Goal: Information Seeking & Learning: Learn about a topic

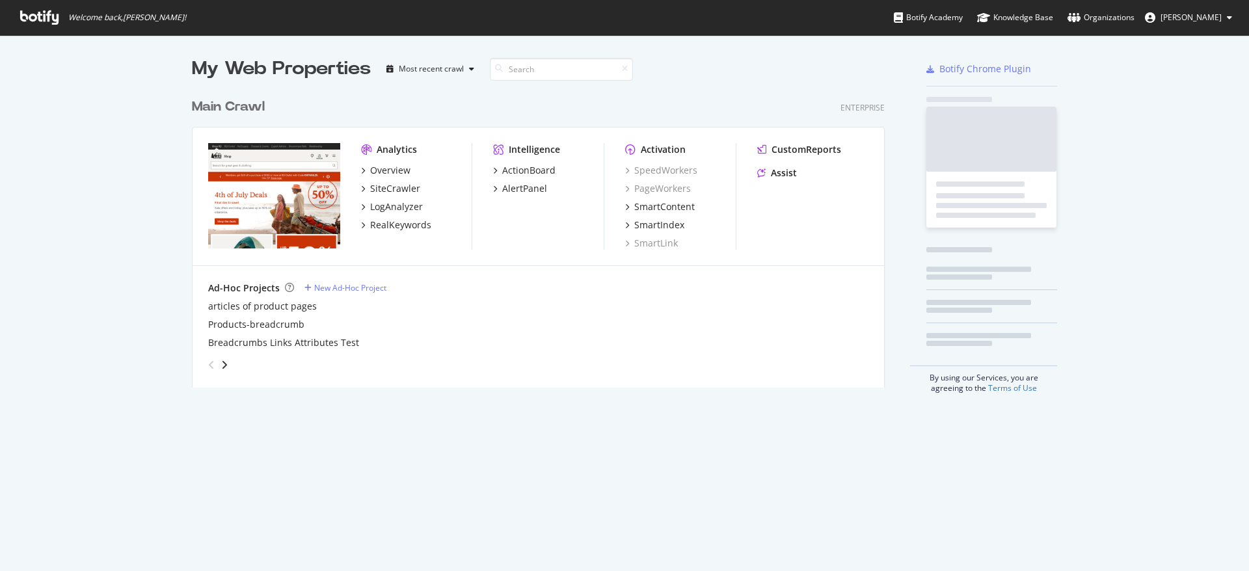
scroll to position [561, 1229]
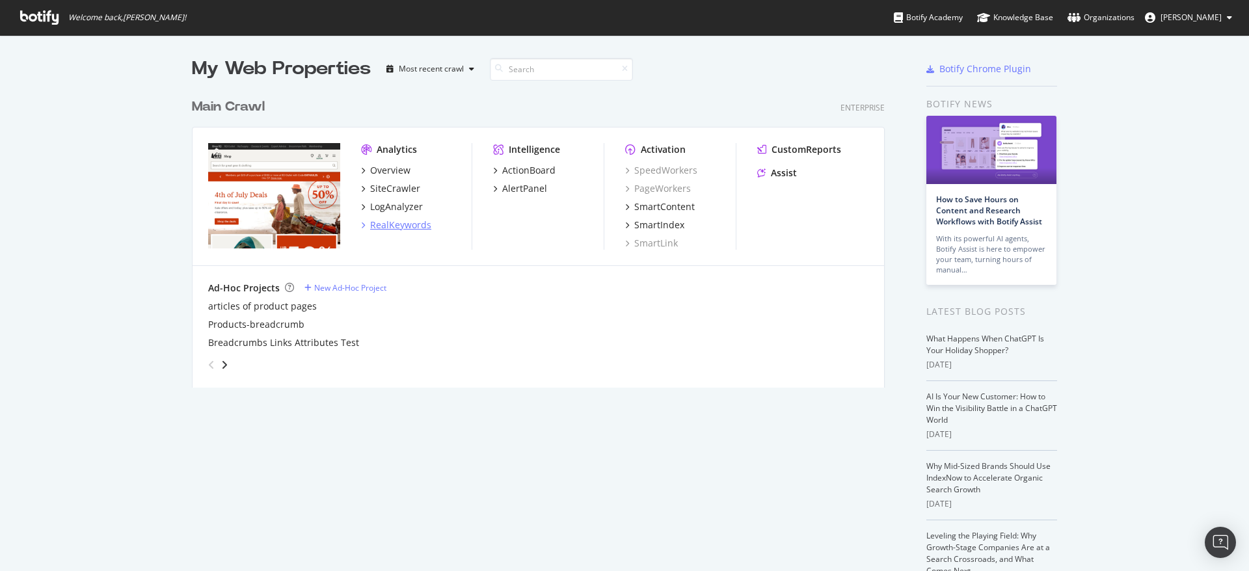
click at [395, 222] on div "RealKeywords" at bounding box center [400, 225] width 61 height 13
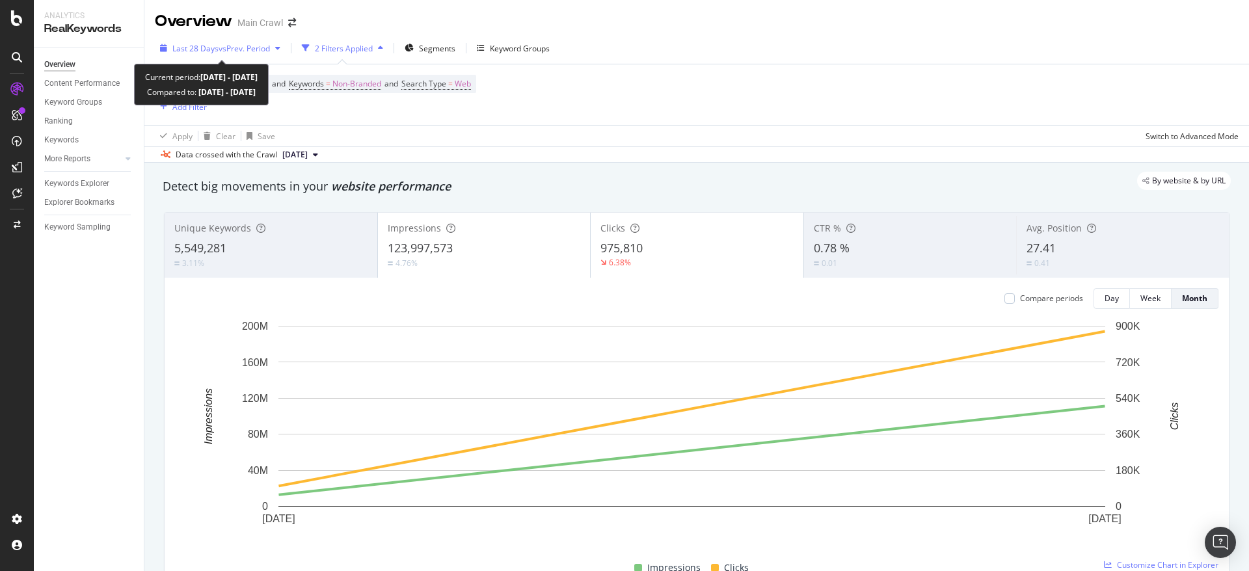
click at [239, 46] on span "vs Prev. Period" at bounding box center [244, 48] width 51 height 11
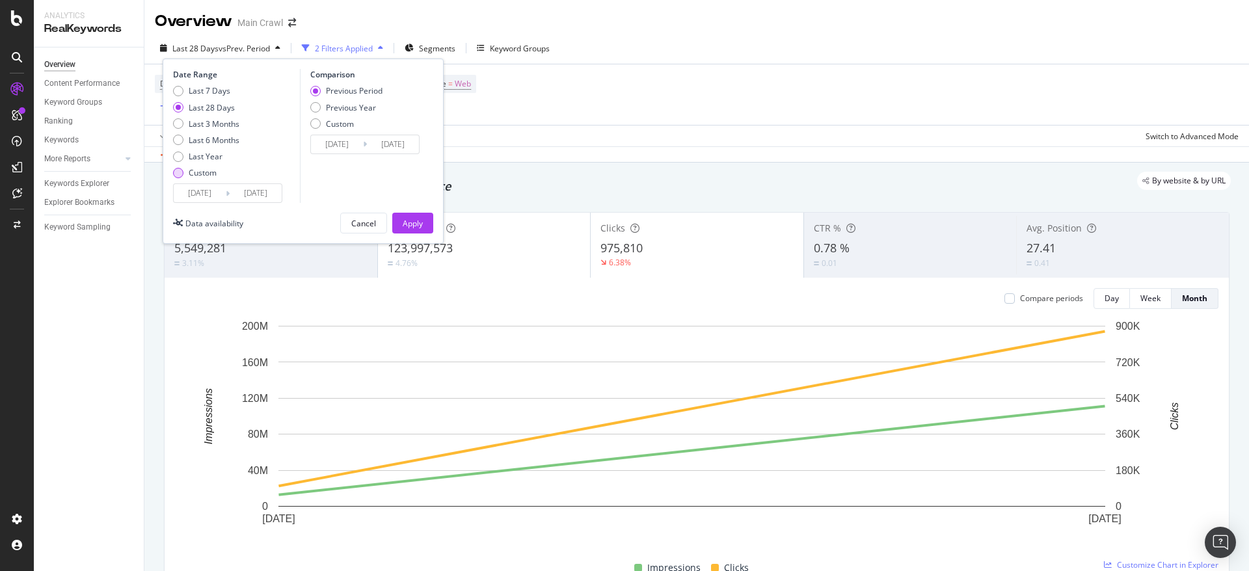
click at [194, 171] on div "Custom" at bounding box center [203, 172] width 28 height 11
click at [219, 198] on input "2025/07/29" at bounding box center [200, 193] width 52 height 18
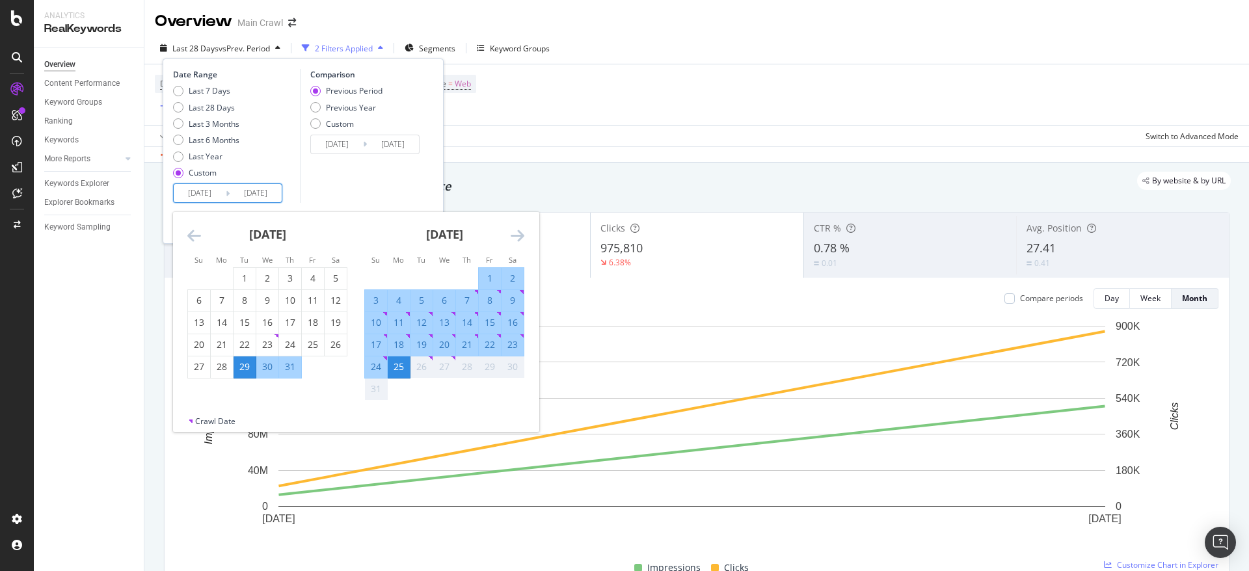
click at [194, 237] on icon "Move backward to switch to the previous month." at bounding box center [194, 236] width 14 height 16
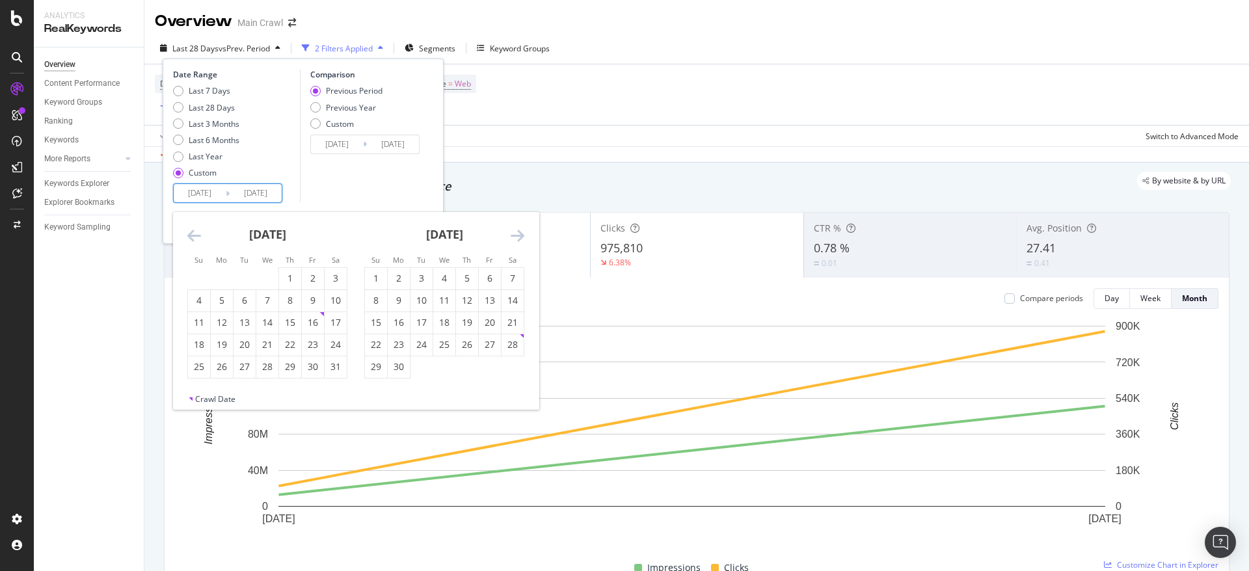
click at [194, 237] on icon "Move backward to switch to the previous month." at bounding box center [194, 236] width 14 height 16
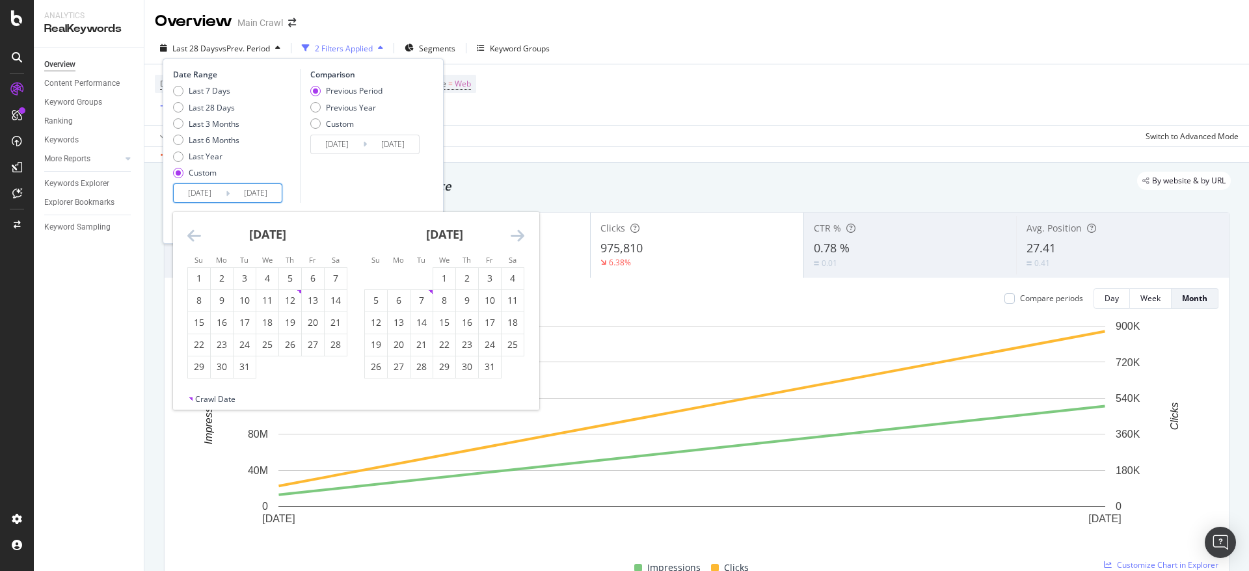
click at [194, 237] on icon "Move backward to switch to the previous month." at bounding box center [194, 236] width 14 height 16
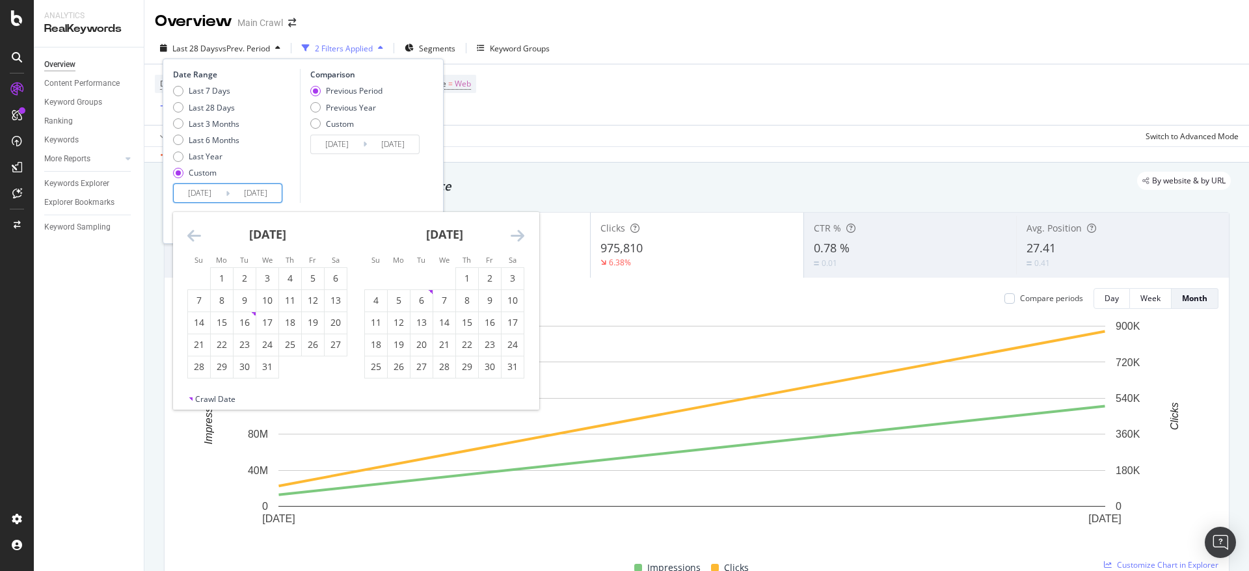
click at [194, 237] on icon "Move backward to switch to the previous month." at bounding box center [194, 236] width 14 height 16
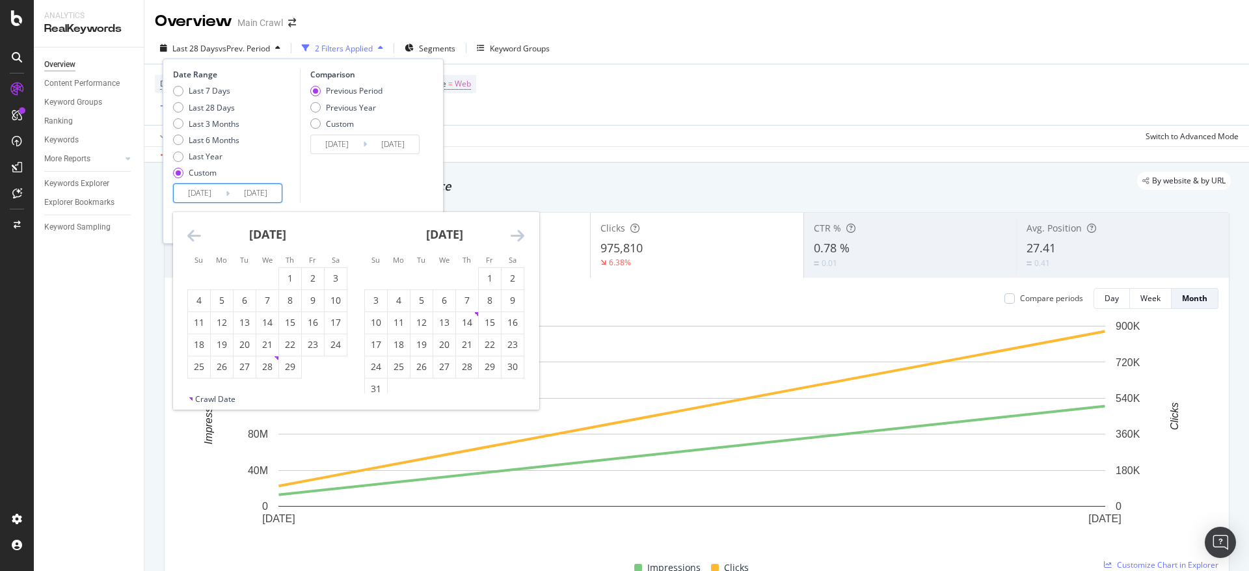
click at [194, 237] on icon "Move backward to switch to the previous month." at bounding box center [194, 236] width 14 height 16
click at [403, 273] on div "1" at bounding box center [399, 278] width 22 height 13
type input "2024/01/01"
type input "2022/05/07"
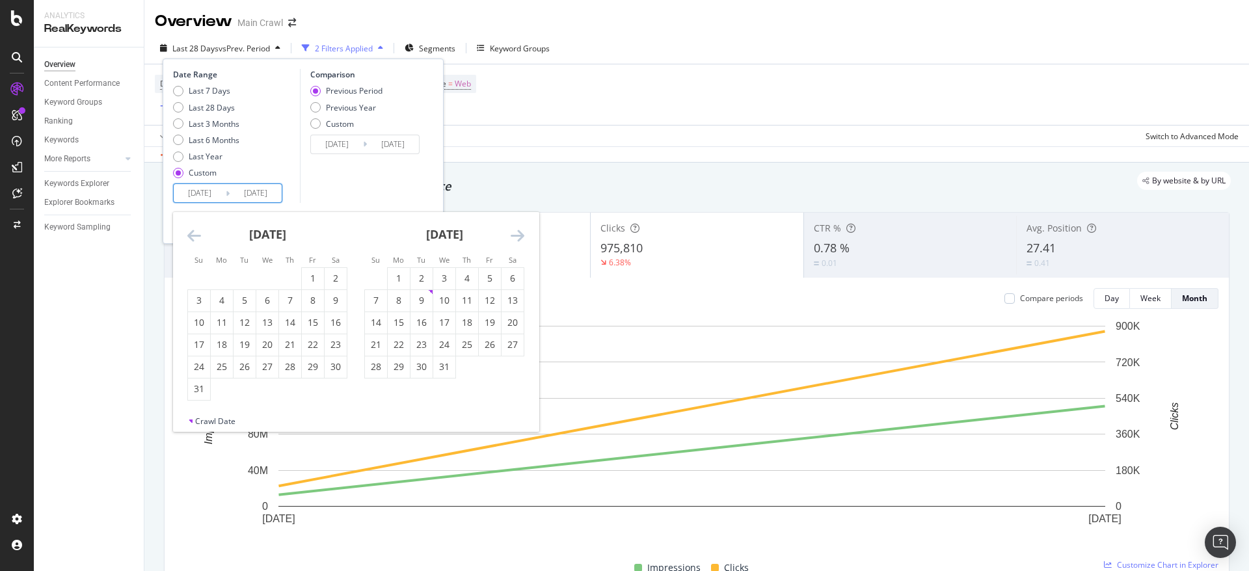
type input "2023/12/31"
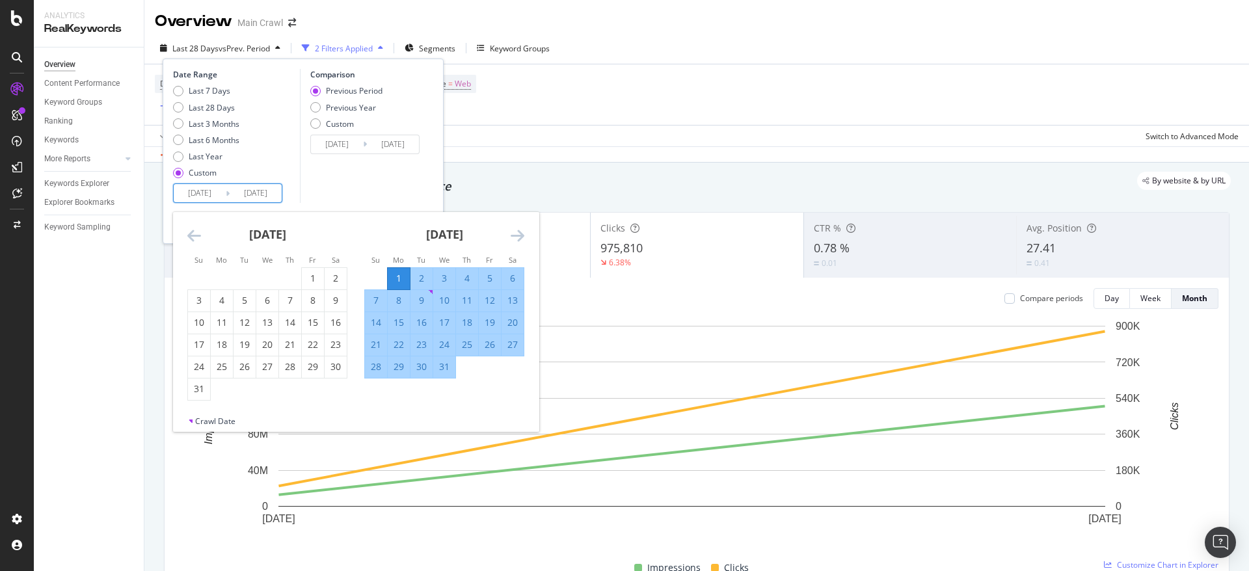
click at [521, 234] on icon "Move forward to switch to the next month." at bounding box center [518, 236] width 14 height 16
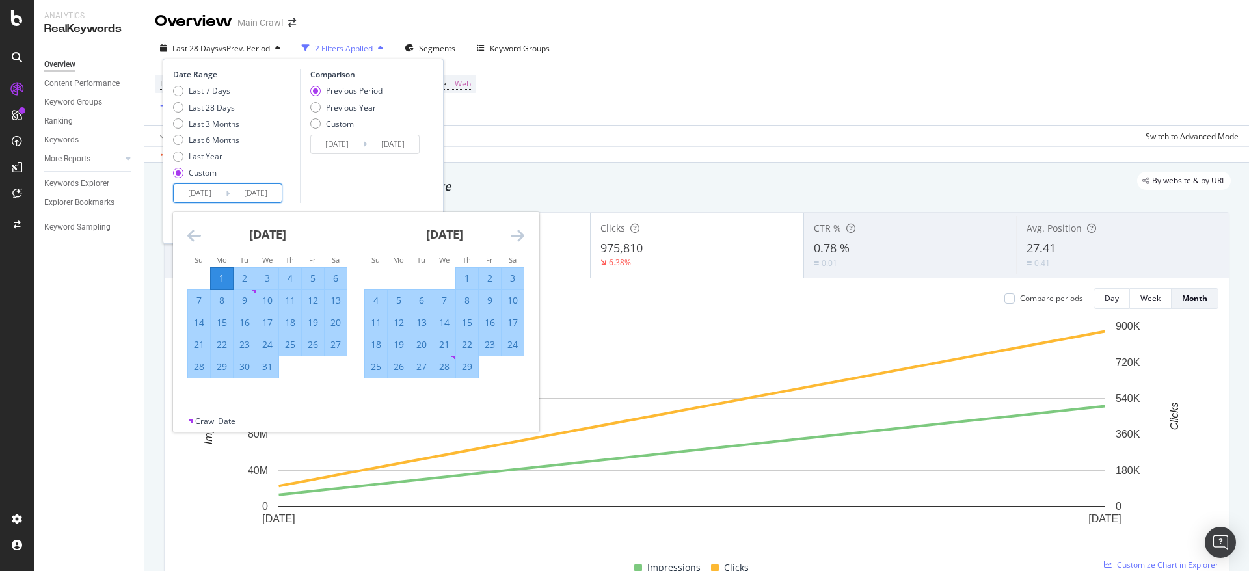
click at [521, 234] on icon "Move forward to switch to the next month." at bounding box center [518, 236] width 14 height 16
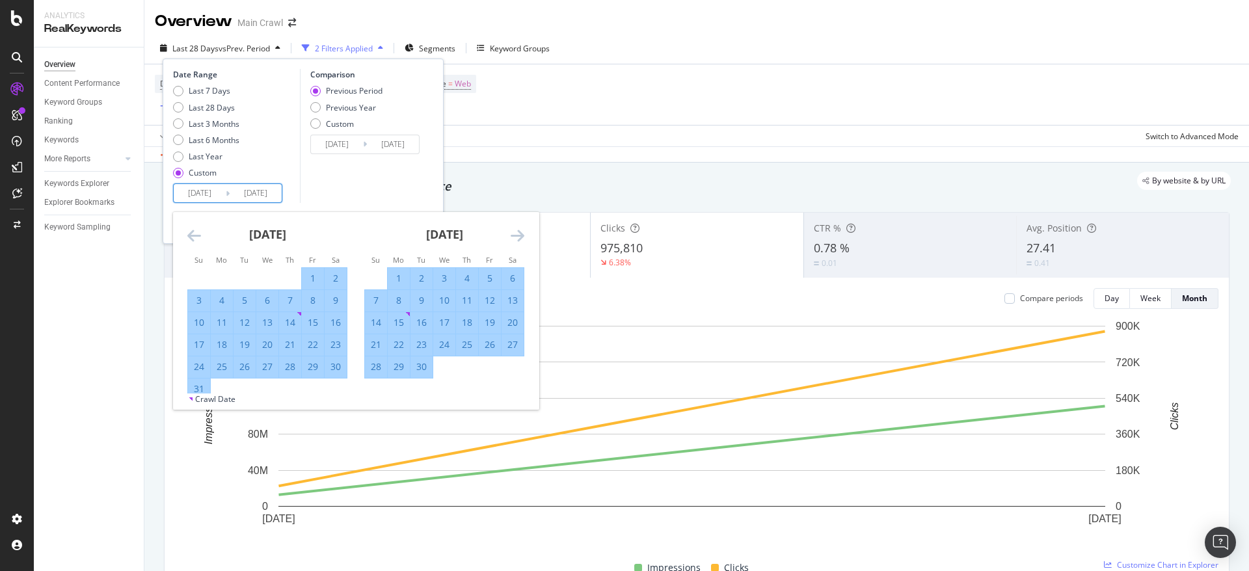
click at [521, 234] on icon "Move forward to switch to the next month." at bounding box center [518, 236] width 14 height 16
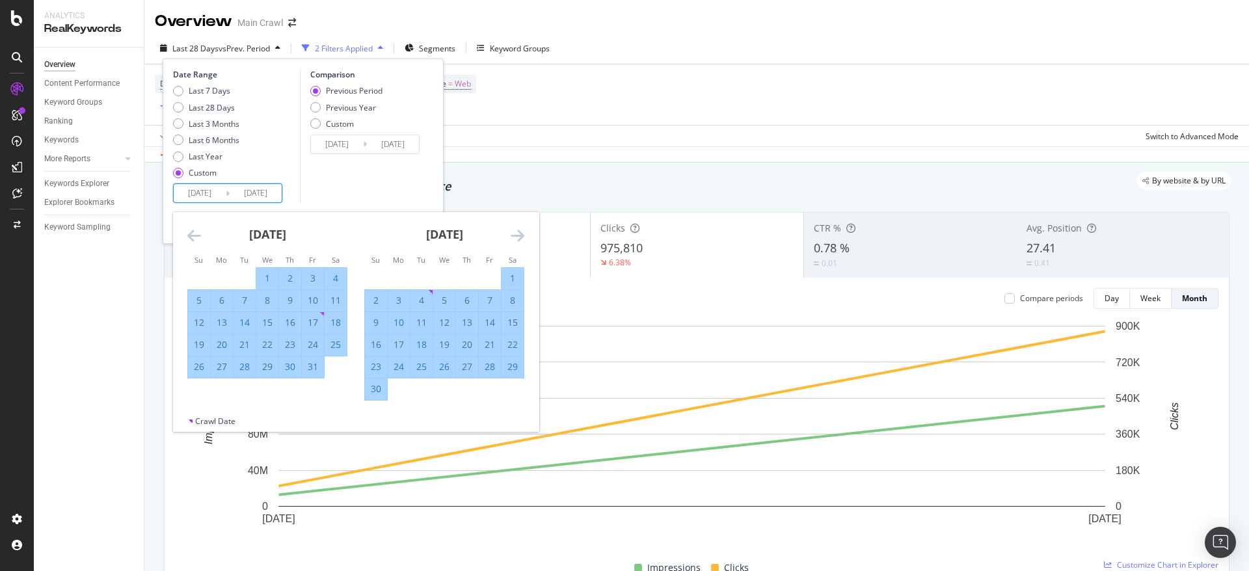
click at [521, 234] on icon "Move forward to switch to the next month." at bounding box center [518, 236] width 14 height 16
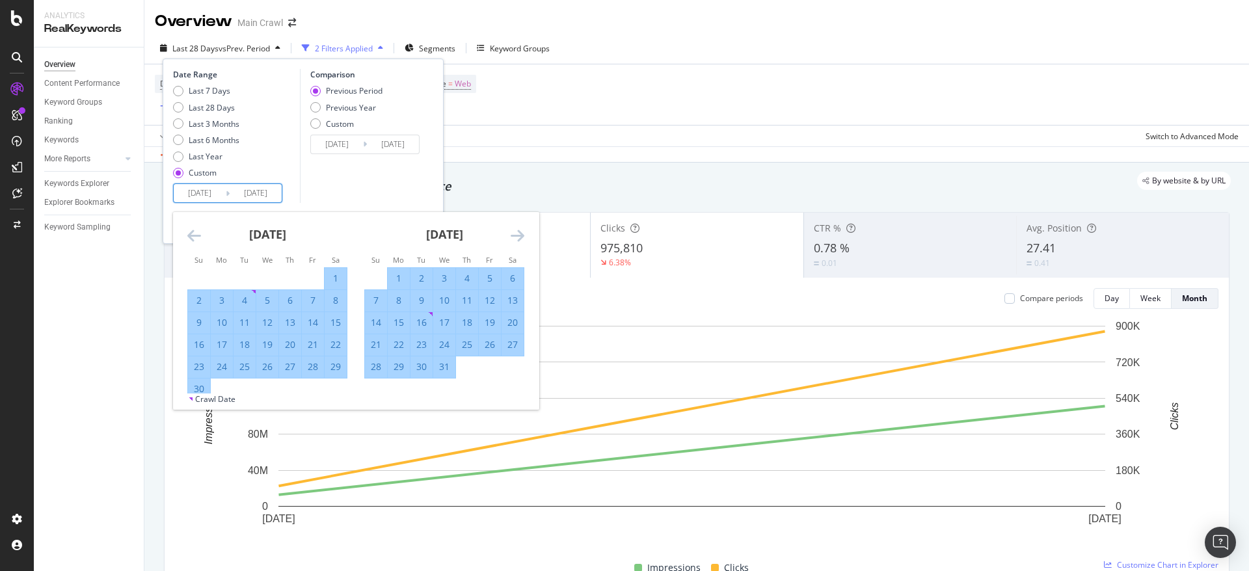
click at [521, 234] on icon "Move forward to switch to the next month." at bounding box center [518, 236] width 14 height 16
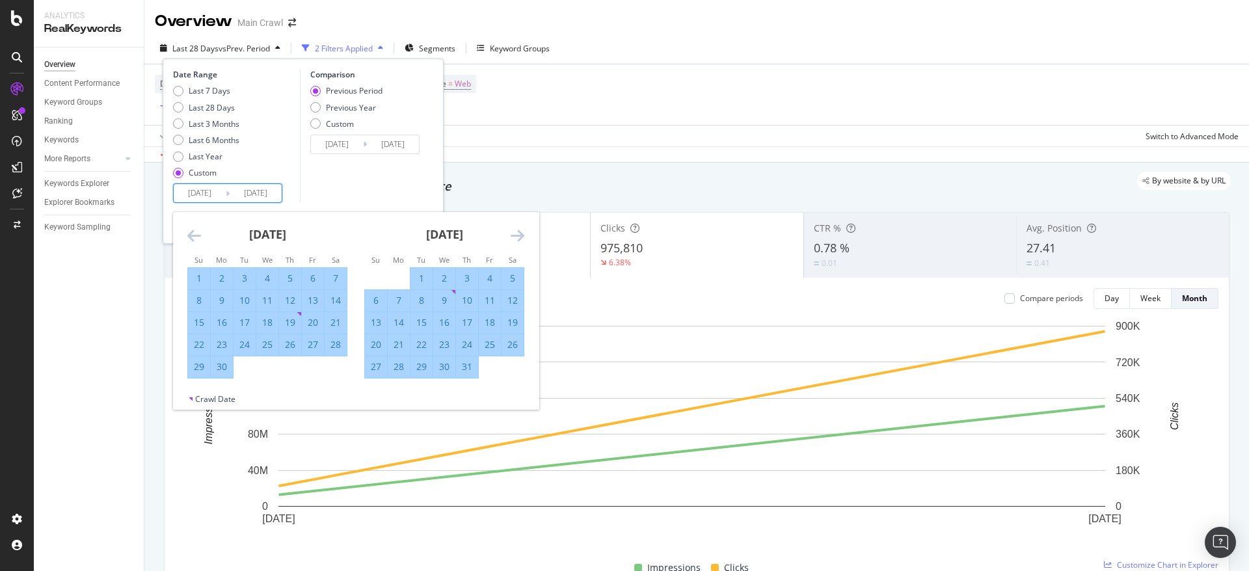
click at [521, 234] on icon "Move forward to switch to the next month." at bounding box center [518, 236] width 14 height 16
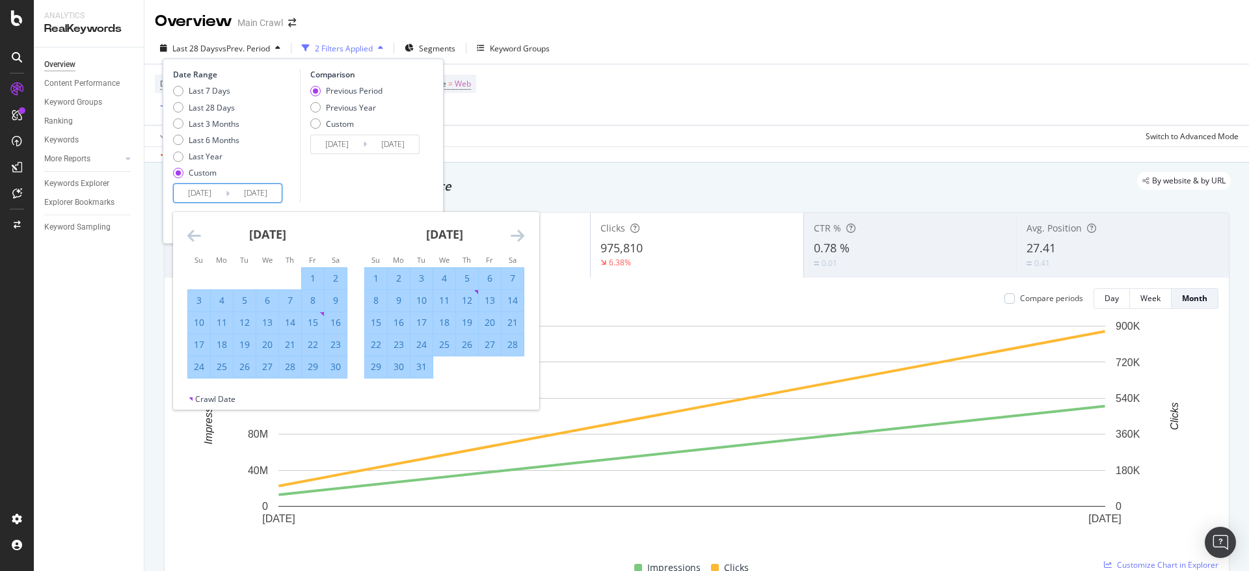
click at [423, 366] on div "31" at bounding box center [421, 366] width 22 height 13
type input "2024/12/31"
type input "2022/12/31"
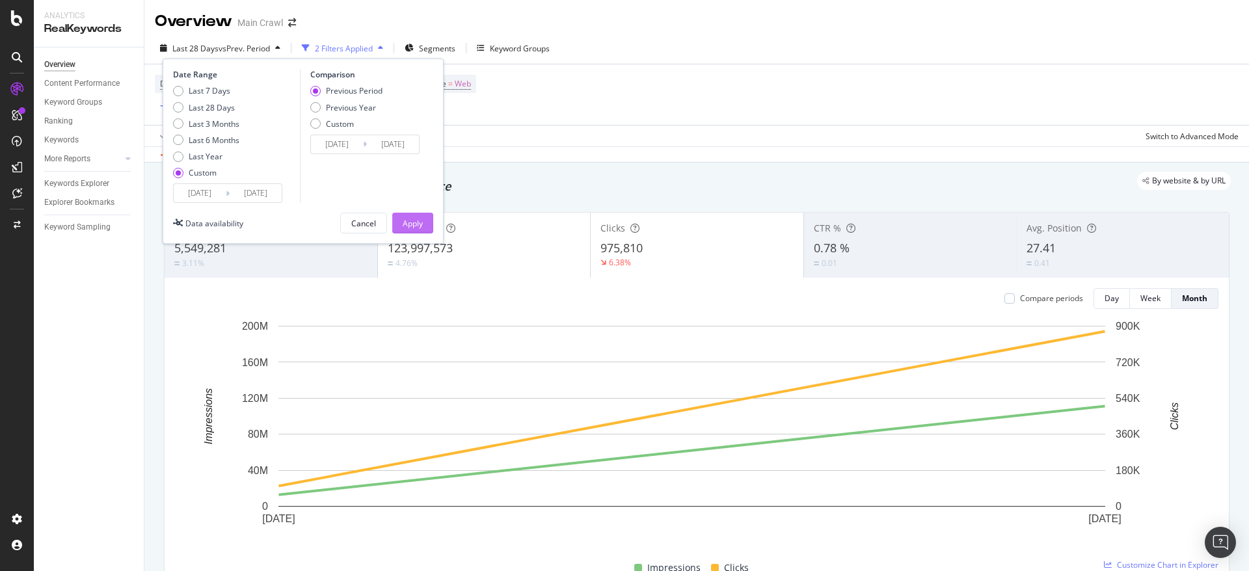
click at [423, 219] on button "Apply" at bounding box center [412, 223] width 41 height 21
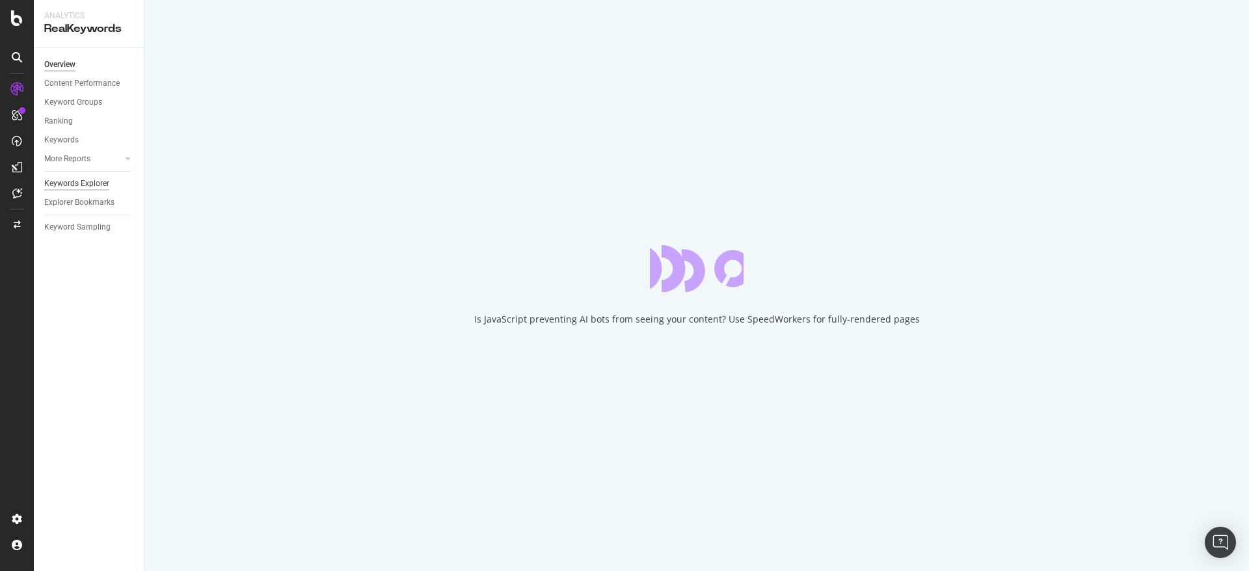
click at [91, 180] on div "Keywords Explorer" at bounding box center [76, 184] width 65 height 14
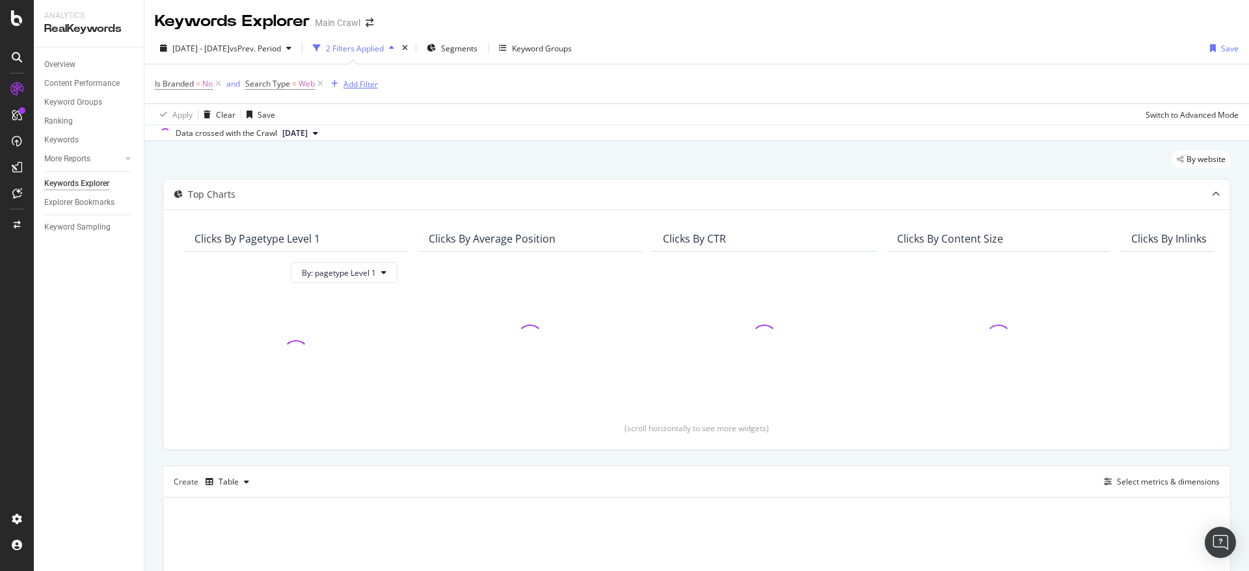
click at [360, 86] on div "Add Filter" at bounding box center [360, 84] width 34 height 11
click at [527, 21] on div "Keywords Explorer Main Crawl" at bounding box center [696, 16] width 1104 height 33
click at [477, 46] on span "Segments" at bounding box center [459, 48] width 36 height 11
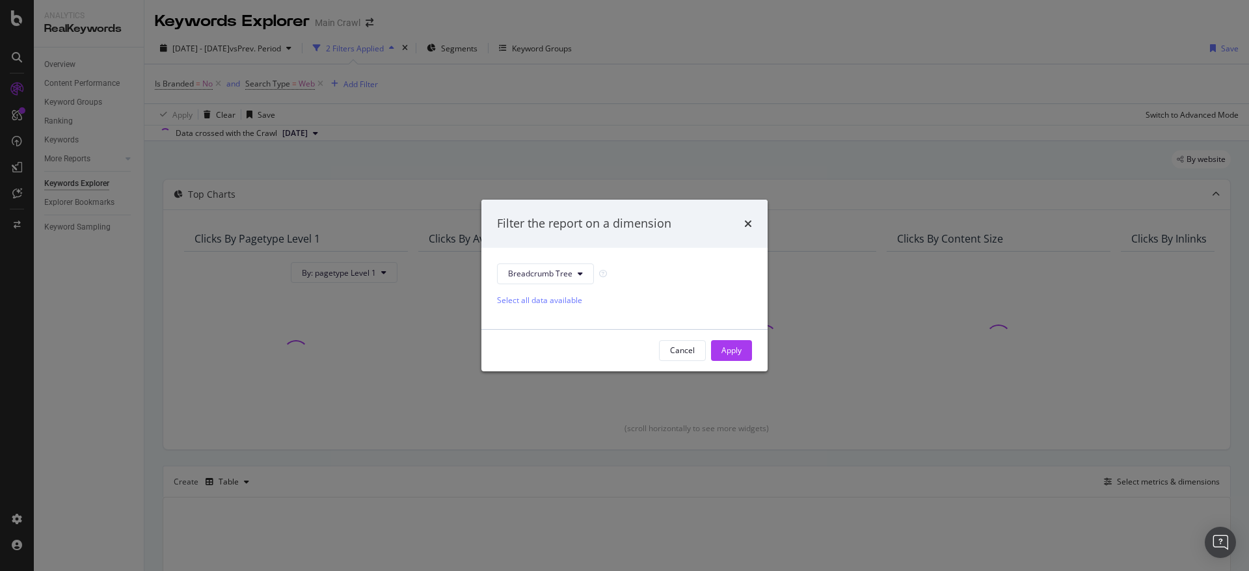
click at [766, 58] on div "Filter the report on a dimension Breadcrumb Tree Select all data available Canc…" at bounding box center [624, 285] width 1249 height 571
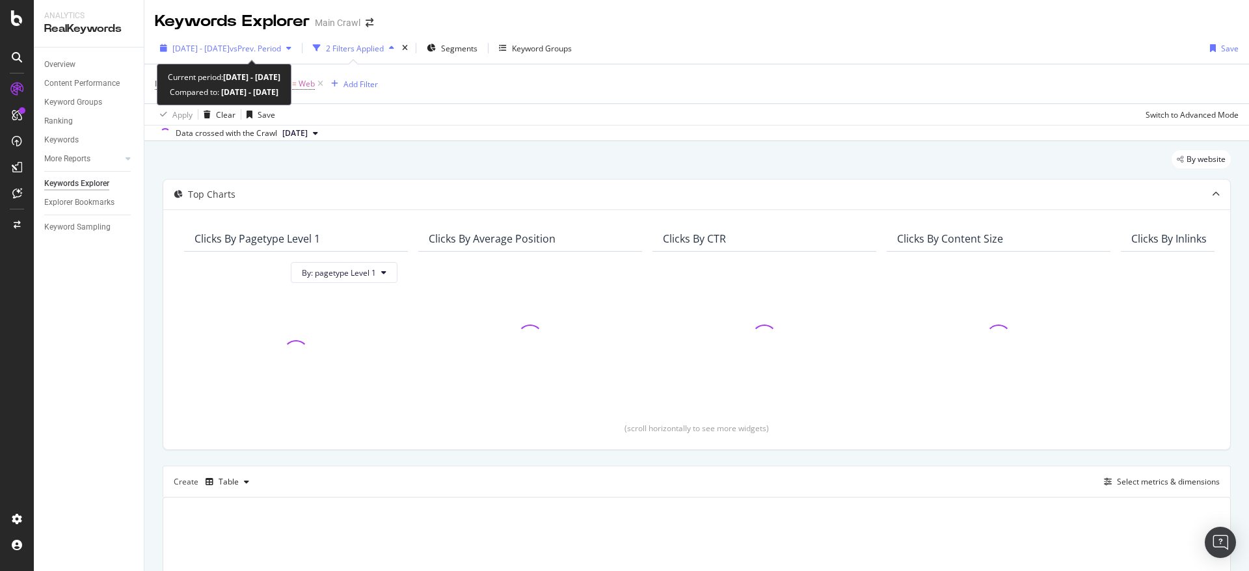
click at [198, 46] on span "[DATE] - [DATE]" at bounding box center [200, 48] width 57 height 11
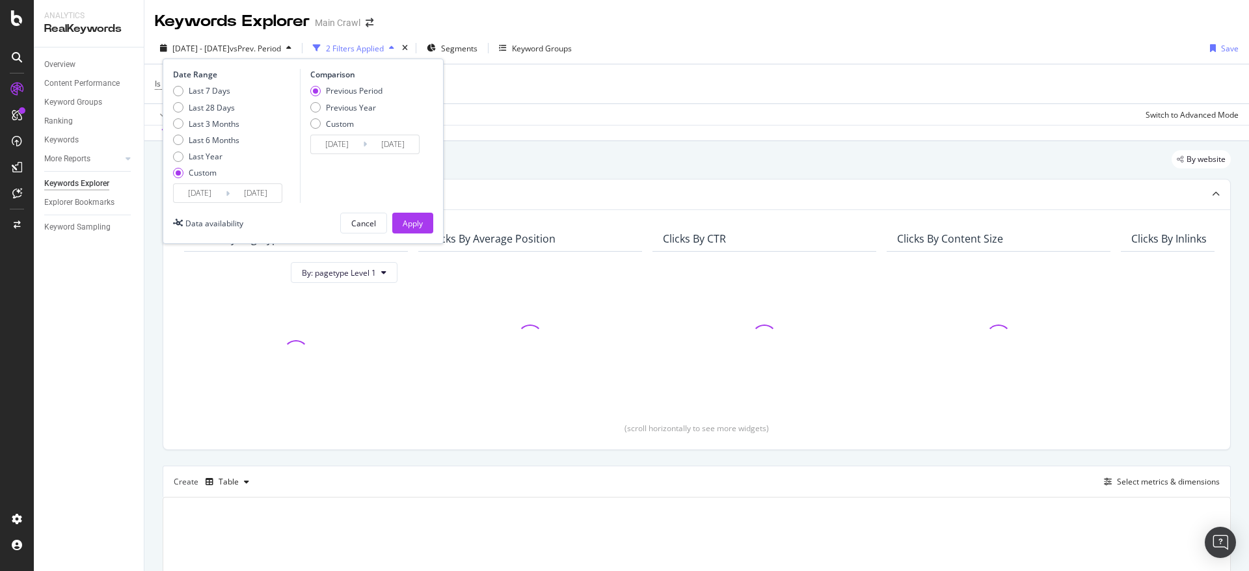
click at [609, 98] on div "Is Branded = No and Search Type = Web Add Filter" at bounding box center [697, 83] width 1084 height 39
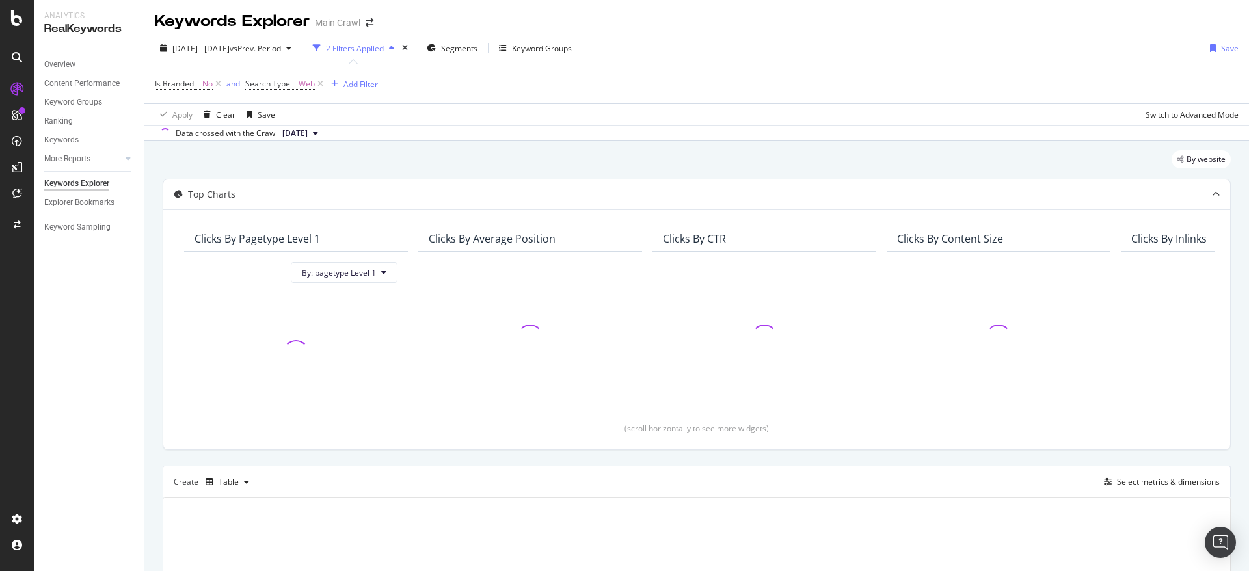
click at [155, 364] on div "By website Top Charts Clicks By pagetype Level 1 By: pagetype Level 1 Clicks By…" at bounding box center [696, 439] width 1104 height 596
click at [477, 51] on span "Segments" at bounding box center [459, 48] width 36 height 11
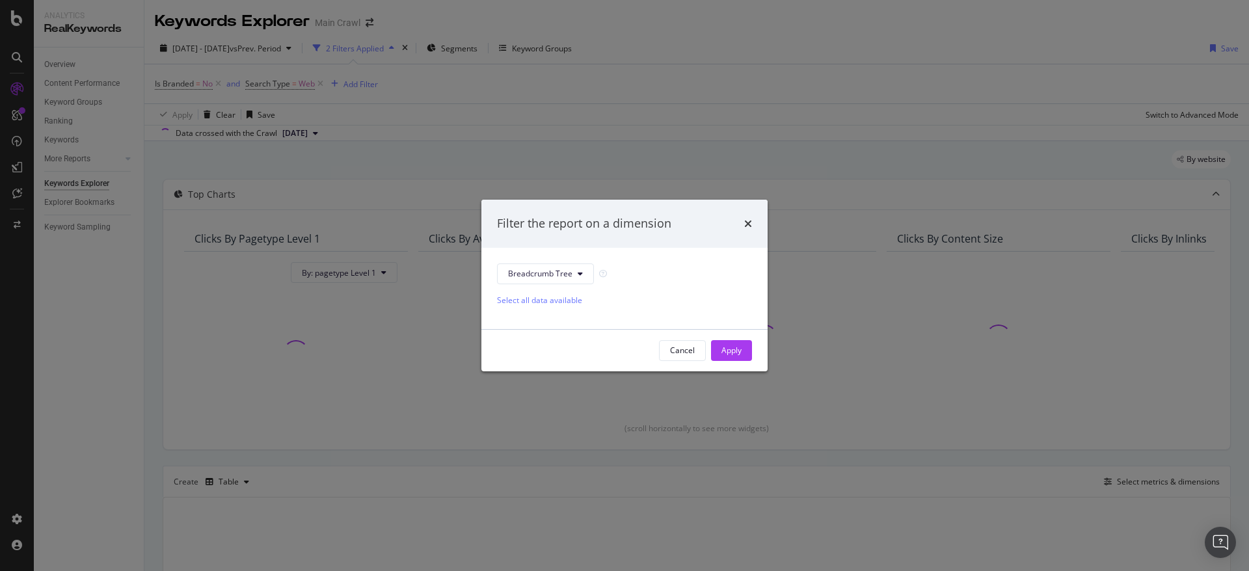
click at [498, 103] on div "Filter the report on a dimension Breadcrumb Tree Select all data available Canc…" at bounding box center [624, 285] width 1249 height 571
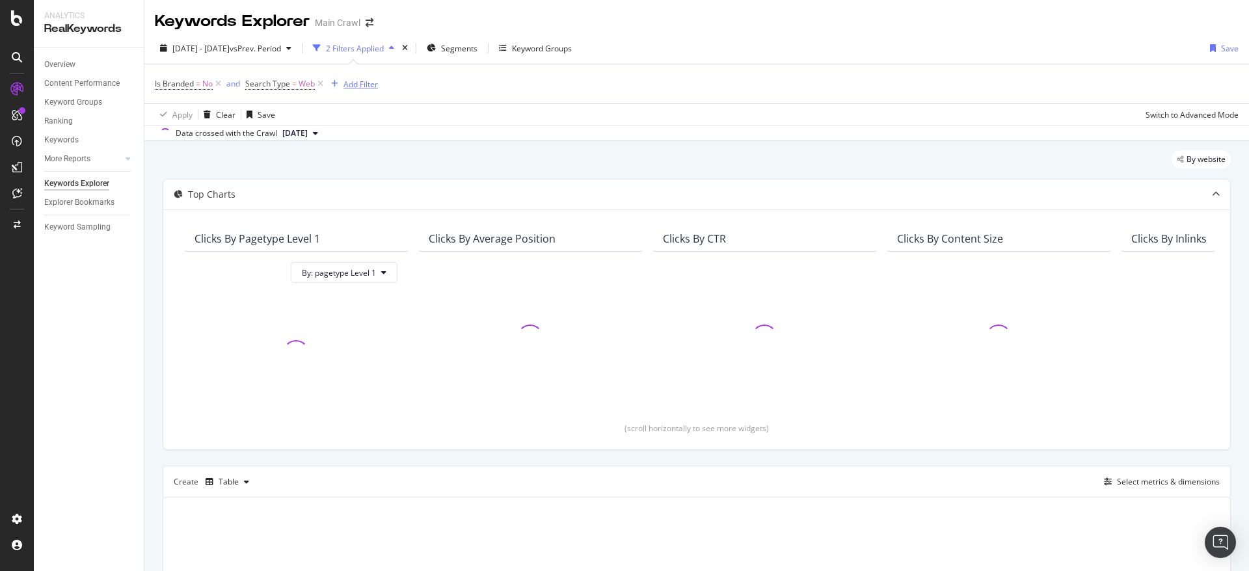
click at [366, 89] on div "Add Filter" at bounding box center [360, 84] width 34 height 11
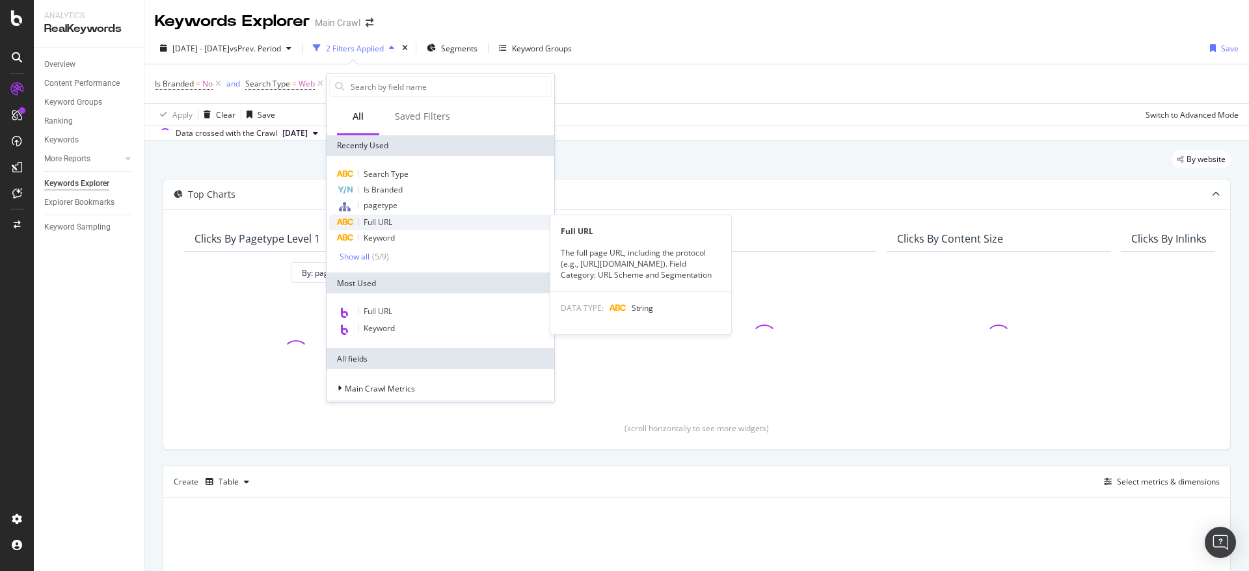
click at [391, 224] on span "Full URL" at bounding box center [378, 222] width 29 height 11
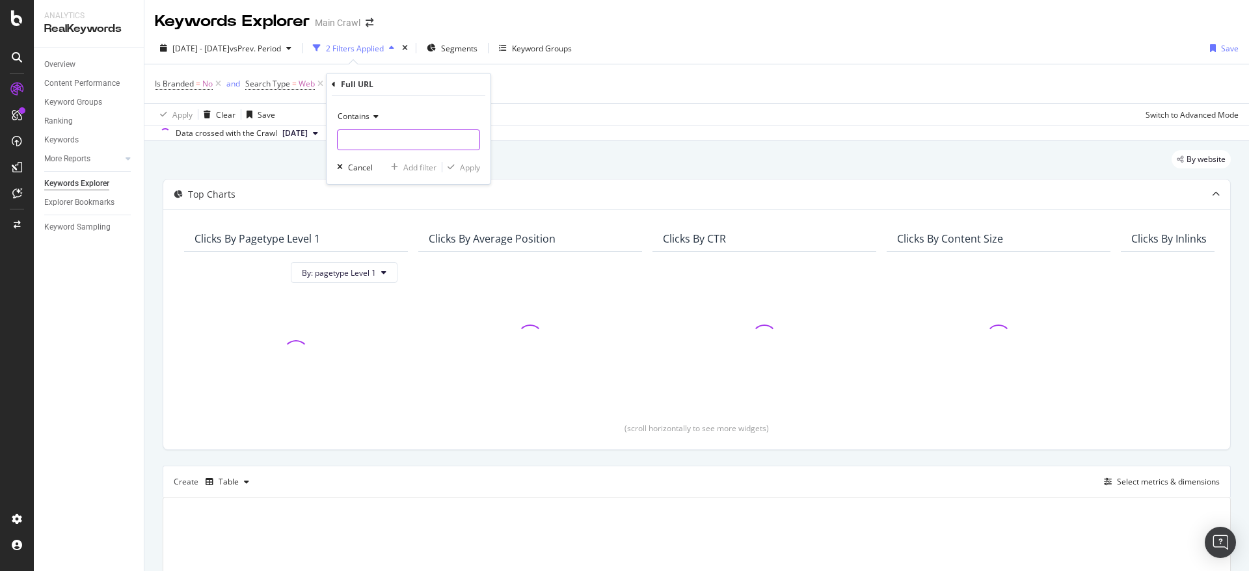
click at [377, 142] on input "text" at bounding box center [409, 139] width 142 height 21
type input "/"
click at [397, 141] on input "/promotions/anniversary" at bounding box center [399, 139] width 123 height 21
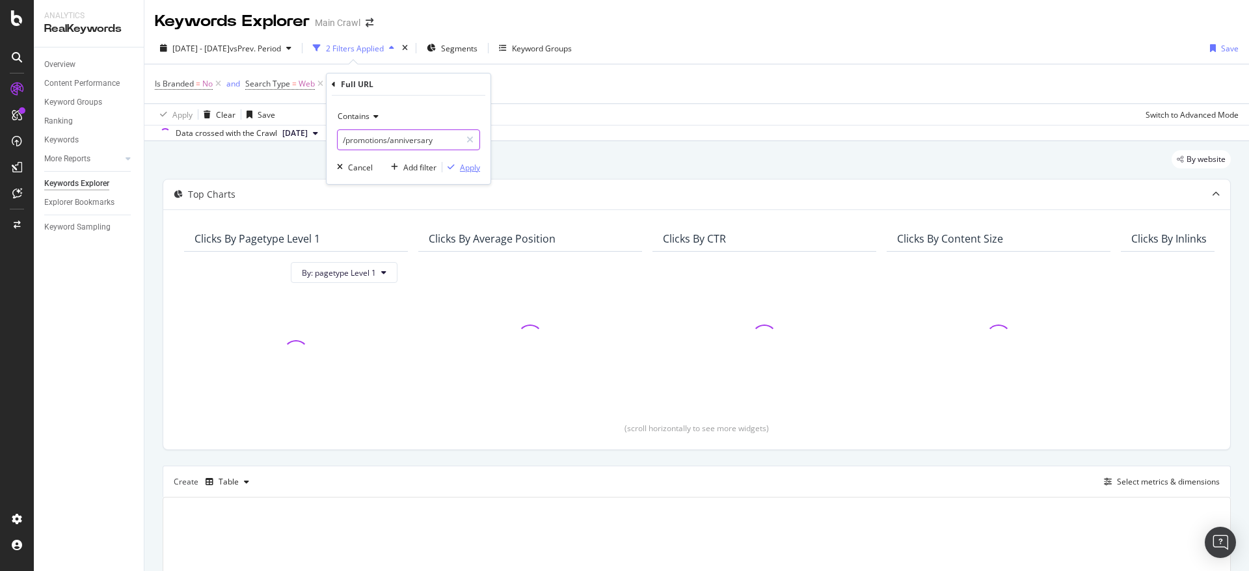
paste input "-sale"
type input "/promotions/anniversary-sale"
click at [466, 164] on div "Apply" at bounding box center [470, 167] width 20 height 11
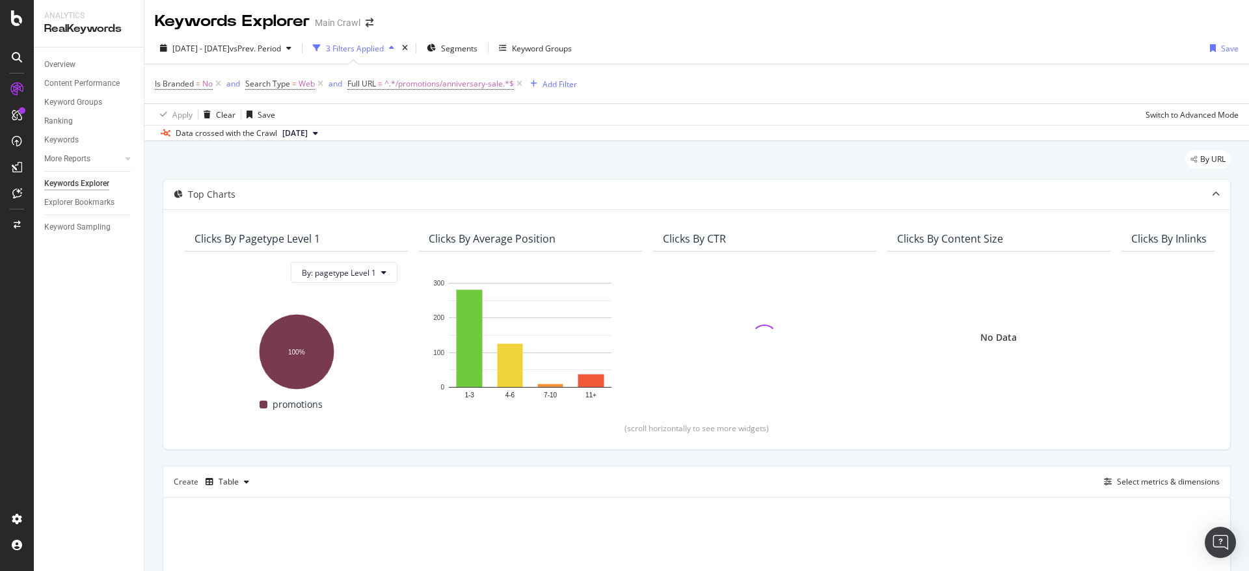
drag, startPoint x: 608, startPoint y: 92, endPoint x: 594, endPoint y: 90, distance: 13.7
click at [608, 92] on div "Is Branded = No and Search Type = Web and Full URL = ^.*/promotions/anniversary…" at bounding box center [697, 83] width 1084 height 39
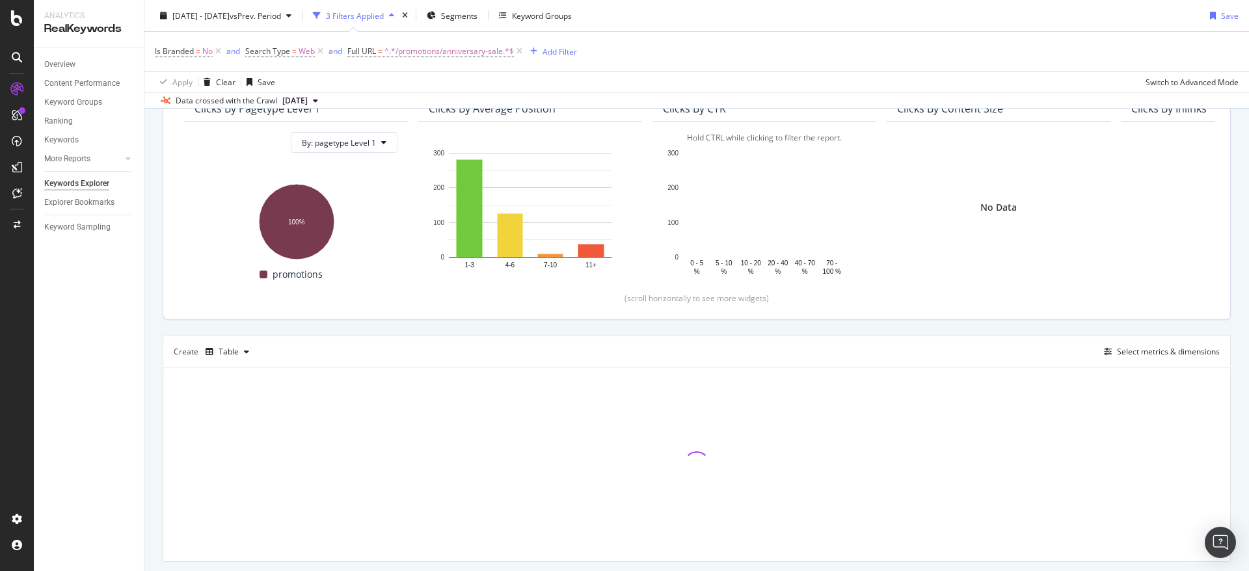
scroll to position [167, 0]
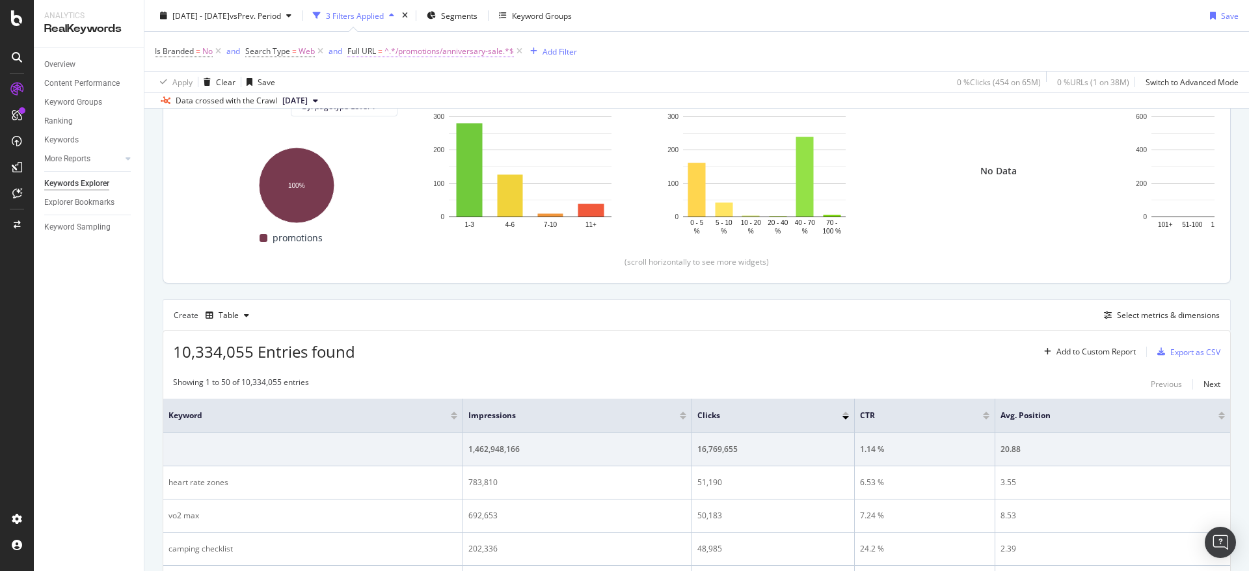
click at [382, 51] on span "=" at bounding box center [380, 51] width 5 height 11
click at [713, 51] on div "Is Branded = No and Search Type = Web and Full URL = ^.*/promotions/anniversary…" at bounding box center [697, 51] width 1084 height 39
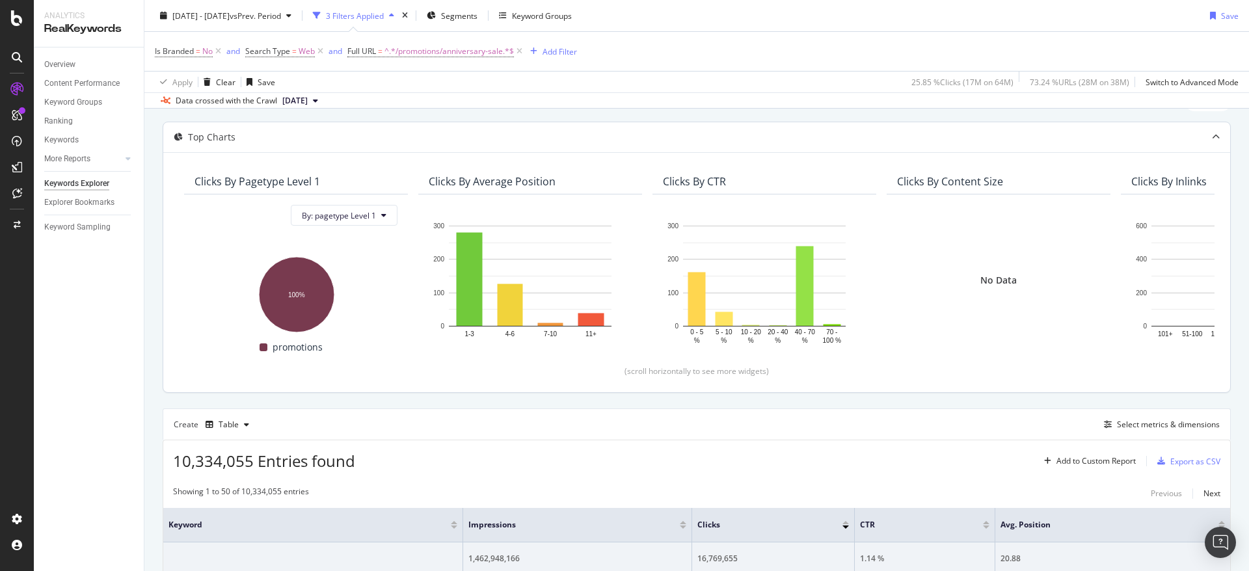
scroll to position [0, 0]
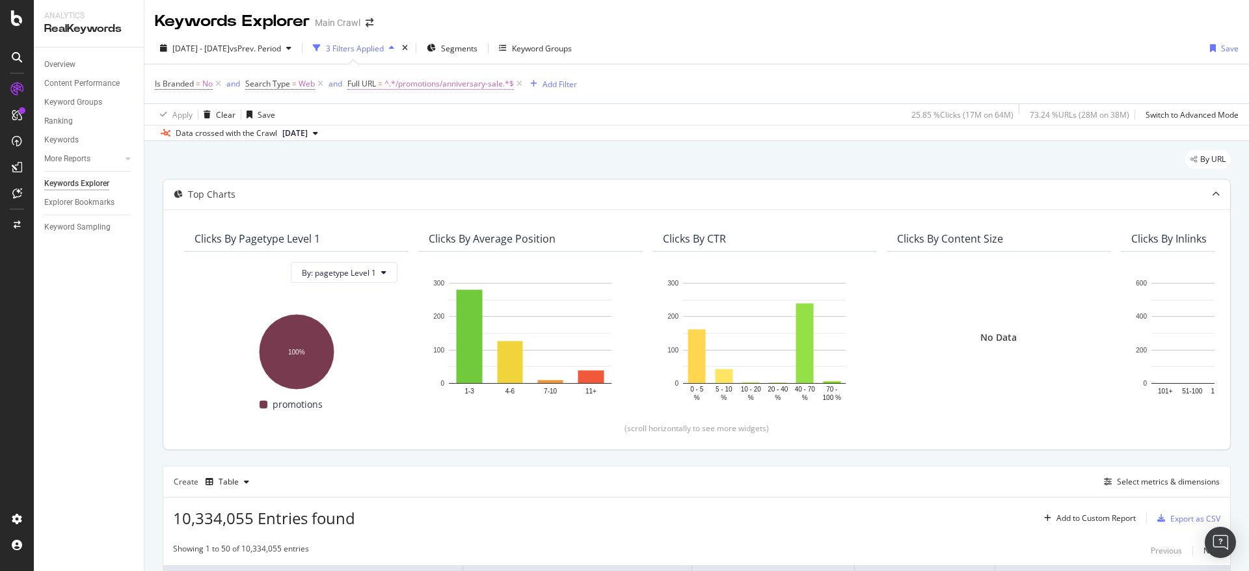
click at [464, 82] on span "^.*/promotions/anniversary-sale.*$" at bounding box center [448, 84] width 129 height 18
click at [488, 165] on div "Apply" at bounding box center [492, 165] width 20 height 11
click at [447, 82] on span "^.*/promotions/anniversary-sale.*$" at bounding box center [448, 84] width 129 height 18
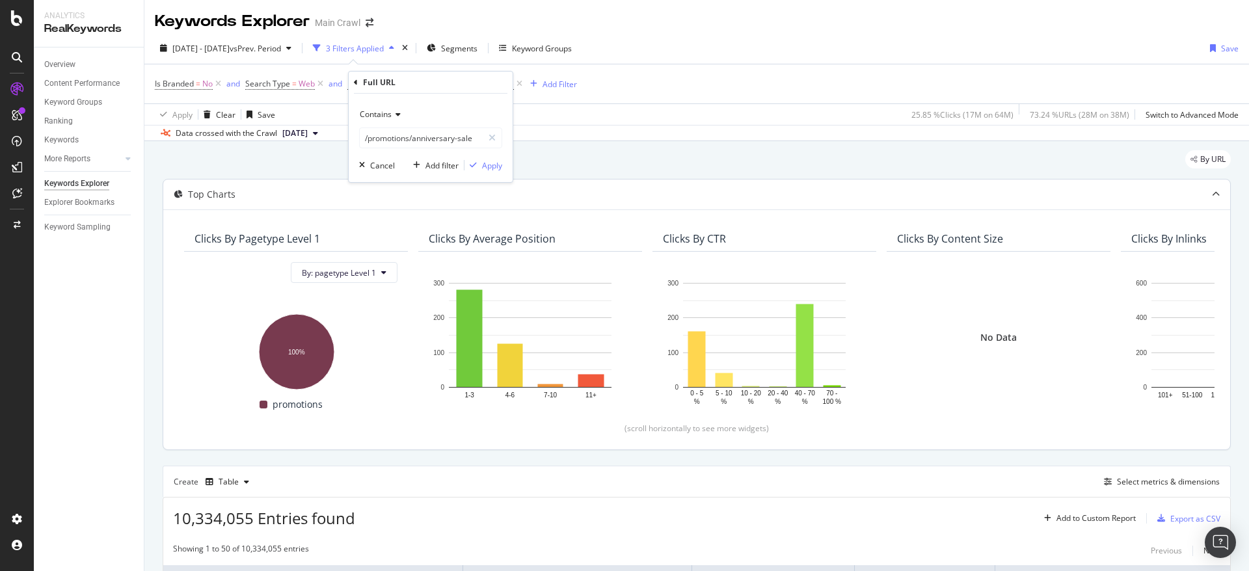
click at [674, 82] on div "Is Branded = No and Search Type = Web and Full URL = ^.*/promotions/anniversary…" at bounding box center [697, 83] width 1084 height 39
click at [436, 89] on span "^.*/promotions/anniversary-sale.*$" at bounding box center [448, 84] width 129 height 18
click at [379, 113] on span "Contains" at bounding box center [376, 114] width 32 height 11
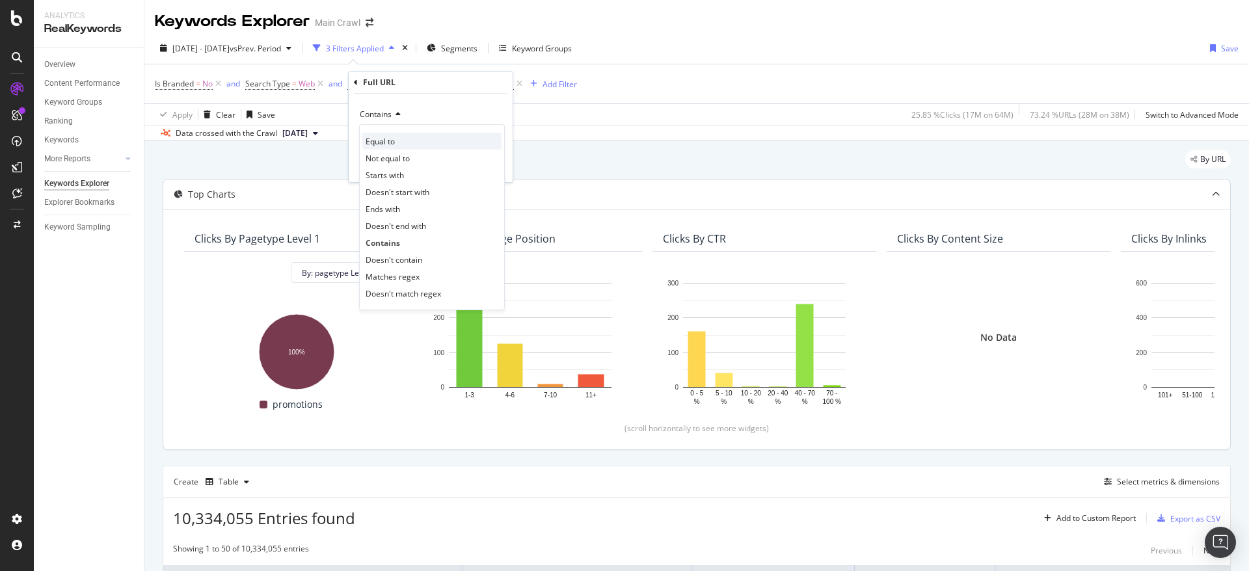
click at [397, 141] on div "Equal to" at bounding box center [431, 141] width 139 height 17
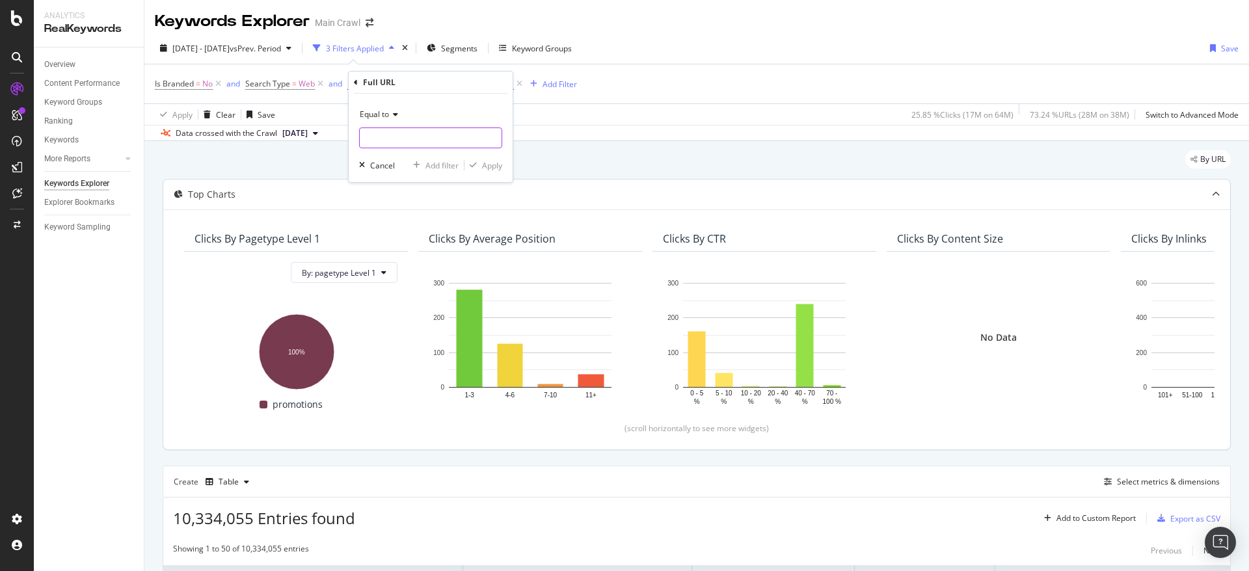
click at [442, 137] on input "text" at bounding box center [431, 137] width 142 height 21
paste input "/promotions/anniversary-sale"
type input "/promotions/anniversary-sale"
click at [481, 172] on button "Apply" at bounding box center [483, 165] width 38 height 13
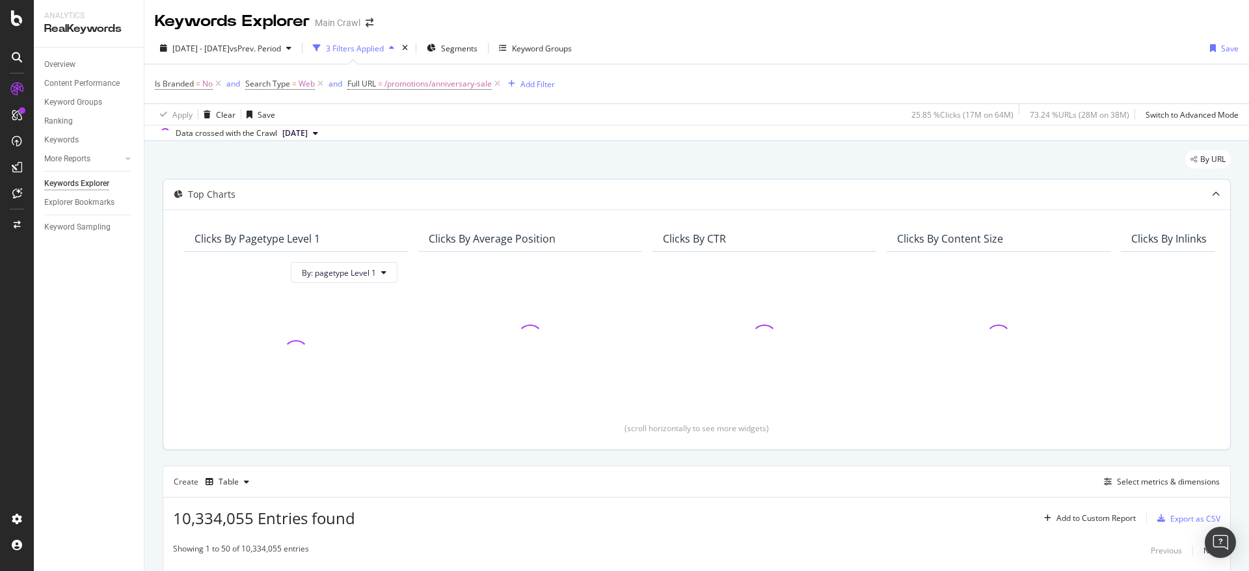
click at [774, 93] on div "Is Branded = No and Search Type = Web and Full URL = /promotions/anniversary-sa…" at bounding box center [697, 83] width 1084 height 39
click at [382, 82] on span "=" at bounding box center [380, 83] width 5 height 11
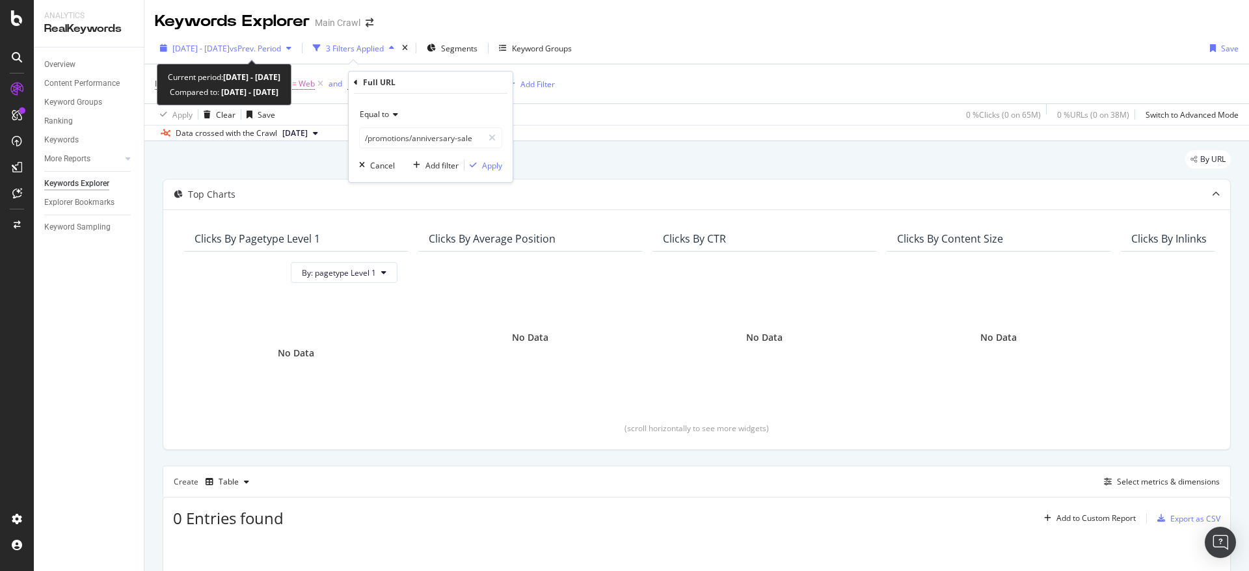
click at [281, 49] on span "vs Prev. Period" at bounding box center [255, 48] width 51 height 11
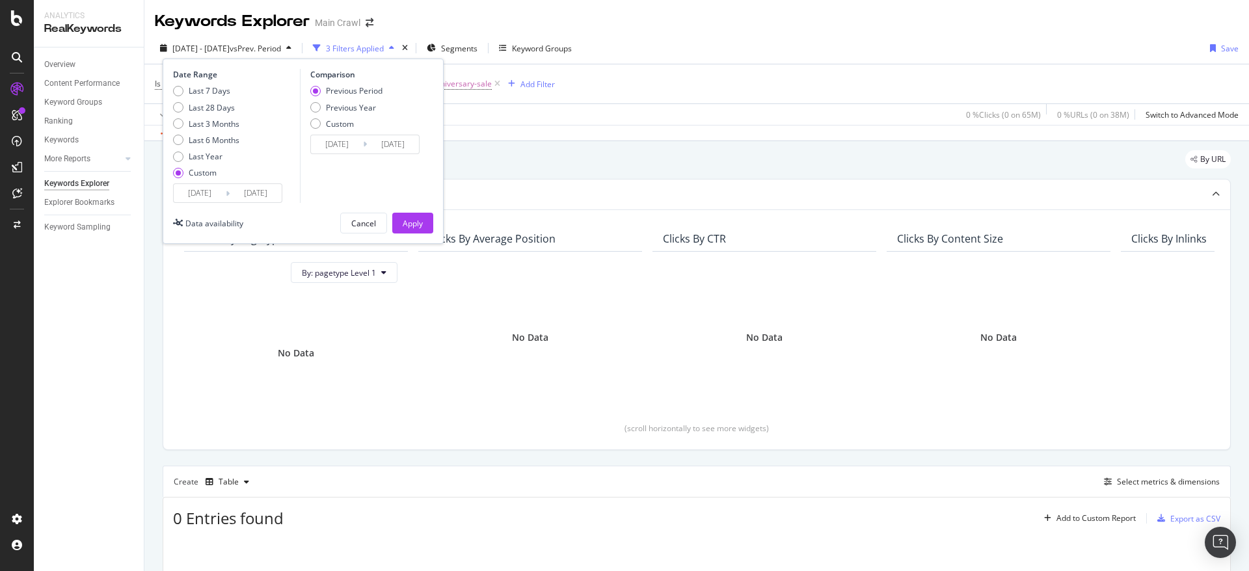
click at [468, 101] on div "Is Branded = No and Search Type = Web and Full URL = /promotions/anniversary-sa…" at bounding box center [697, 83] width 1084 height 39
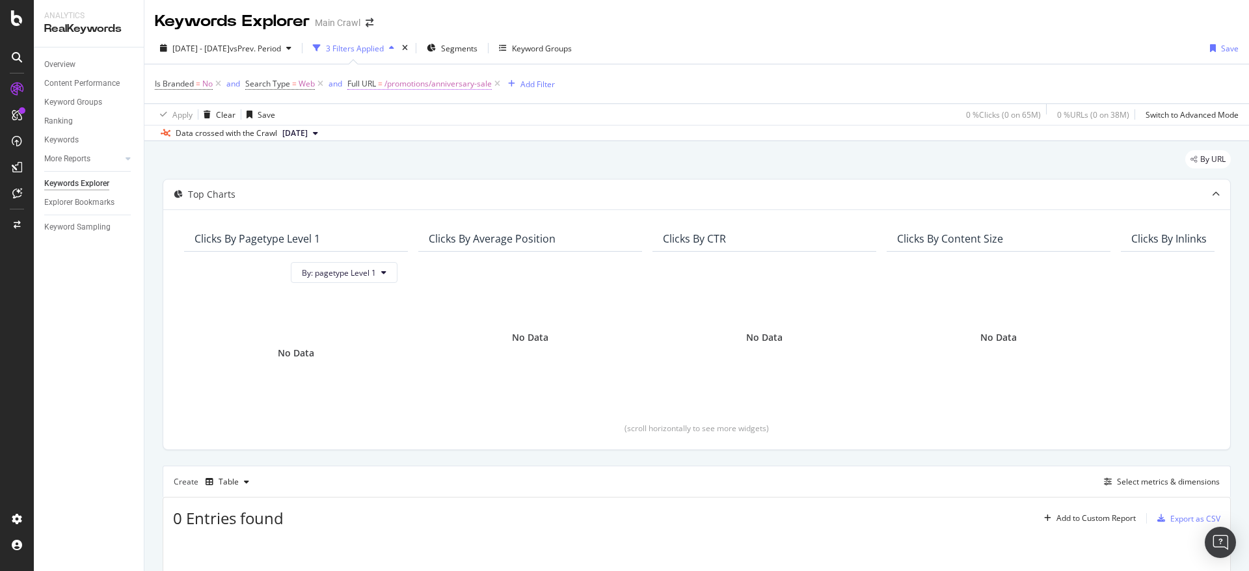
click at [465, 85] on span "/promotions/anniversary-sale" at bounding box center [437, 84] width 107 height 18
click at [360, 113] on span "Equal to" at bounding box center [374, 114] width 29 height 11
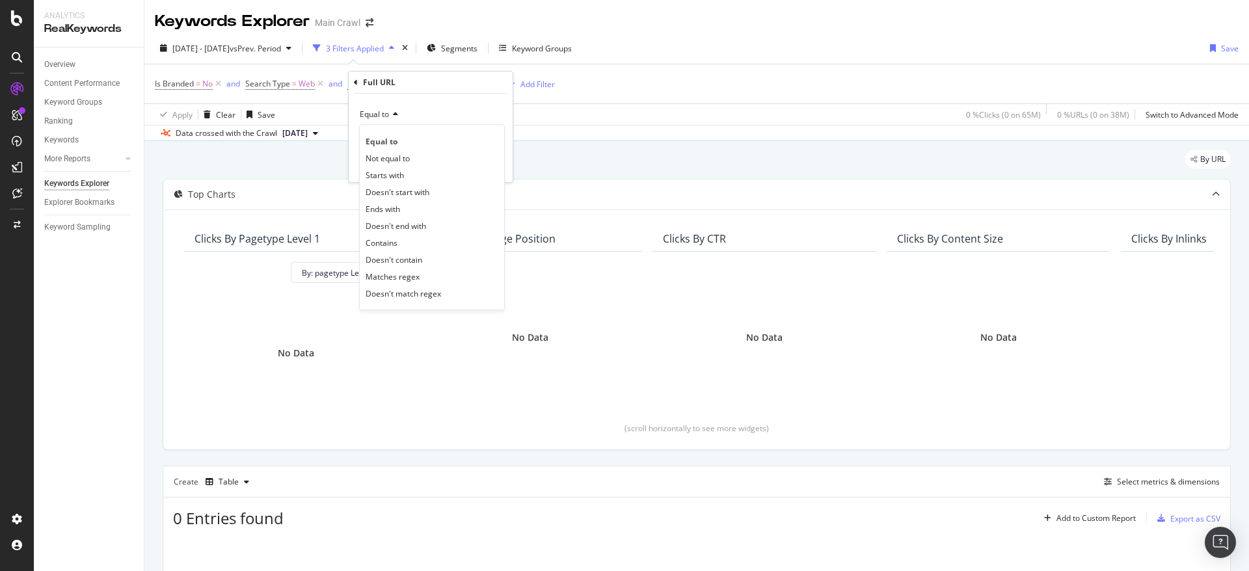
click at [439, 111] on div "Equal to" at bounding box center [430, 114] width 143 height 21
click at [395, 121] on div "Equal to" at bounding box center [430, 114] width 143 height 21
click at [392, 234] on div "Contains" at bounding box center [431, 242] width 139 height 17
click at [421, 135] on input "text" at bounding box center [431, 137] width 142 height 21
paste input "/promotions/anniversary-sale"
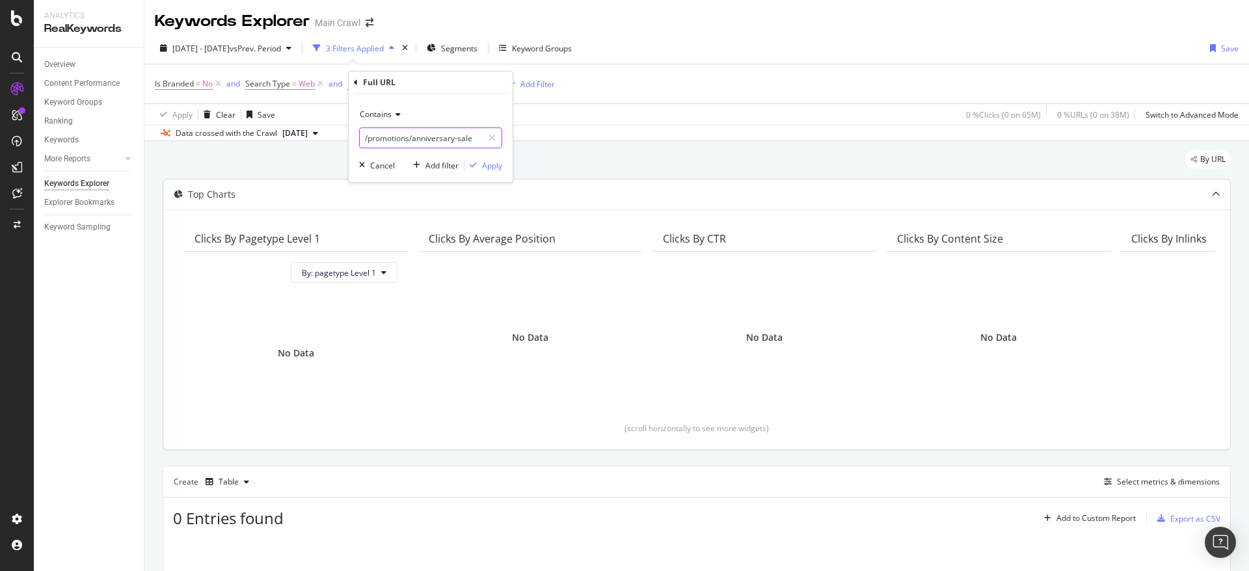
type input "/promotions/anniversary-sale"
click at [488, 169] on div "Apply" at bounding box center [492, 165] width 20 height 11
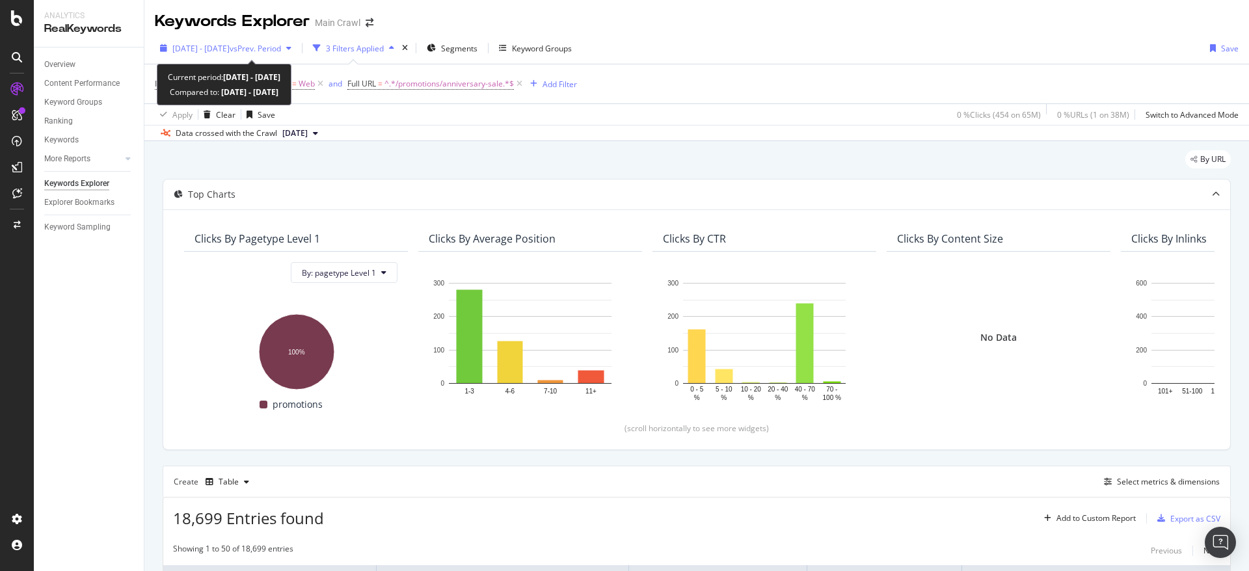
click at [230, 50] on span "[DATE] - [DATE]" at bounding box center [200, 48] width 57 height 11
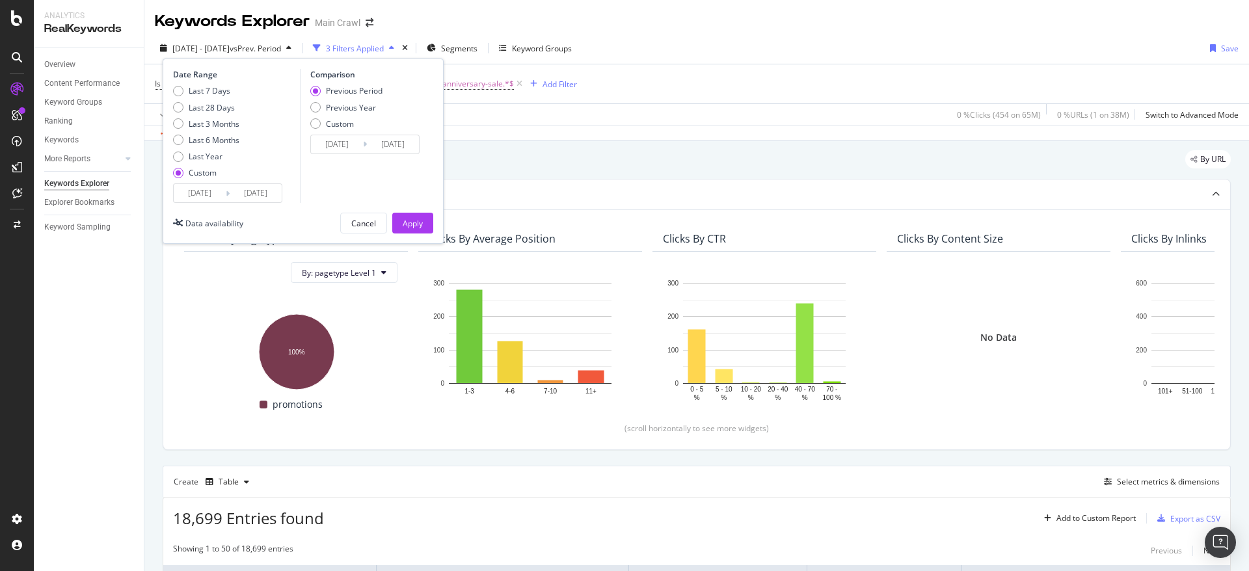
click at [248, 196] on input "2024/12/31" at bounding box center [256, 193] width 52 height 18
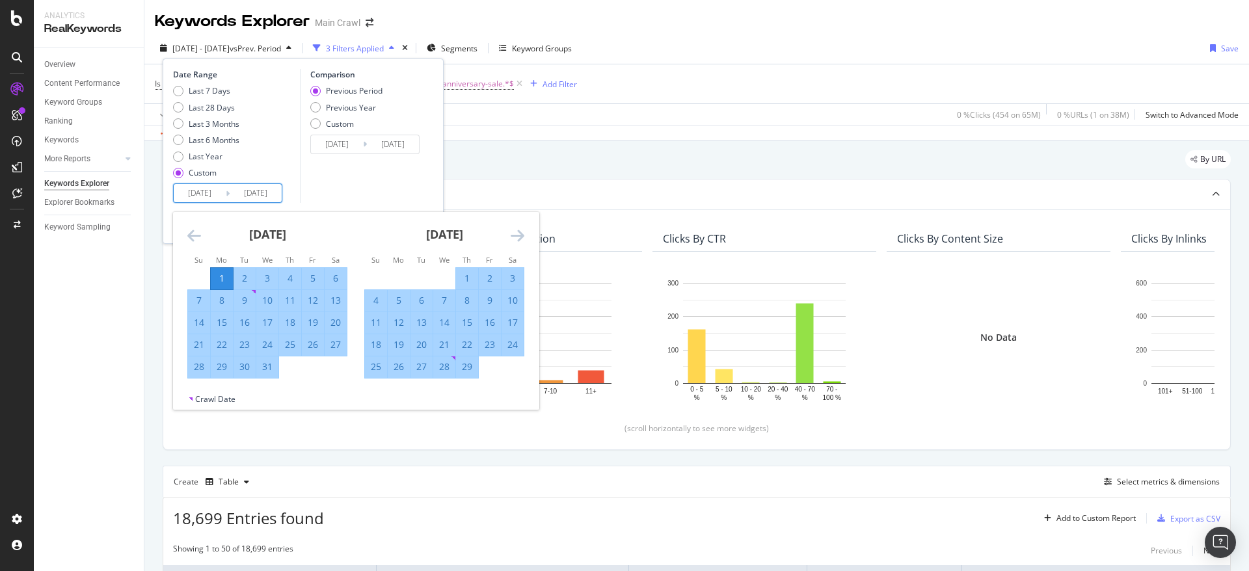
click at [513, 236] on icon "Move forward to switch to the next month." at bounding box center [518, 236] width 14 height 16
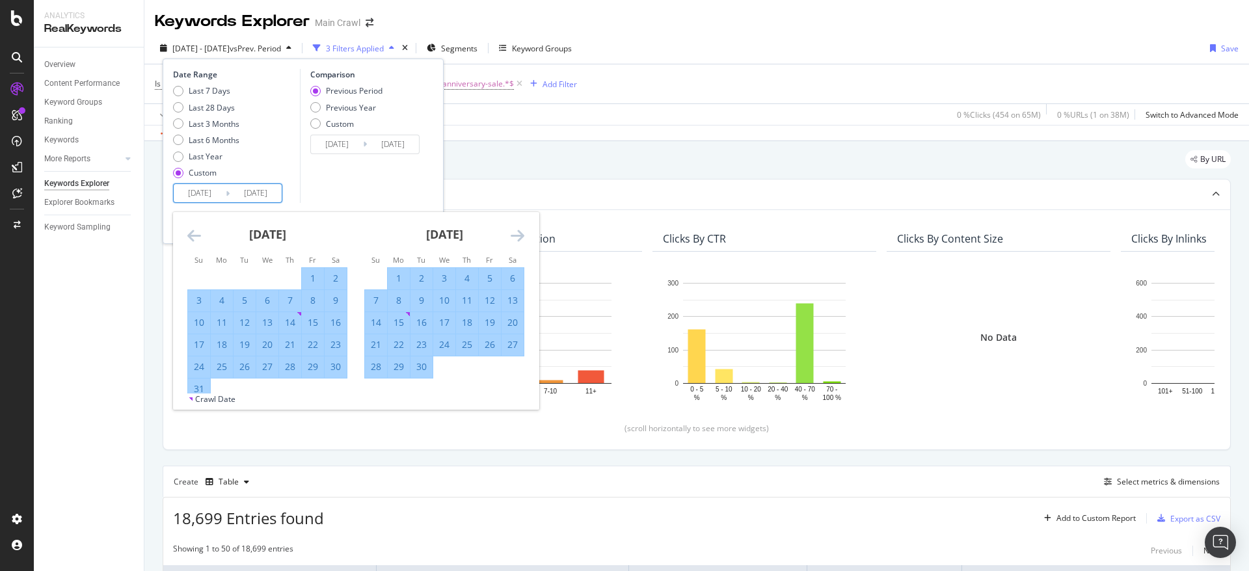
click at [513, 236] on icon "Move forward to switch to the next month." at bounding box center [518, 236] width 14 height 16
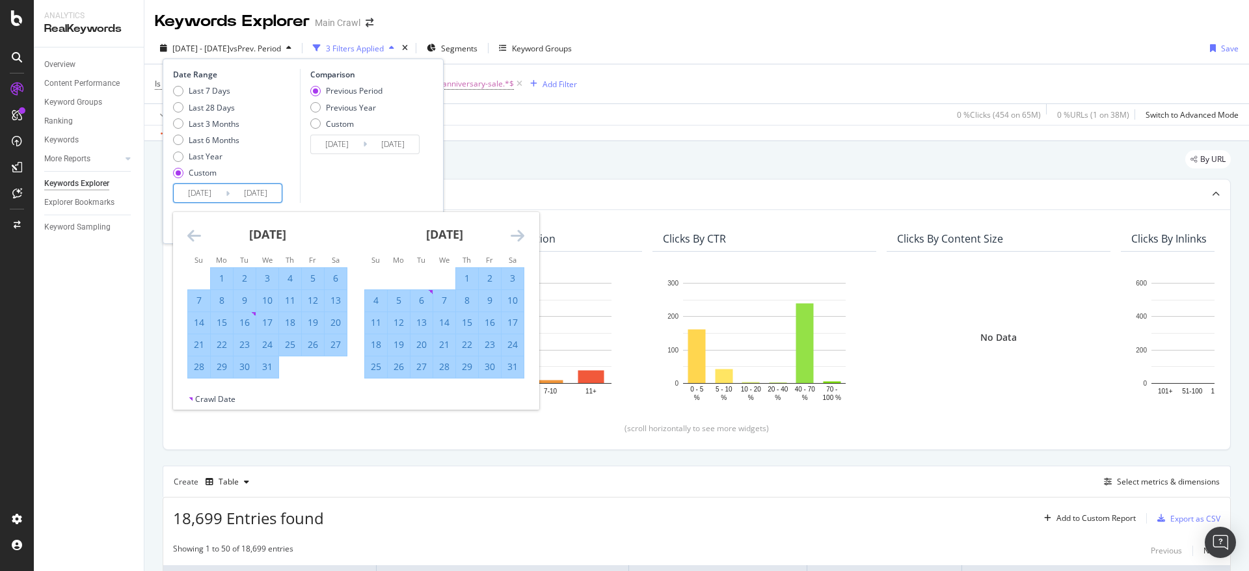
click at [513, 236] on icon "Move forward to switch to the next month." at bounding box center [518, 236] width 14 height 16
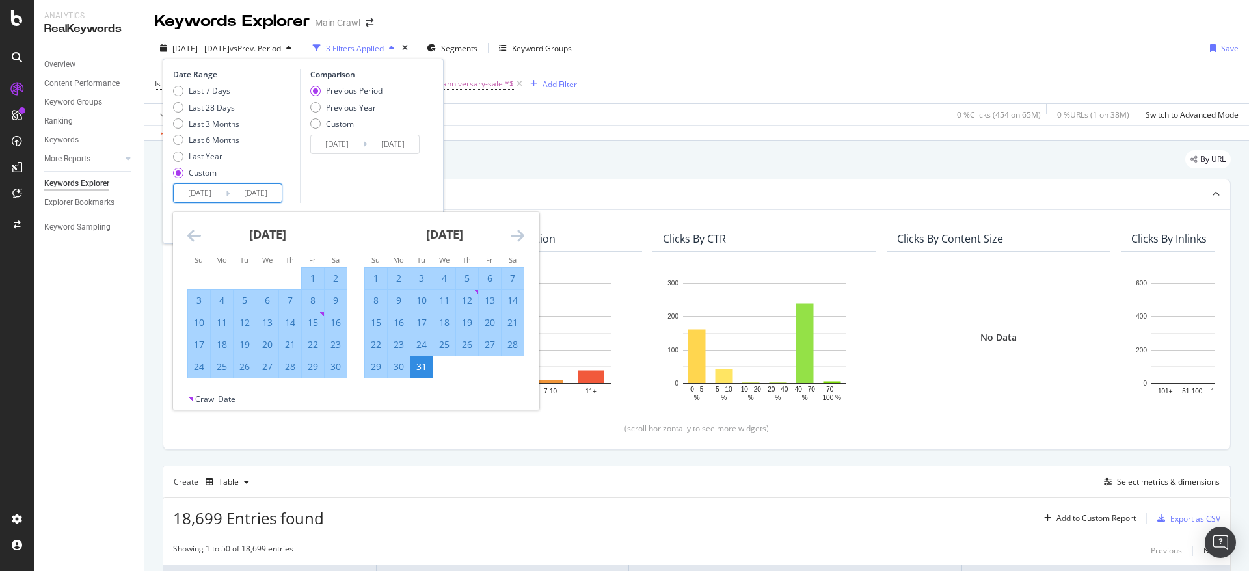
click at [513, 236] on icon "Move forward to switch to the next month." at bounding box center [518, 236] width 14 height 16
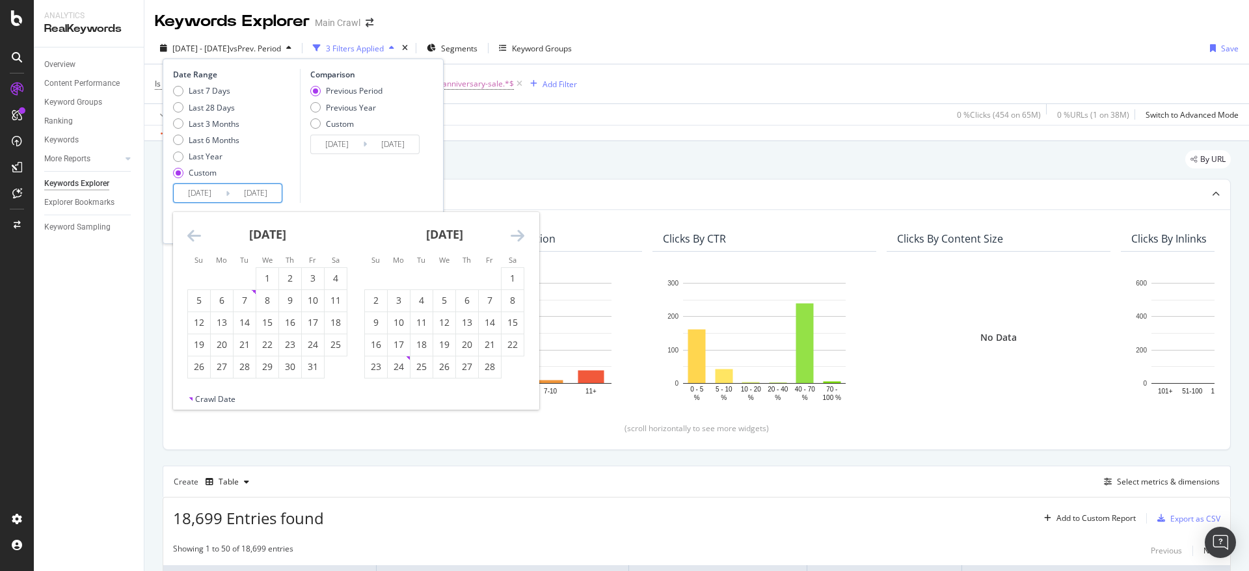
click at [513, 236] on icon "Move forward to switch to the next month." at bounding box center [518, 236] width 14 height 16
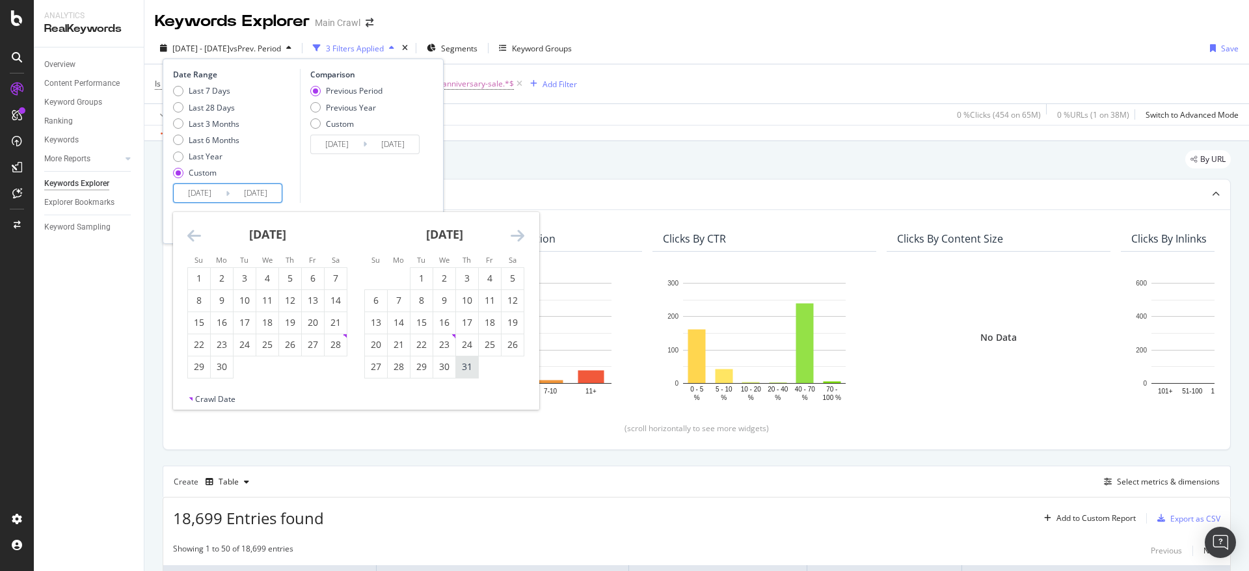
click at [475, 367] on div "31" at bounding box center [467, 366] width 22 height 13
type input "2025/07/31"
type input "2022/06/01"
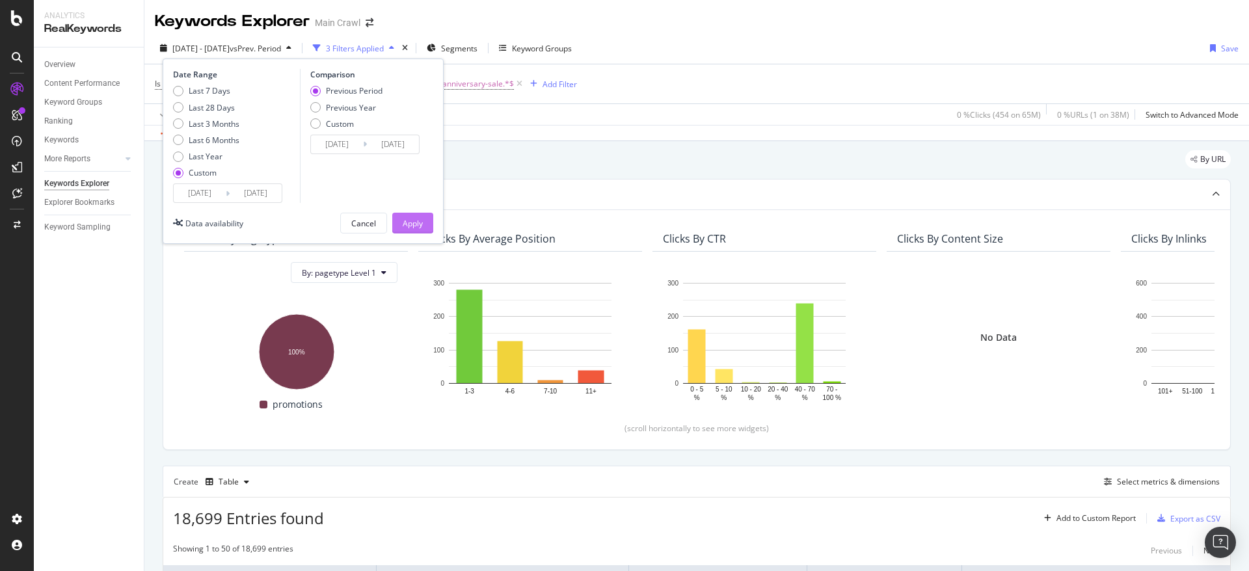
click at [405, 219] on div "Apply" at bounding box center [413, 223] width 20 height 11
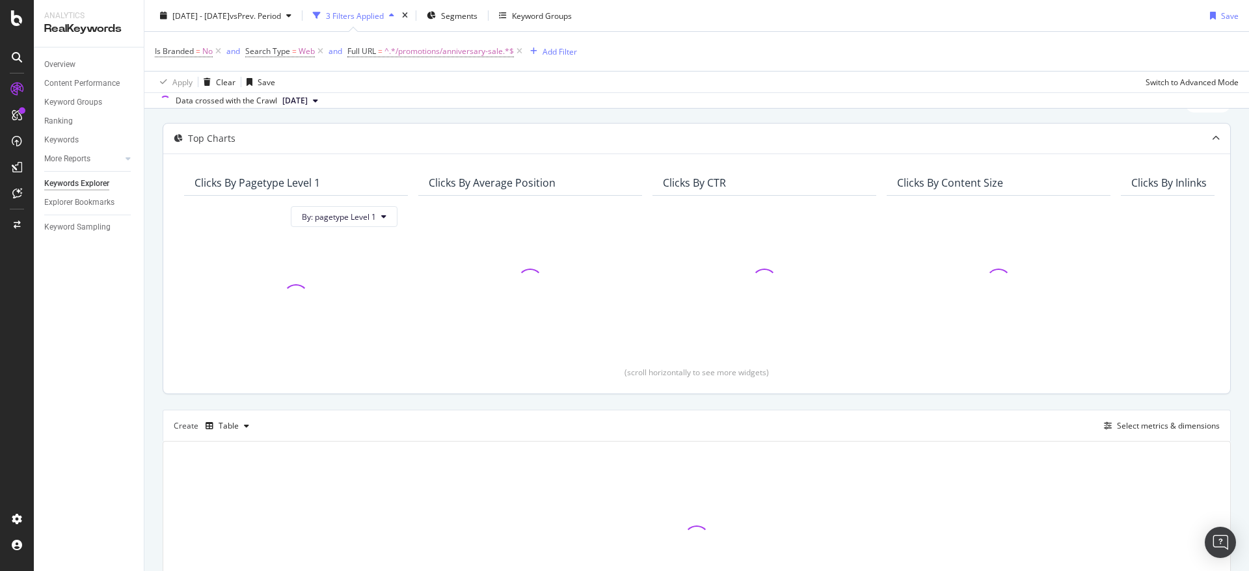
scroll to position [130, 0]
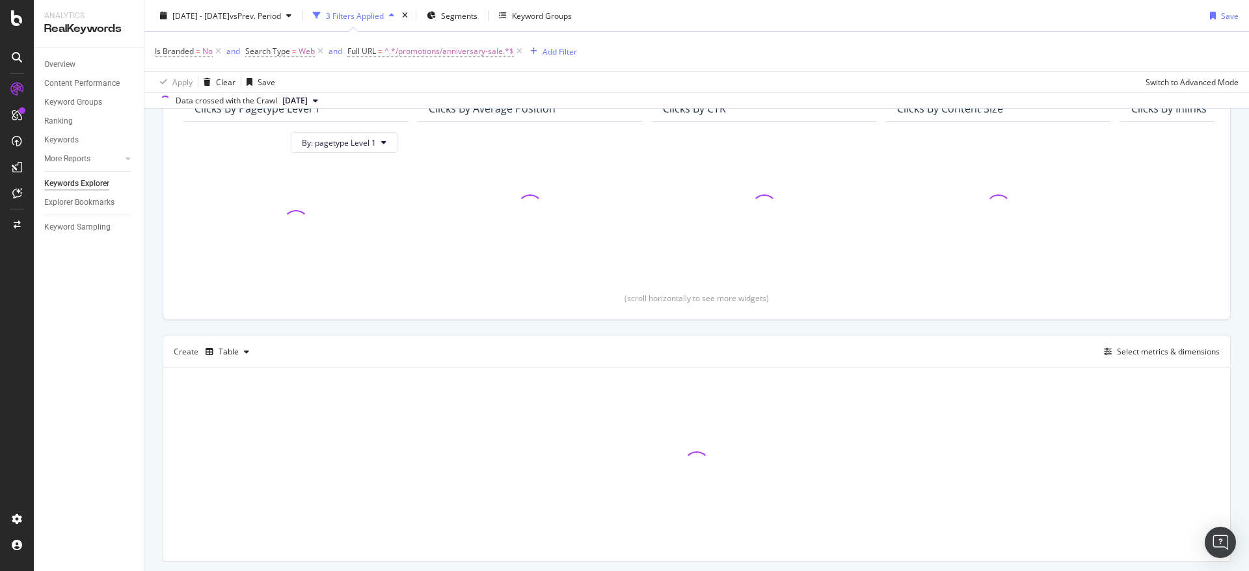
click at [672, 59] on div "Is Branded = No and Search Type = Web and Full URL = ^.*/promotions/anniversary…" at bounding box center [697, 51] width 1084 height 39
click at [948, 29] on div "2024 Jan. 1st - 2025 Jul. 31st vs Prev. Period 3 Filters Applied Segments Keywo…" at bounding box center [696, 18] width 1104 height 26
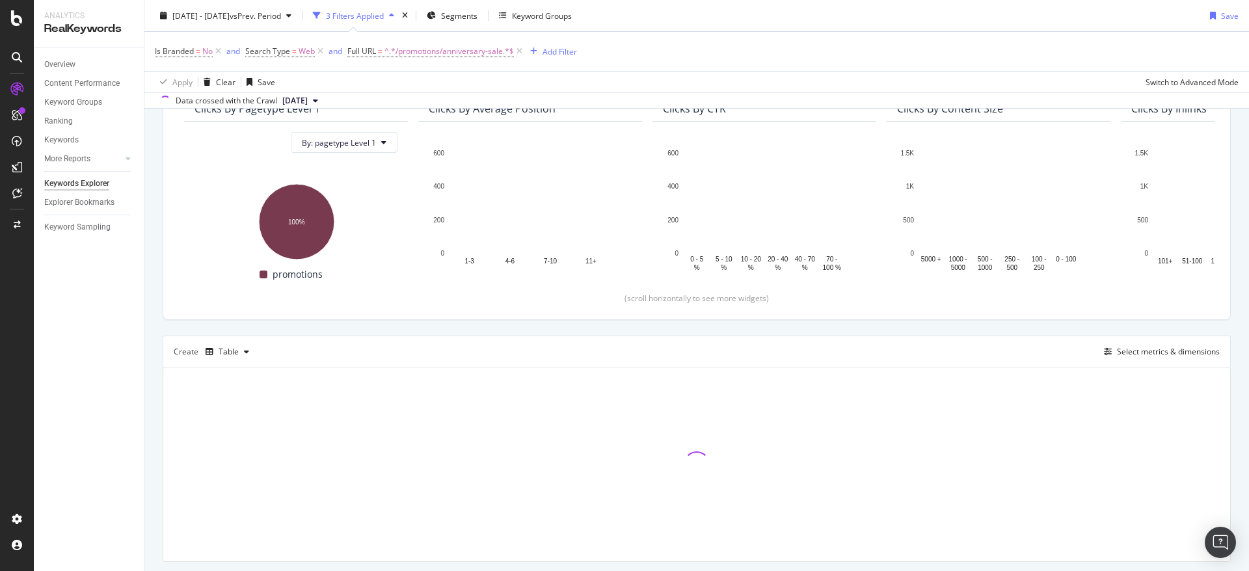
drag, startPoint x: 1160, startPoint y: 10, endPoint x: 1192, endPoint y: 21, distance: 33.7
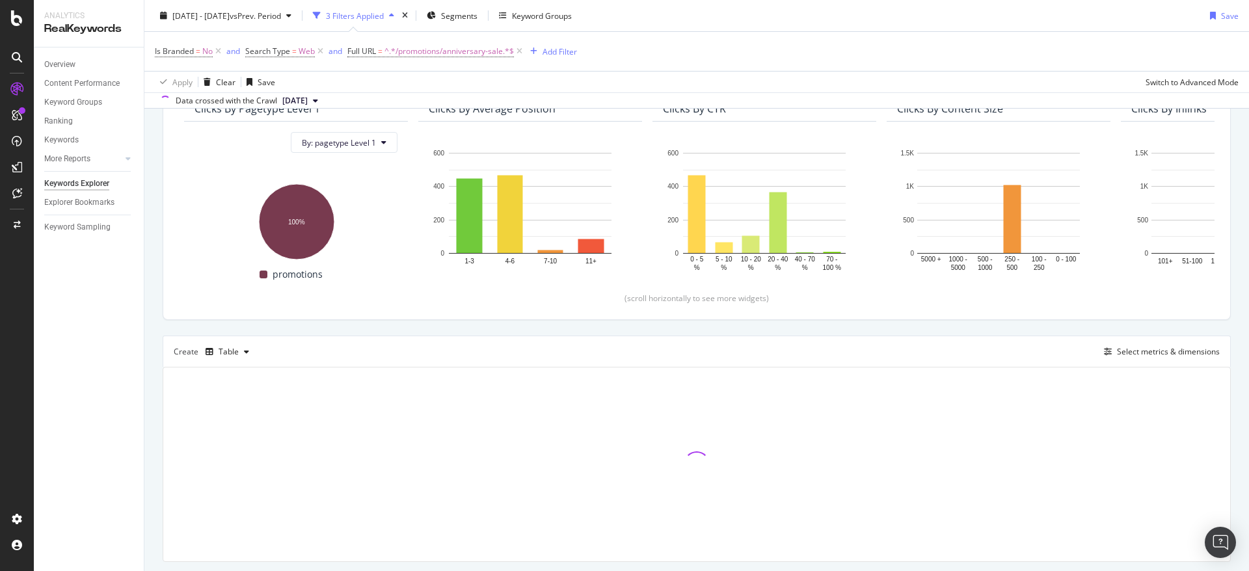
click at [1160, 11] on div "2024 Jan. 1st - 2025 Jul. 31st vs Prev. Period 3 Filters Applied Segments Keywo…" at bounding box center [696, 18] width 1104 height 26
click at [1205, 49] on div "Is Branded = No and Search Type = Web and Full URL = ^.*/promotions/anniversary…" at bounding box center [697, 51] width 1084 height 39
click at [1233, 127] on div "By URL Top Charts Clicks By pagetype Level 1 By: pagetype Level 1 Hold CTRL whi…" at bounding box center [696, 309] width 1104 height 596
click at [1227, 307] on div "By URL Top Charts Clicks By pagetype Level 1 By: pagetype Level 1 Hold CTRL whi…" at bounding box center [696, 309] width 1104 height 596
click at [1074, 354] on div "Create Table Select metrics & dimensions" at bounding box center [697, 351] width 1068 height 31
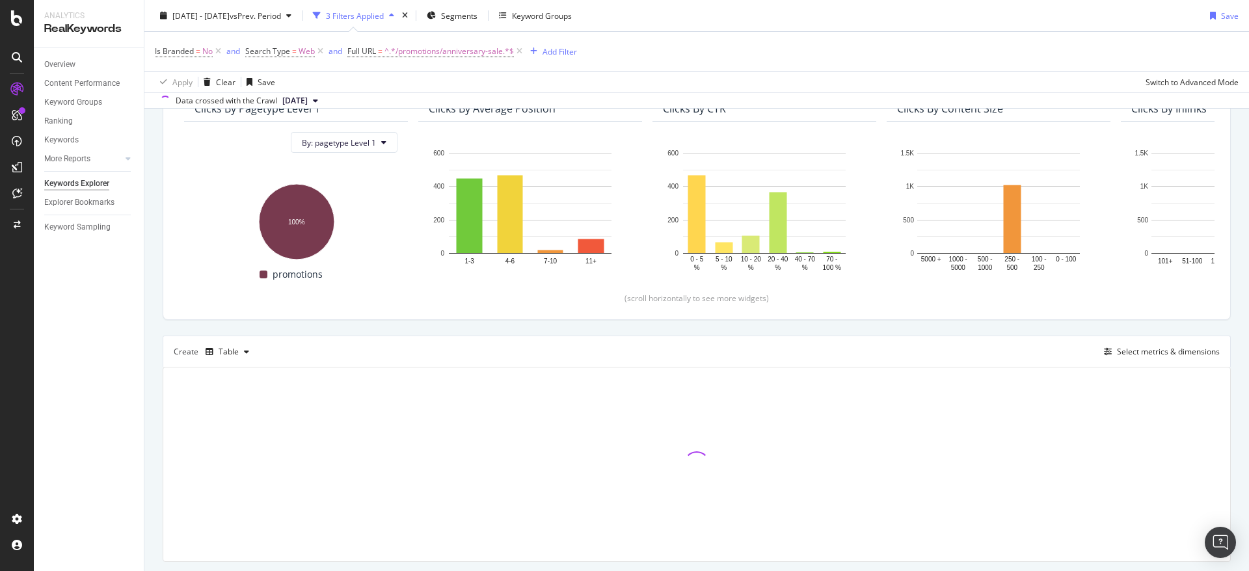
click at [1154, 322] on div "Top Charts Clicks By pagetype Level 1 By: pagetype Level 1 Hold CTRL while clic…" at bounding box center [697, 305] width 1068 height 513
click at [1223, 349] on div "By URL Top Charts Clicks By pagetype Level 1 By: pagetype Level 1 Hold CTRL whi…" at bounding box center [696, 309] width 1104 height 596
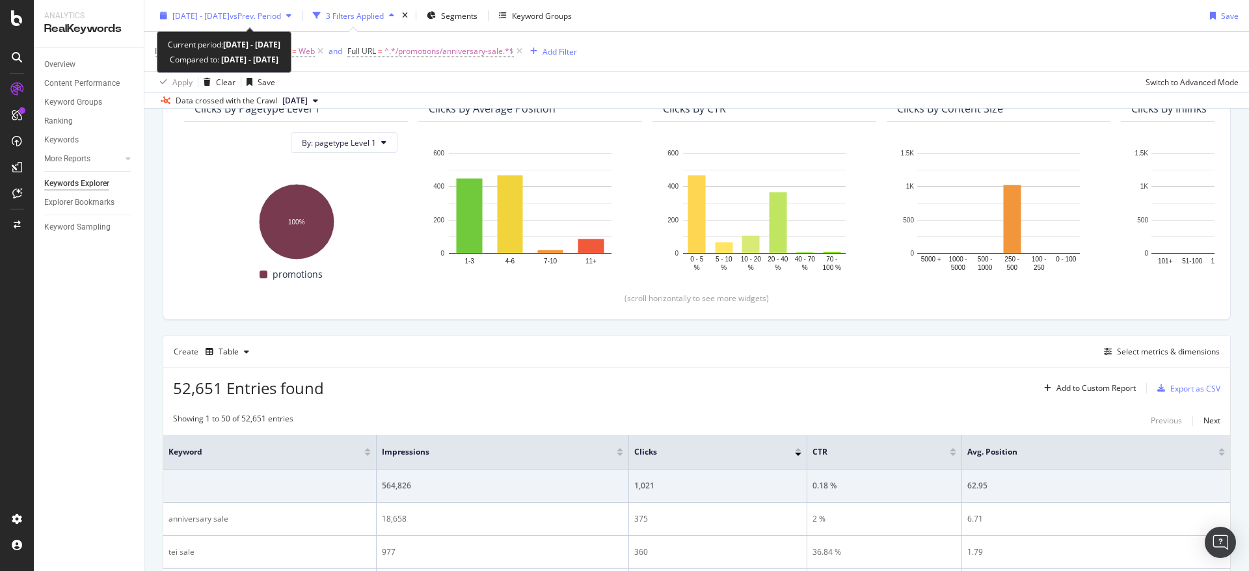
click at [189, 21] on div "2024 Jan. 1st - 2025 Jul. 31st vs Prev. Period" at bounding box center [226, 16] width 142 height 20
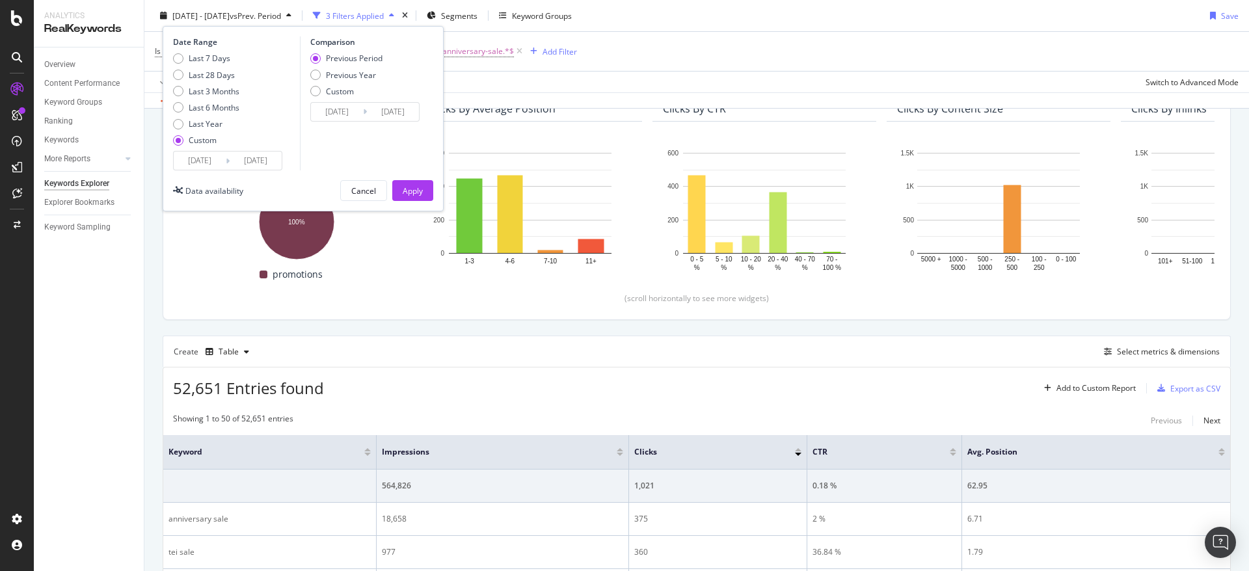
click at [737, 59] on div "Is Branded = No and Search Type = Web and Full URL = ^.*/promotions/anniversary…" at bounding box center [697, 51] width 1084 height 39
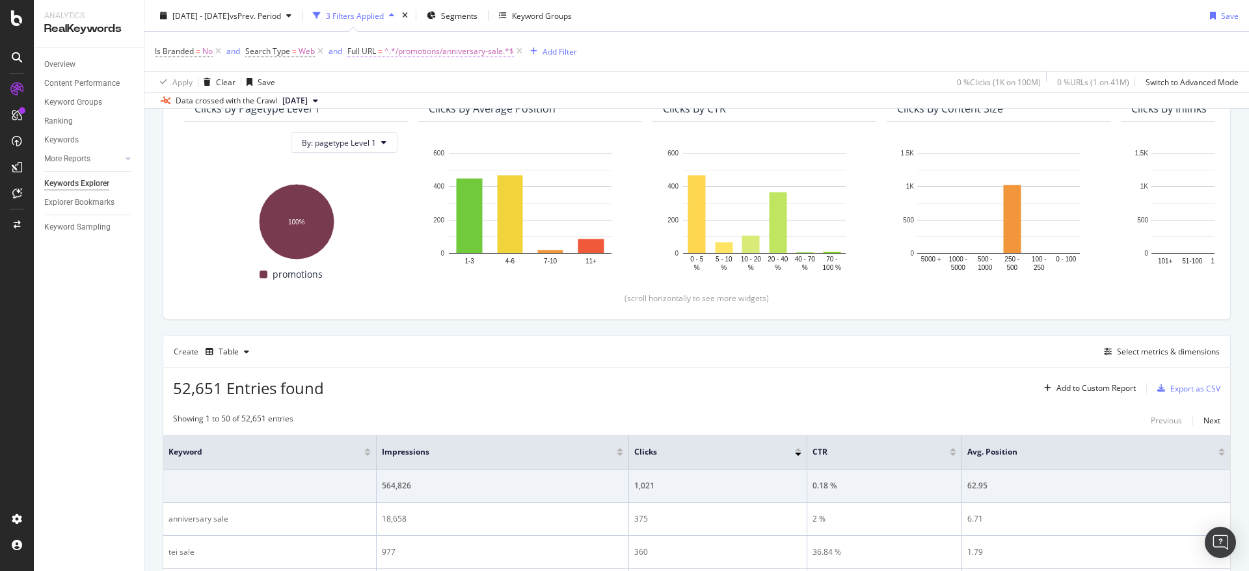
click at [406, 62] on div "Is Branded = No and Search Type = Web and Full URL = ^.*/promotions/anniversary…" at bounding box center [697, 51] width 1084 height 39
click at [411, 51] on span "^.*/promotions/anniversary-sale.*$" at bounding box center [448, 51] width 129 height 18
click at [442, 108] on input "/promotions/anniversary-sale" at bounding box center [421, 105] width 123 height 21
drag, startPoint x: 411, startPoint y: 110, endPoint x: 523, endPoint y: 112, distance: 111.9
click at [523, 112] on body "Analytics RealKeywords Overview Content Performance Keyword Groups Ranking Keyw…" at bounding box center [624, 285] width 1249 height 571
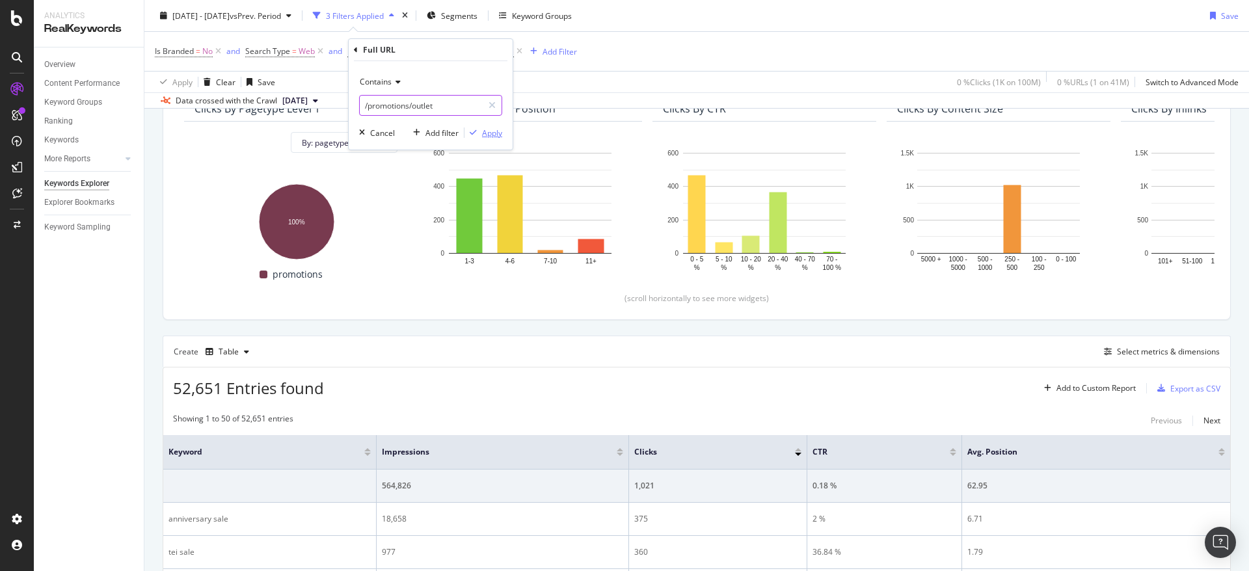
type input "/promotions/outlet"
click at [483, 137] on div "Apply" at bounding box center [492, 132] width 20 height 11
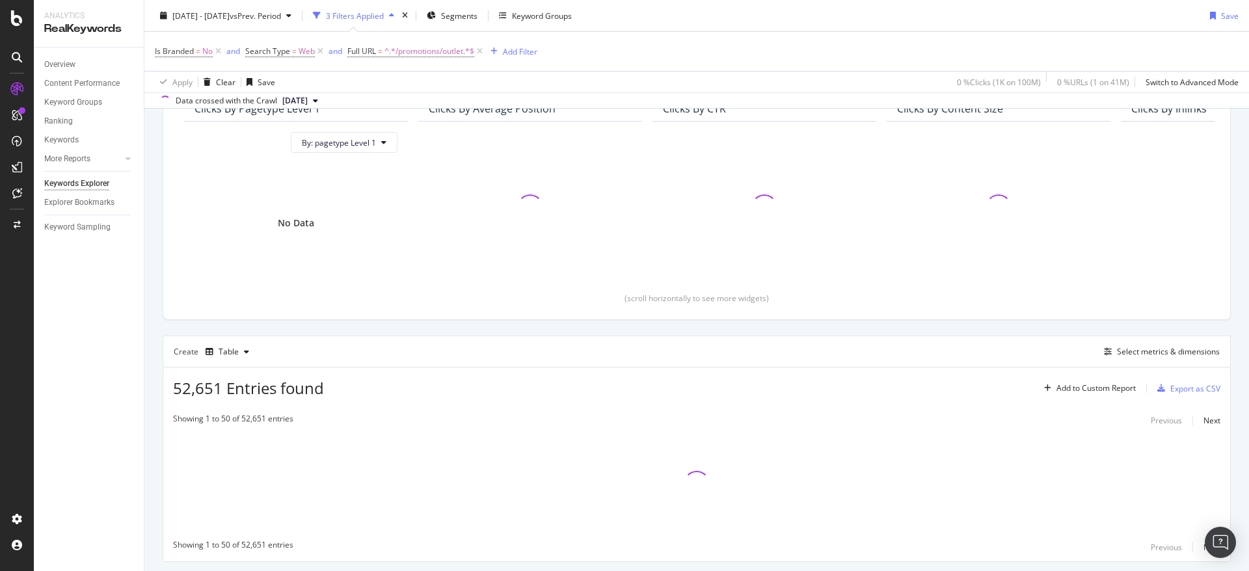
click at [219, 325] on div "Top Charts Clicks By pagetype Level 1 By: pagetype Level 1 No Data Clicks By Av…" at bounding box center [697, 305] width 1068 height 513
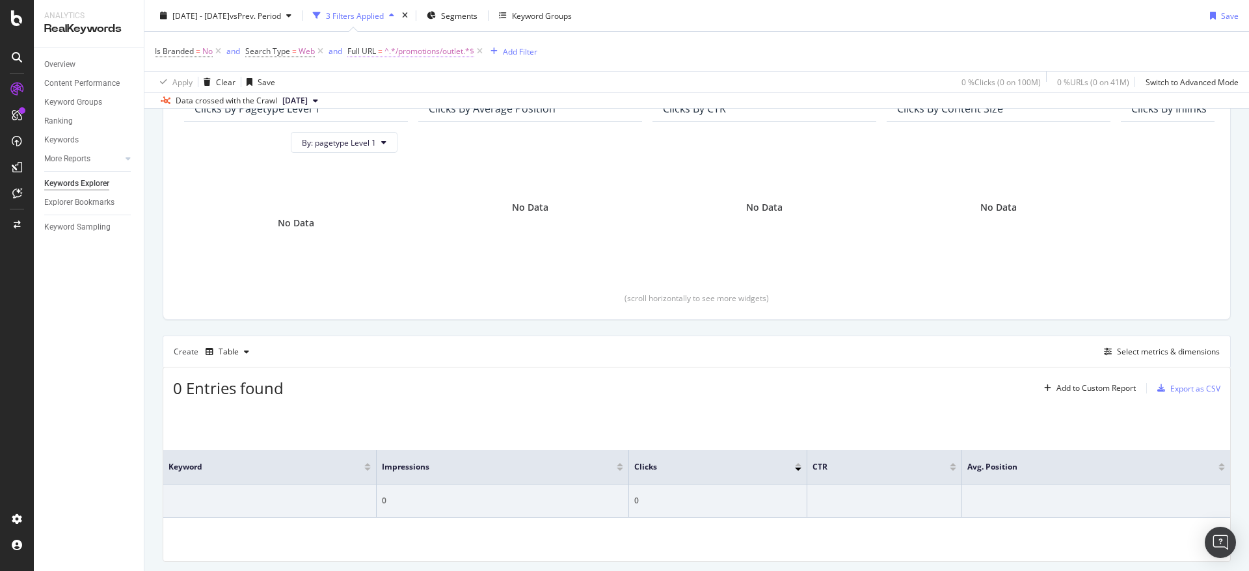
click at [373, 54] on span "Full URL" at bounding box center [361, 51] width 29 height 11
click at [483, 137] on div "Apply" at bounding box center [492, 132] width 20 height 11
click at [414, 55] on span "^.*/promotions/outlet.*$" at bounding box center [429, 51] width 90 height 18
type input "/outlet"
click at [484, 133] on div "Apply" at bounding box center [492, 132] width 20 height 11
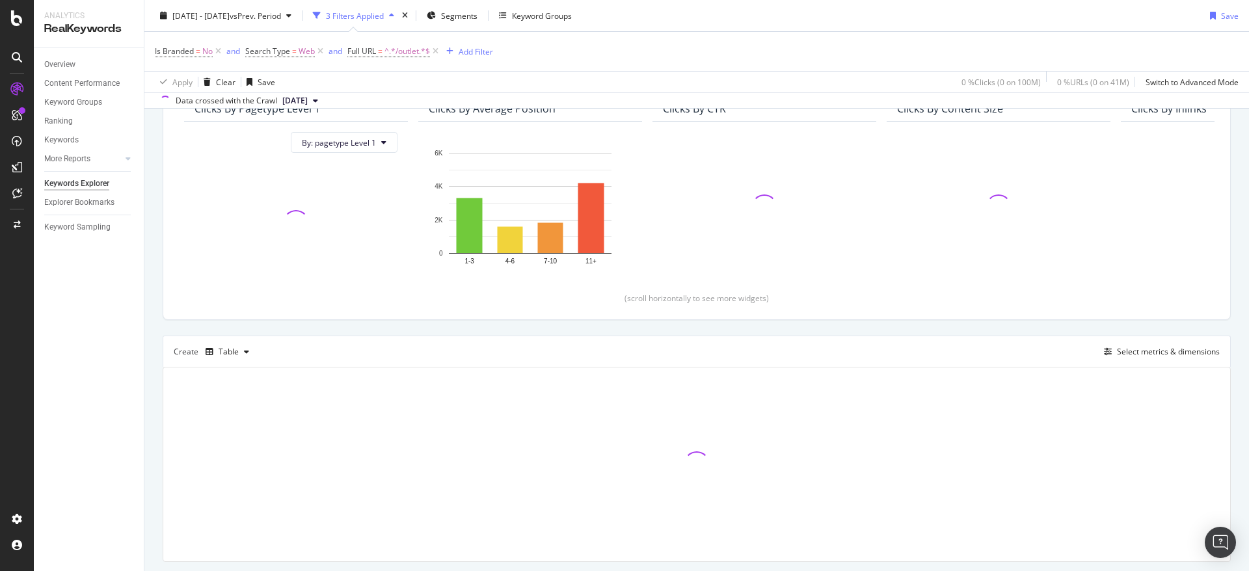
drag, startPoint x: 968, startPoint y: 12, endPoint x: 940, endPoint y: 21, distance: 30.2
click at [968, 12] on div "2024 Jan. 1st - 2025 Jul. 31st vs Prev. Period 3 Filters Applied Segments Keywo…" at bounding box center [696, 18] width 1104 height 26
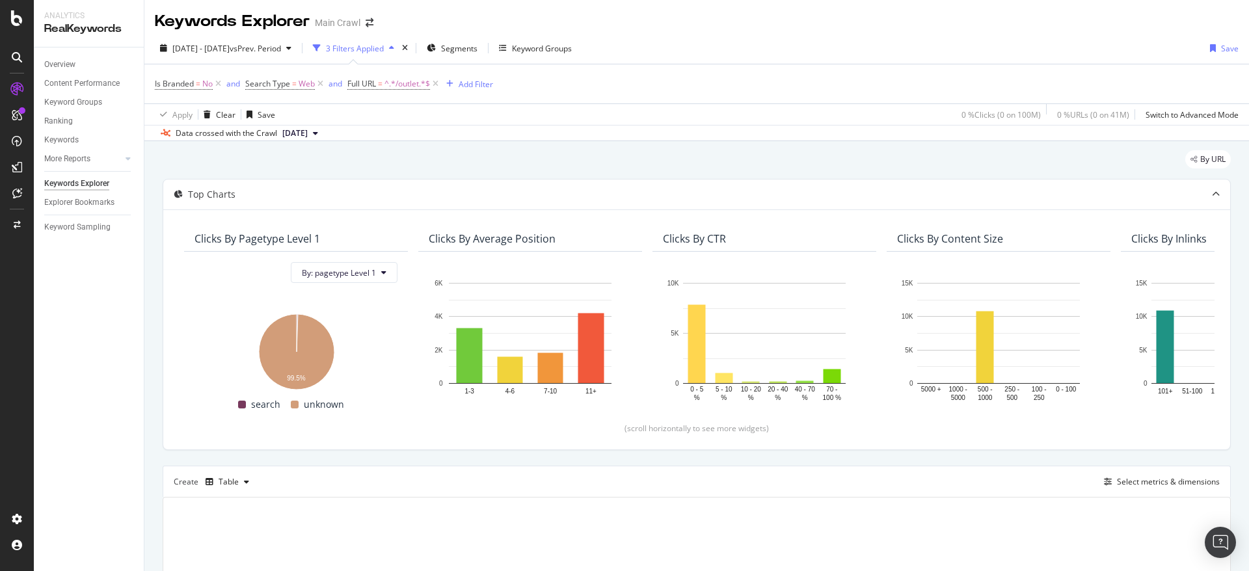
click at [819, 41] on div "2024 Jan. 1st - 2025 Jul. 31st vs Prev. Period 3 Filters Applied Segments Keywo…" at bounding box center [696, 51] width 1104 height 26
click at [218, 87] on icon at bounding box center [218, 83] width 11 height 13
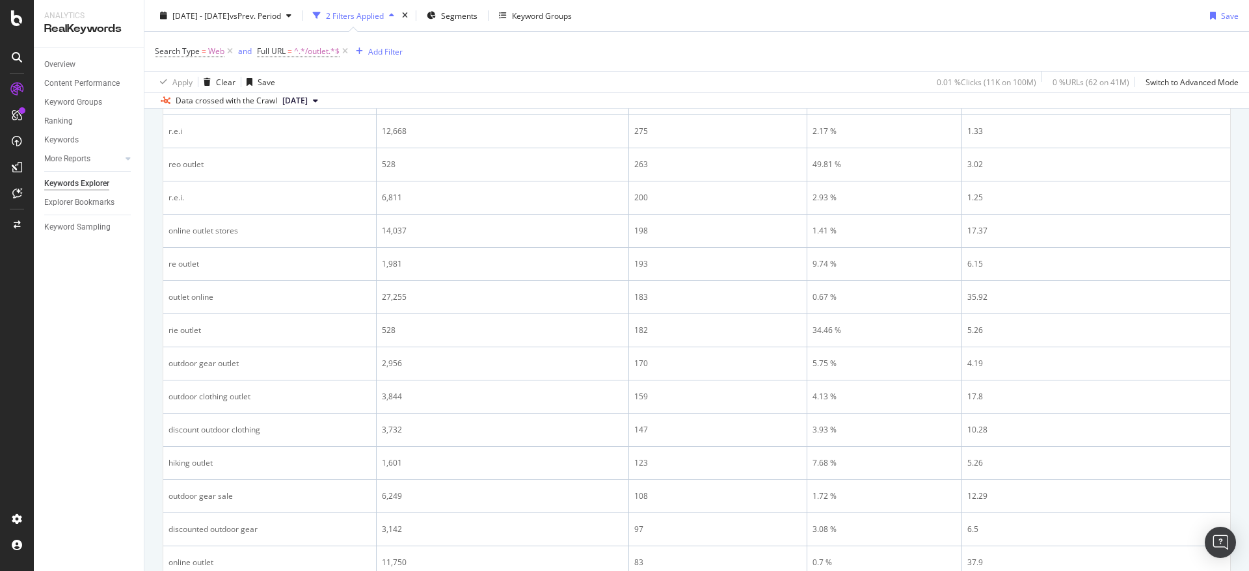
scroll to position [195, 0]
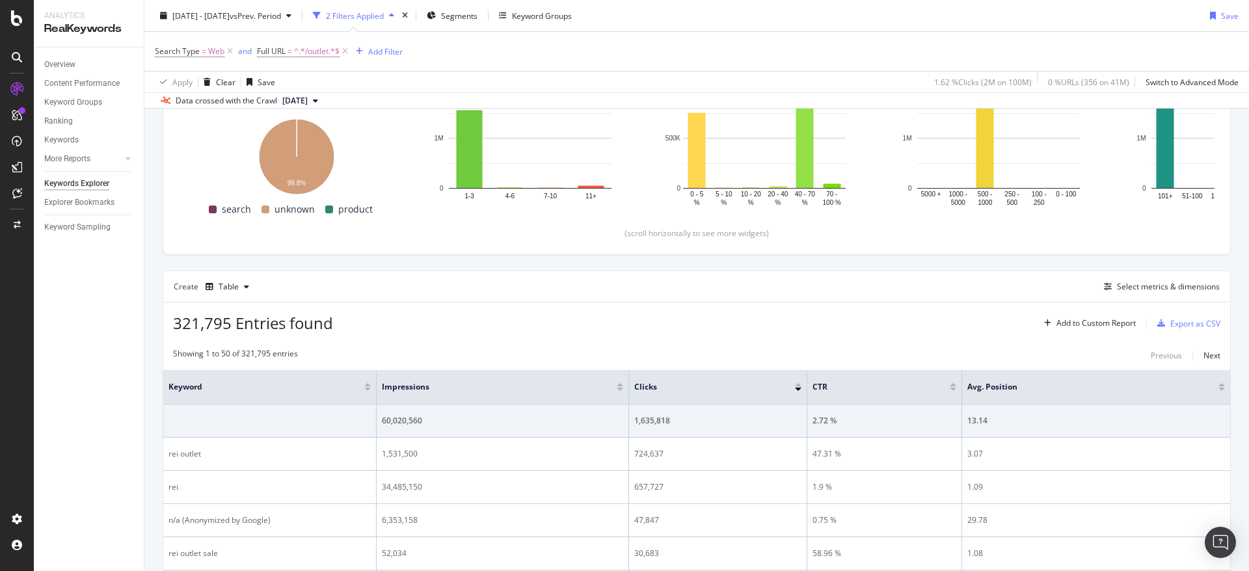
click at [511, 286] on div "Create Table Select metrics & dimensions" at bounding box center [697, 286] width 1068 height 31
click at [568, 287] on div "Create Table Select metrics & dimensions" at bounding box center [697, 286] width 1068 height 31
click at [197, 16] on span "2024 Jan. 1st - 2025 Jul. 31st" at bounding box center [200, 15] width 57 height 11
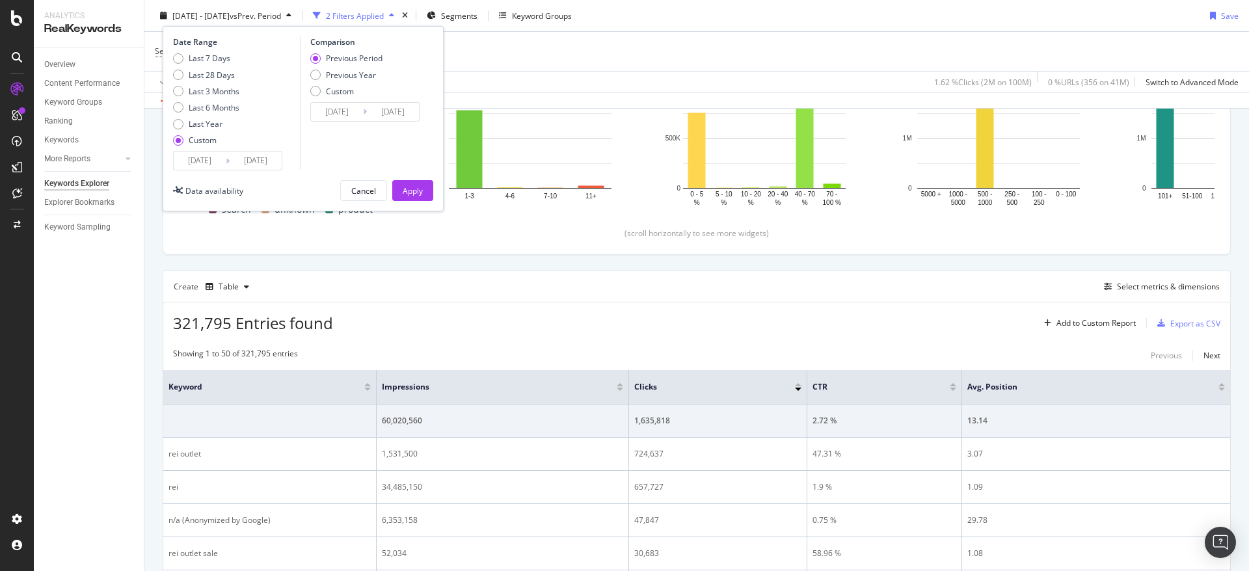
click at [260, 166] on input "2025/07/31" at bounding box center [256, 161] width 52 height 18
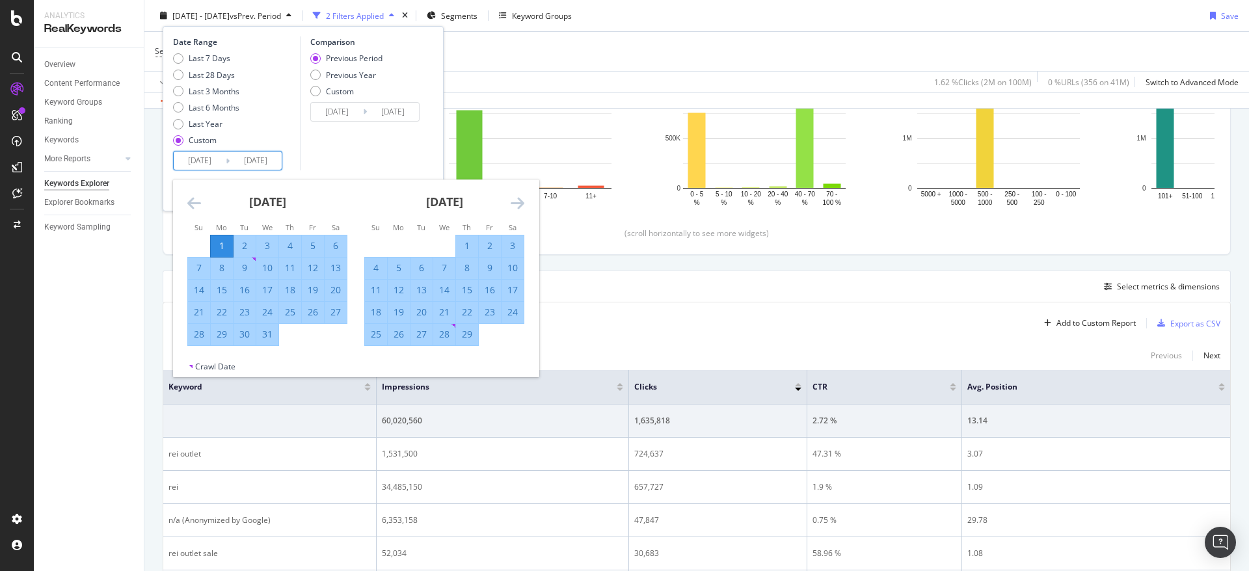
click at [196, 202] on icon "Move backward to switch to the previous month." at bounding box center [194, 203] width 14 height 16
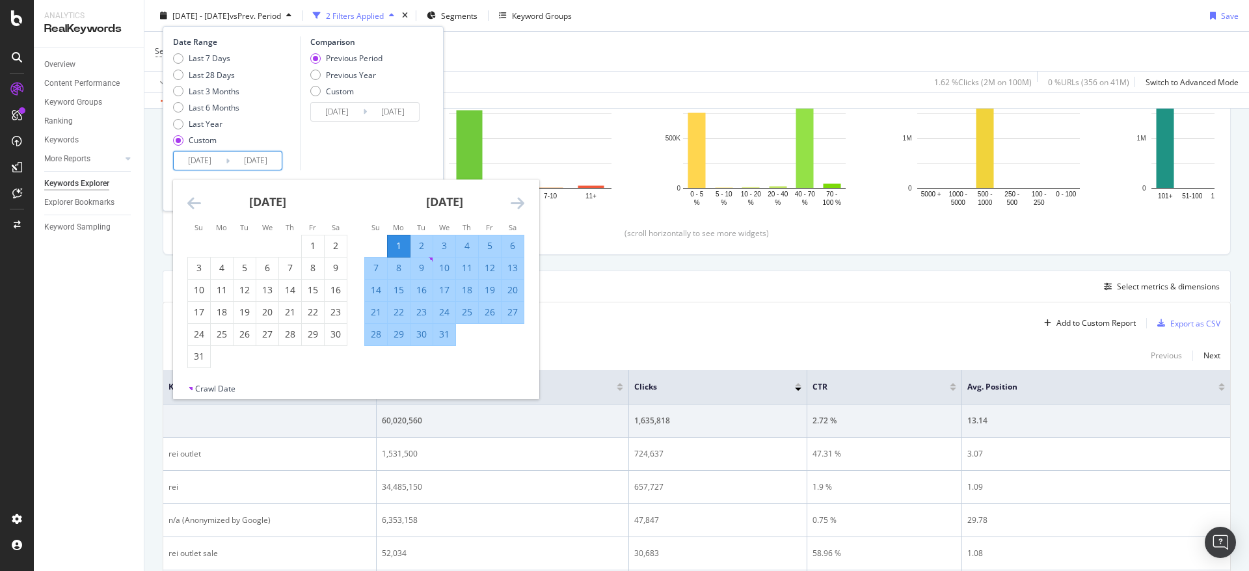
click at [519, 207] on icon "Move forward to switch to the next month." at bounding box center [518, 203] width 14 height 16
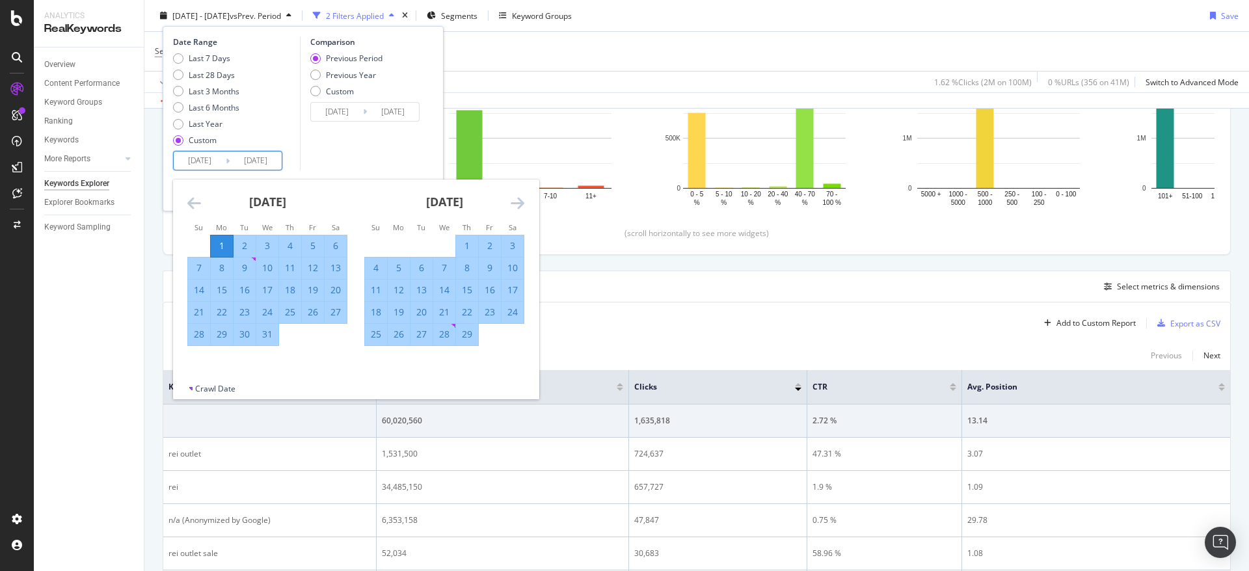
click at [519, 207] on icon "Move forward to switch to the next month." at bounding box center [518, 203] width 14 height 16
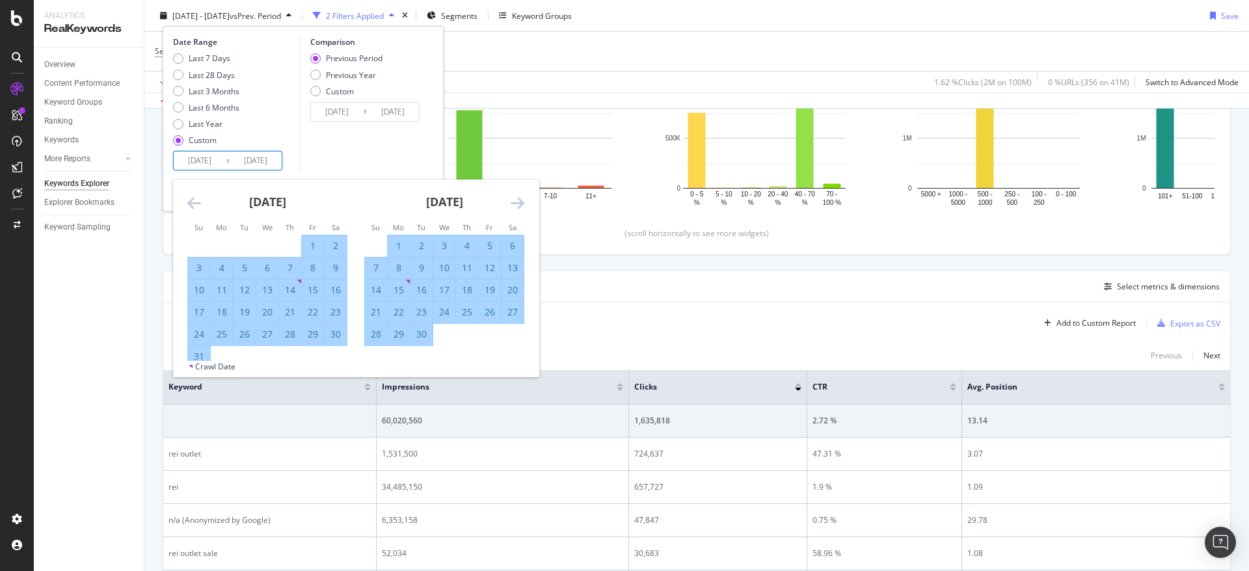
click at [519, 207] on icon "Move forward to switch to the next month." at bounding box center [518, 203] width 14 height 16
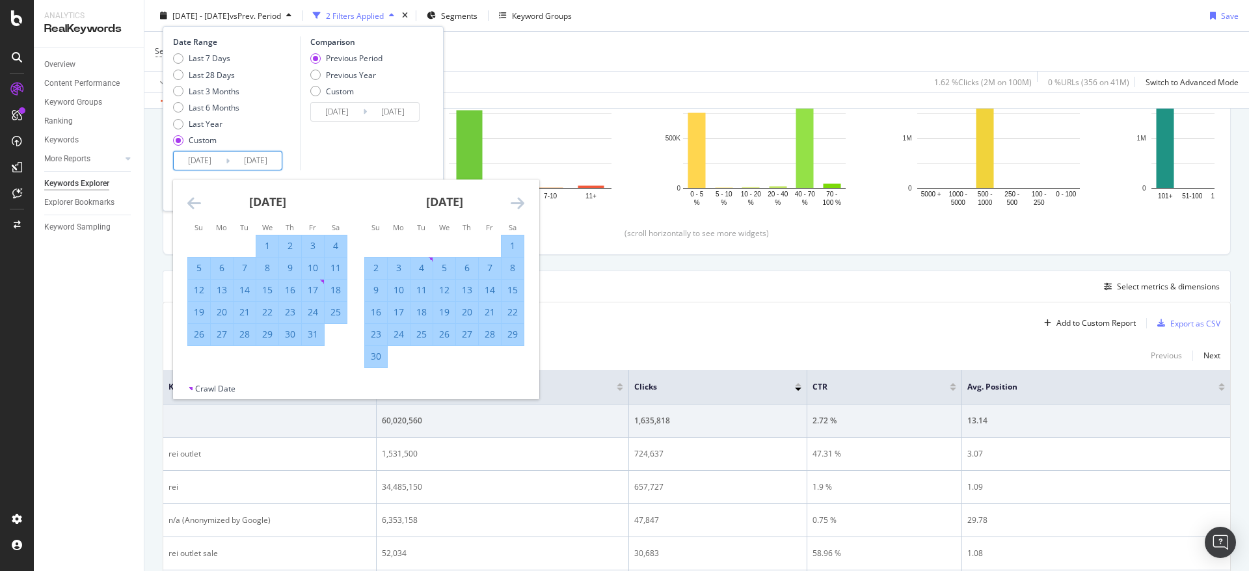
click at [519, 207] on icon "Move forward to switch to the next month." at bounding box center [518, 203] width 14 height 16
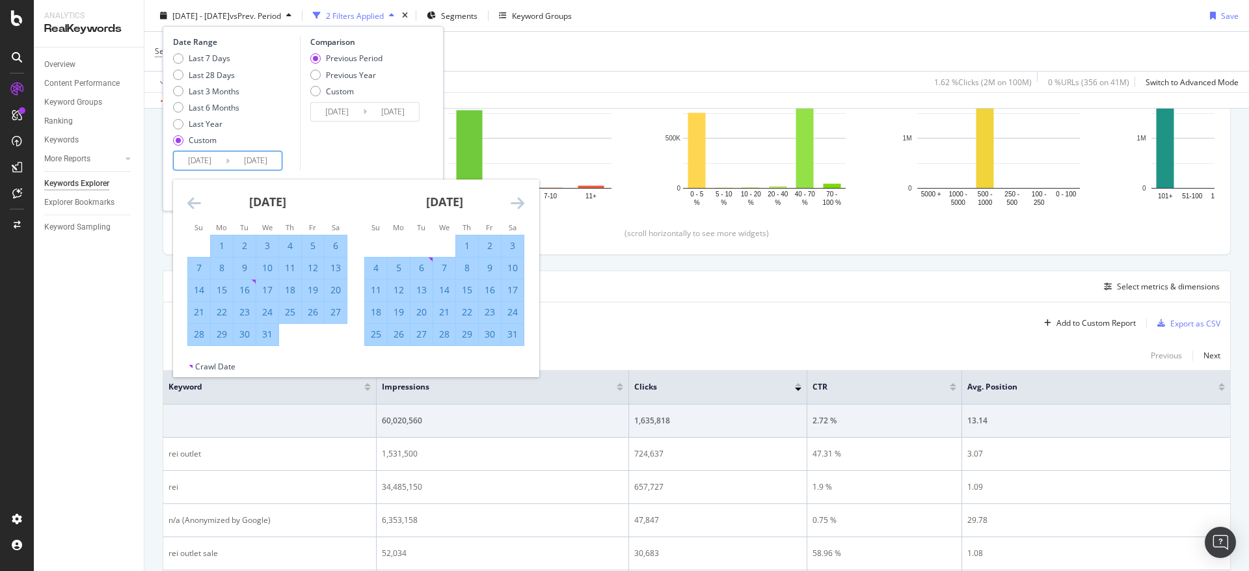
click at [519, 207] on icon "Move forward to switch to the next month." at bounding box center [518, 203] width 14 height 16
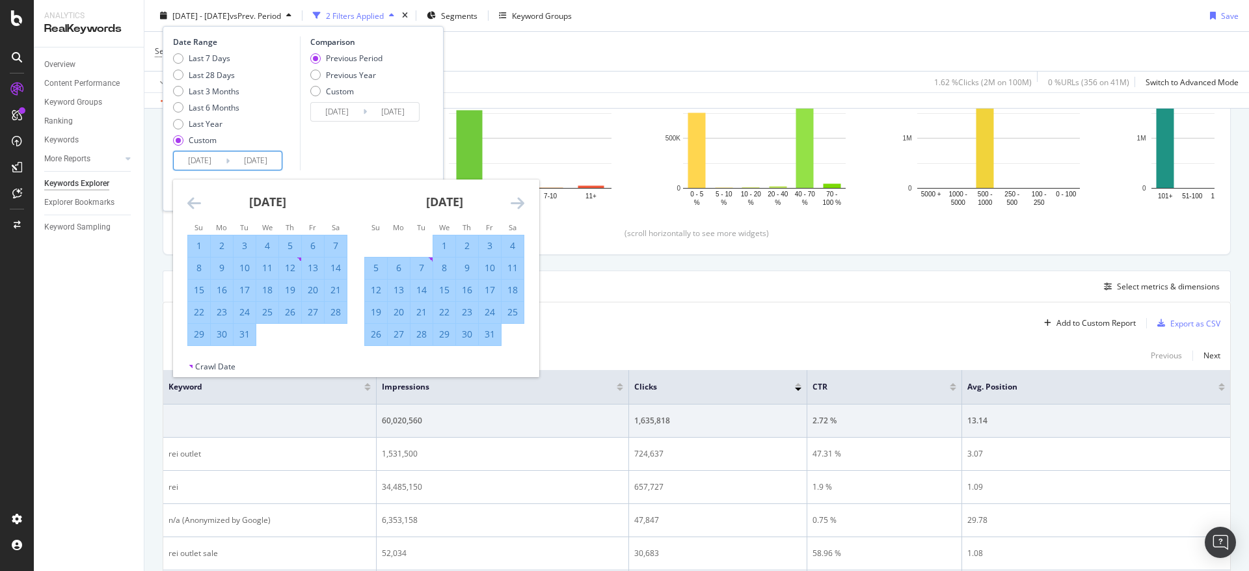
click at [248, 338] on div "31" at bounding box center [244, 334] width 22 height 13
type input "2024/12/31"
type input "2022/12/31"
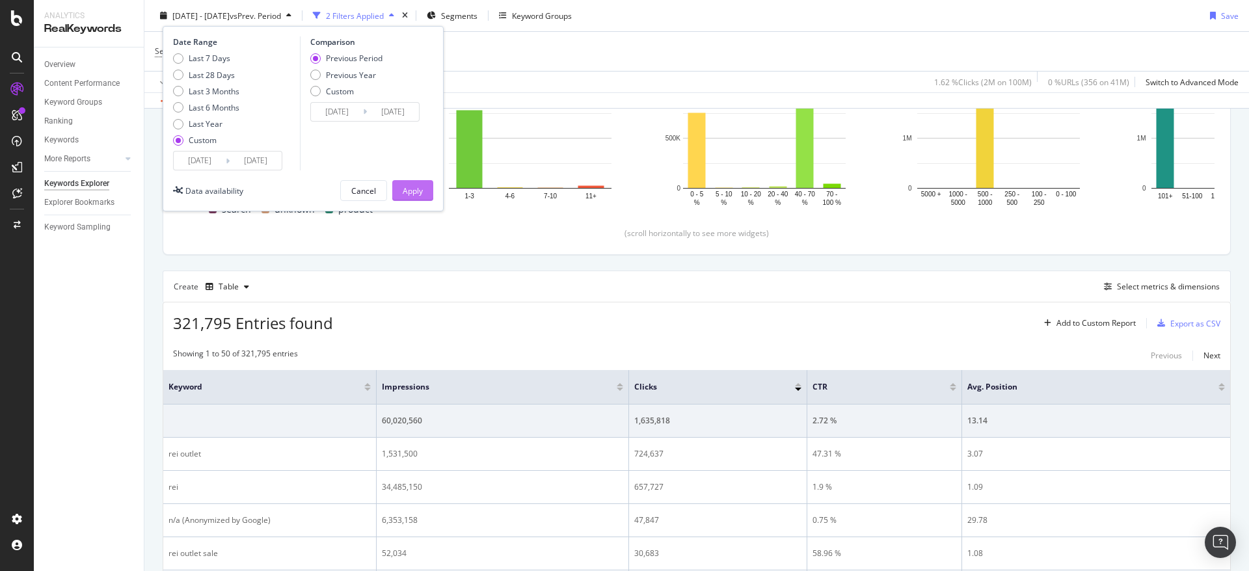
click at [410, 192] on div "Apply" at bounding box center [413, 190] width 20 height 11
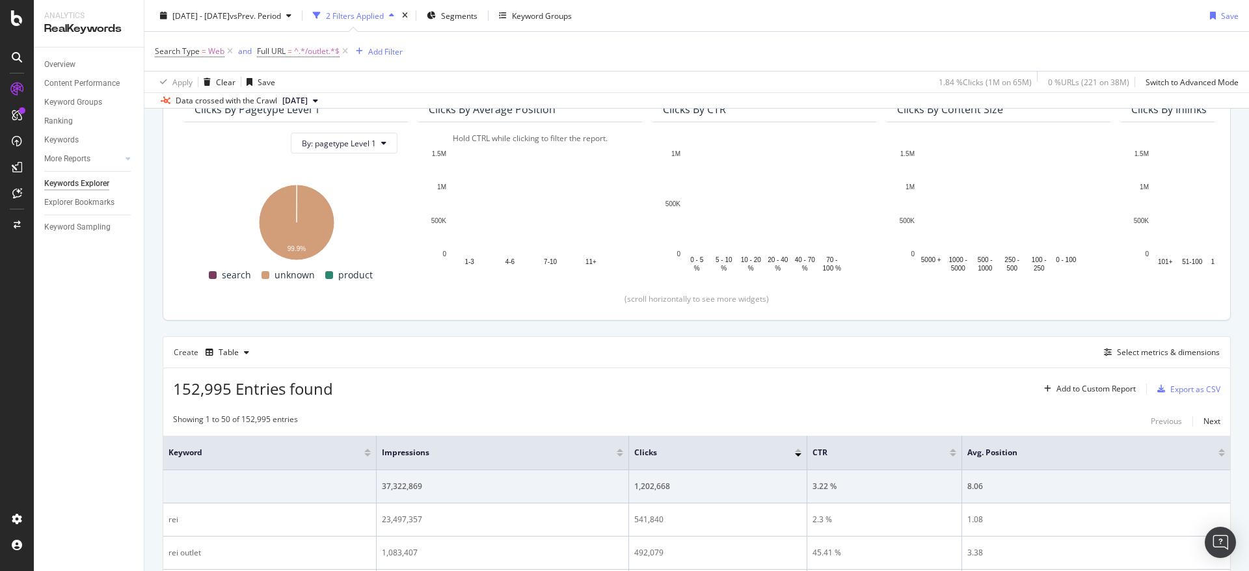
scroll to position [195, 0]
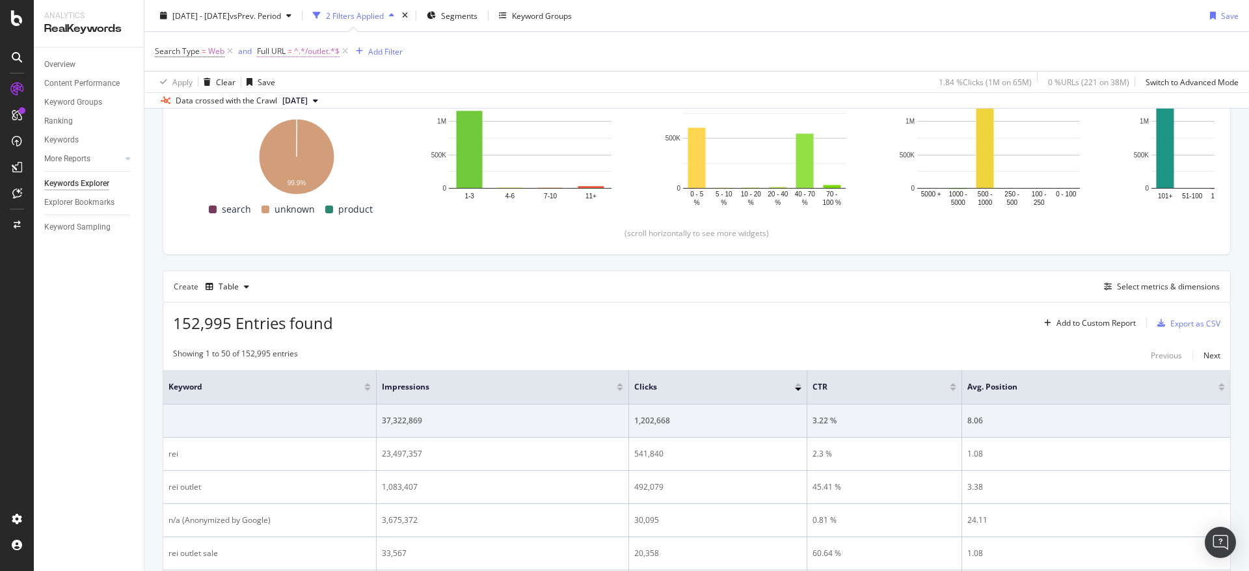
click at [330, 48] on span "^.*/outlet.*$" at bounding box center [317, 51] width 46 height 18
type input "h/deals"
click at [404, 135] on div "Apply" at bounding box center [401, 132] width 20 height 11
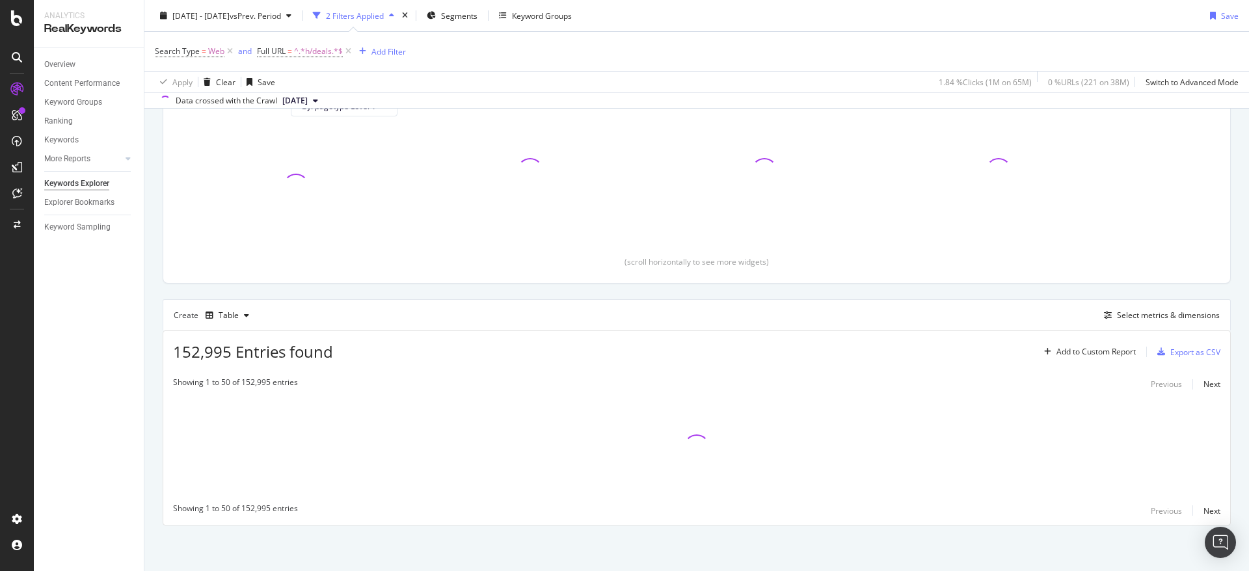
scroll to position [167, 0]
click at [318, 59] on span "^.*h/deals.*$" at bounding box center [318, 51] width 49 height 18
click at [826, 38] on div "Search Type = Web and Full URL = ^.*h/deals.*$ Add Filter" at bounding box center [697, 51] width 1084 height 39
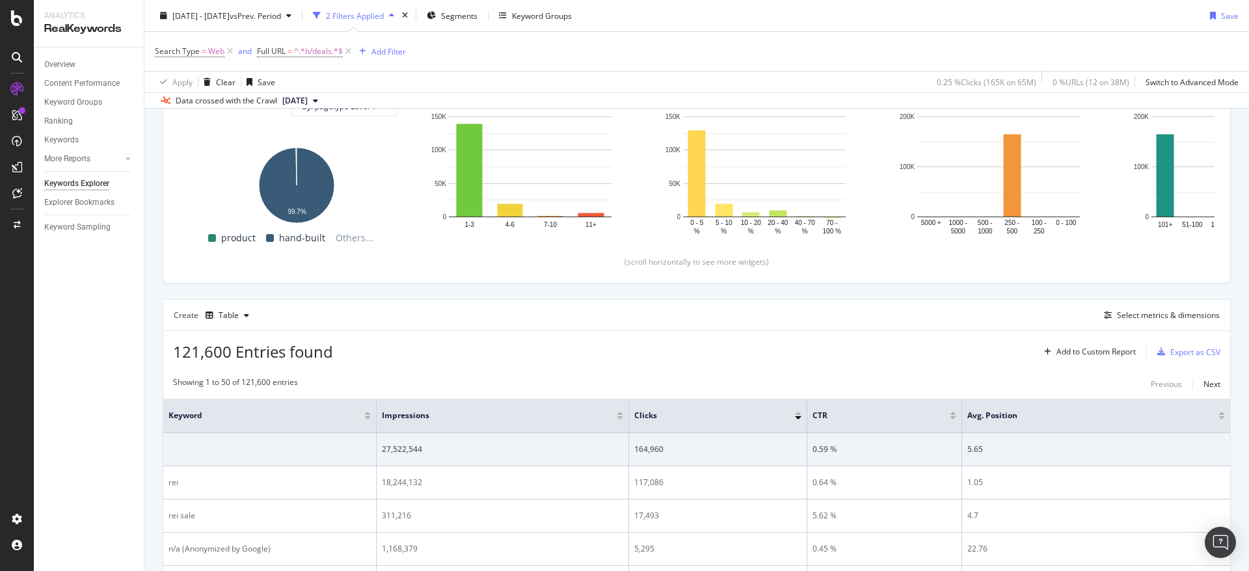
scroll to position [195, 0]
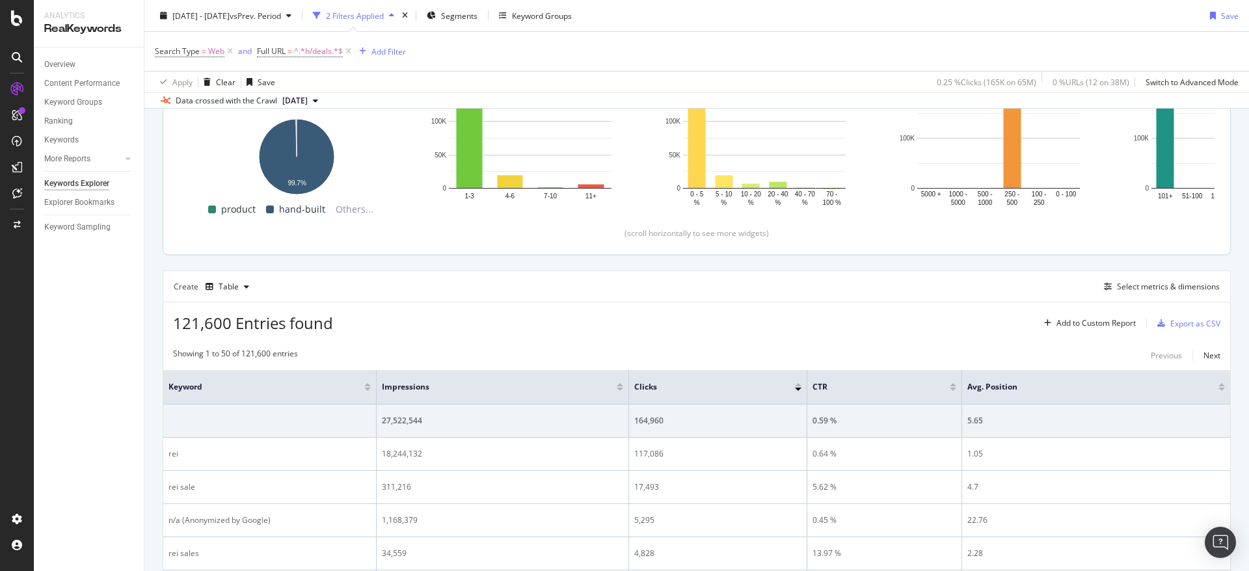
click at [322, 52] on span "^.*h/deals.*$" at bounding box center [318, 51] width 49 height 18
click at [351, 100] on input "h/deals" at bounding box center [330, 105] width 123 height 21
paste input "/promotions/coupon"
type input "/promotions/coupon"
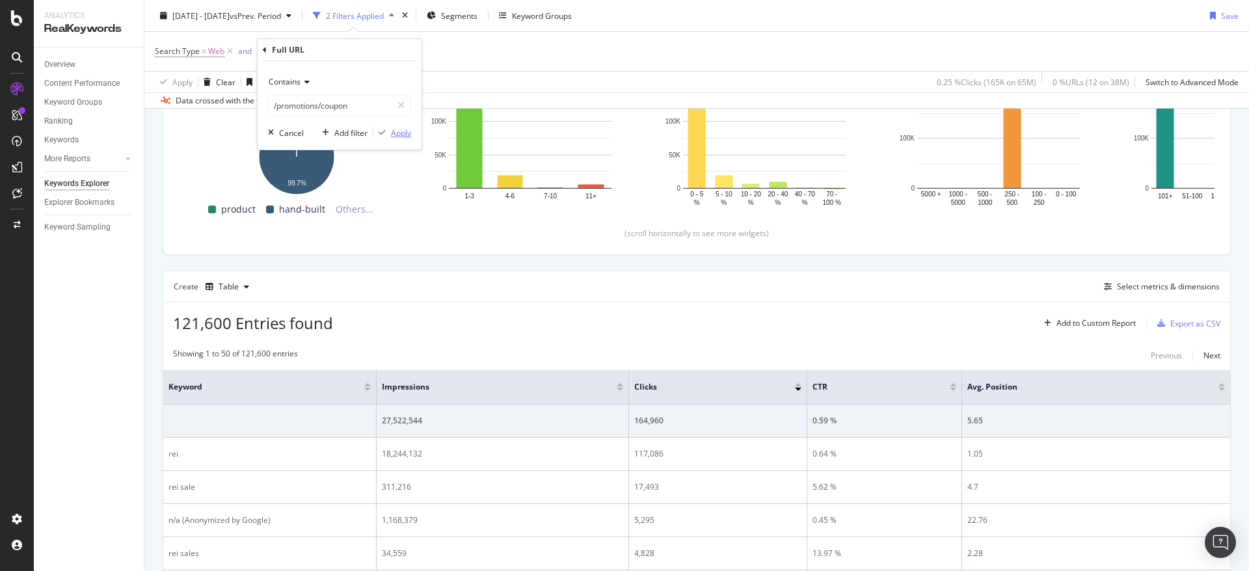
click at [401, 136] on div "Apply" at bounding box center [401, 132] width 20 height 11
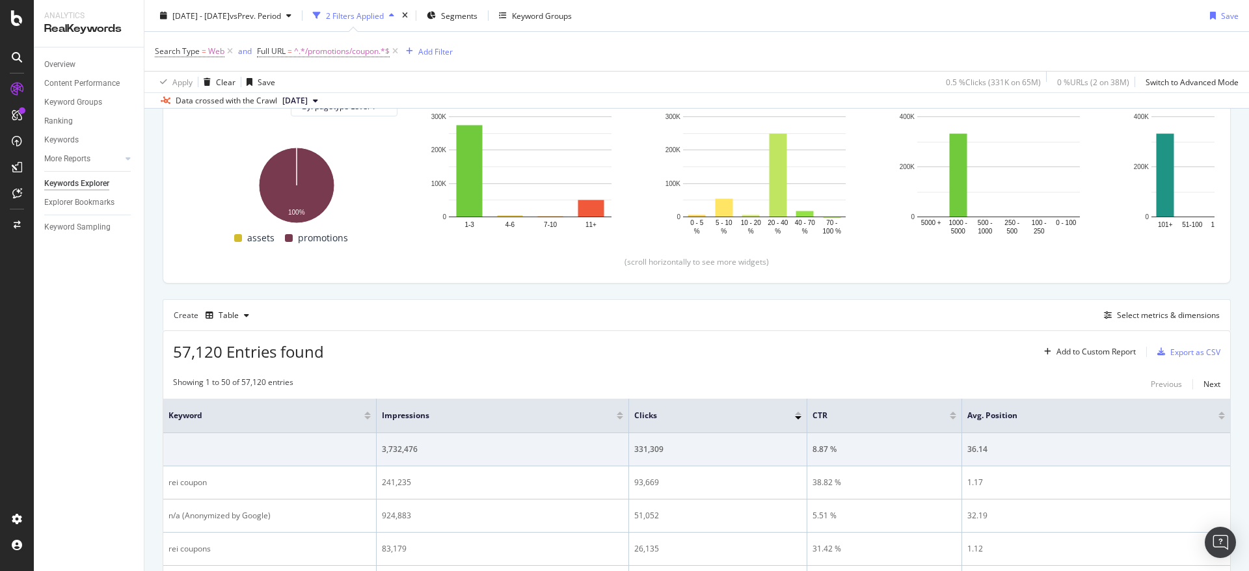
scroll to position [195, 0]
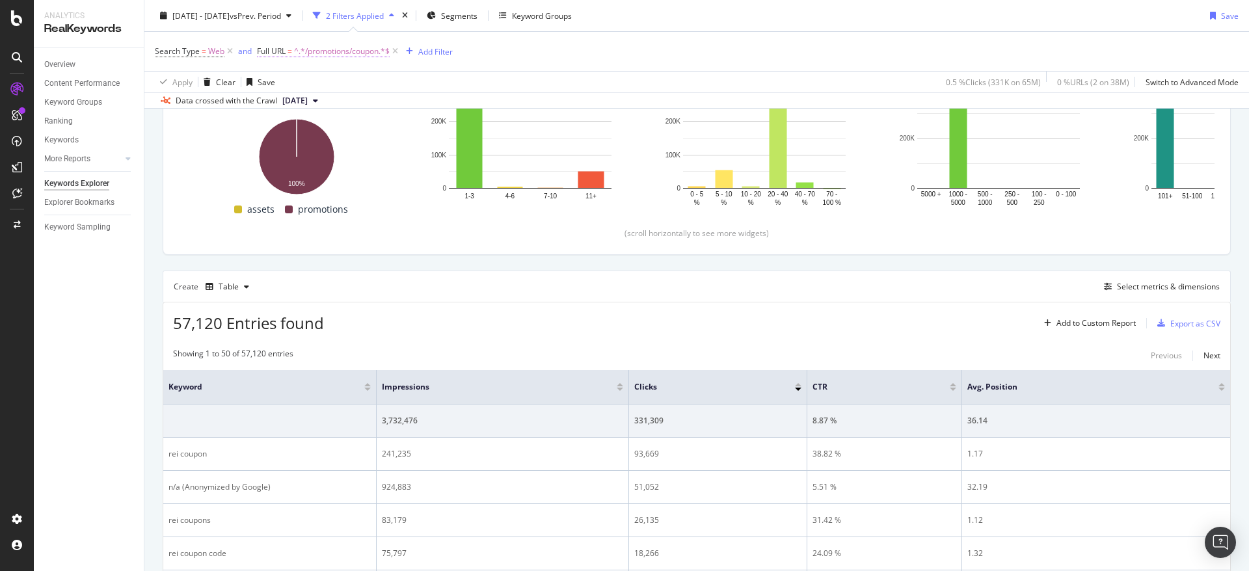
click at [379, 46] on span "^.*/promotions/coupon.*$" at bounding box center [342, 51] width 96 height 18
click at [381, 105] on input "/promotions/coupon" at bounding box center [330, 105] width 123 height 21
paste input "f/scd-deals"
type input "/f/scd-deals"
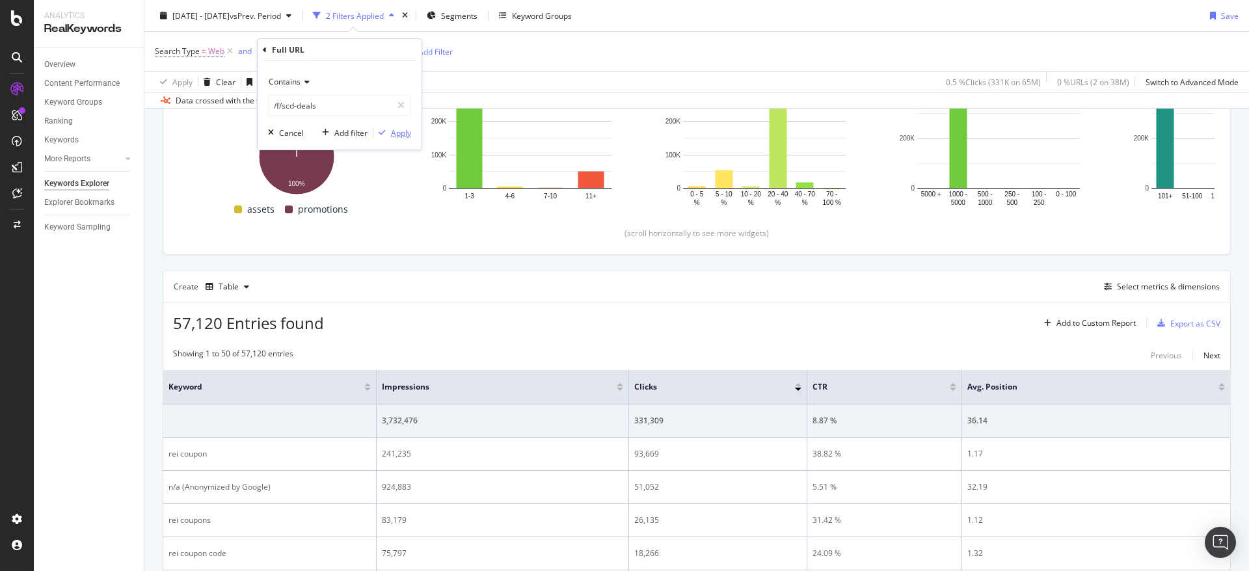
click at [398, 135] on div "Apply" at bounding box center [401, 132] width 20 height 11
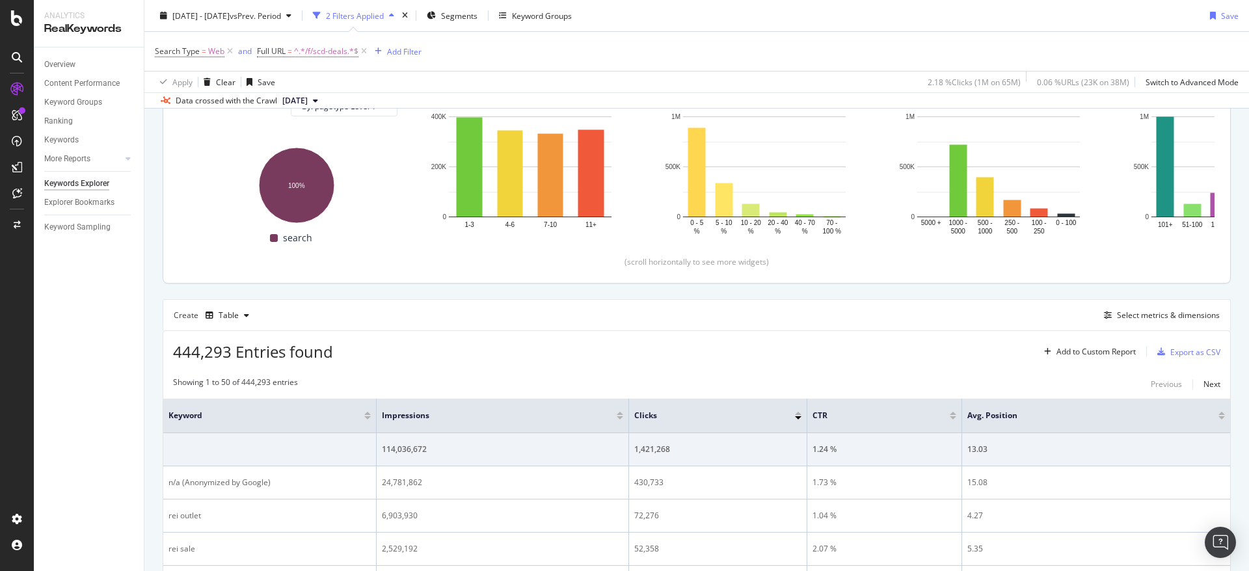
scroll to position [195, 0]
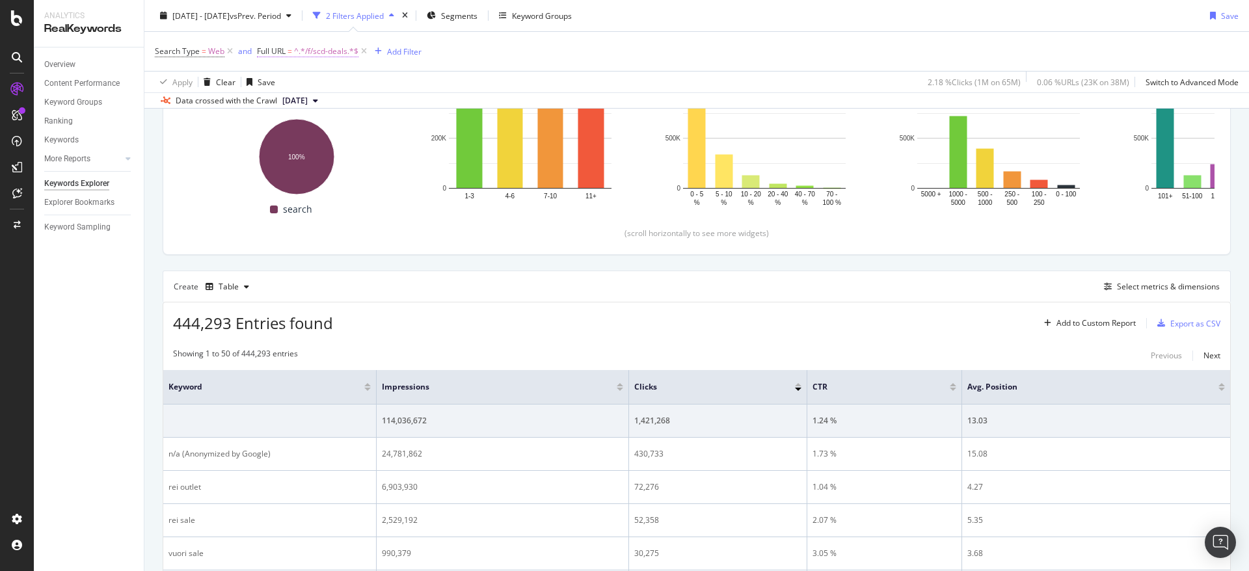
click at [333, 55] on span "^.*/f/scd-deals.*$" at bounding box center [326, 51] width 64 height 18
type input "/promotions"
click at [395, 131] on div "Apply" at bounding box center [401, 132] width 20 height 11
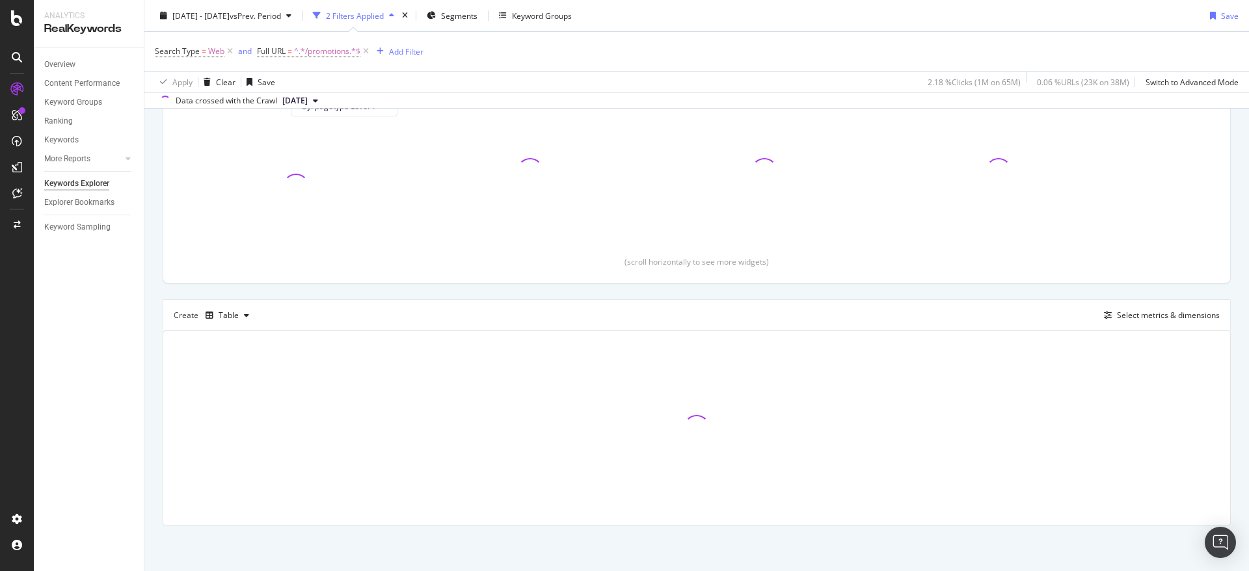
scroll to position [167, 0]
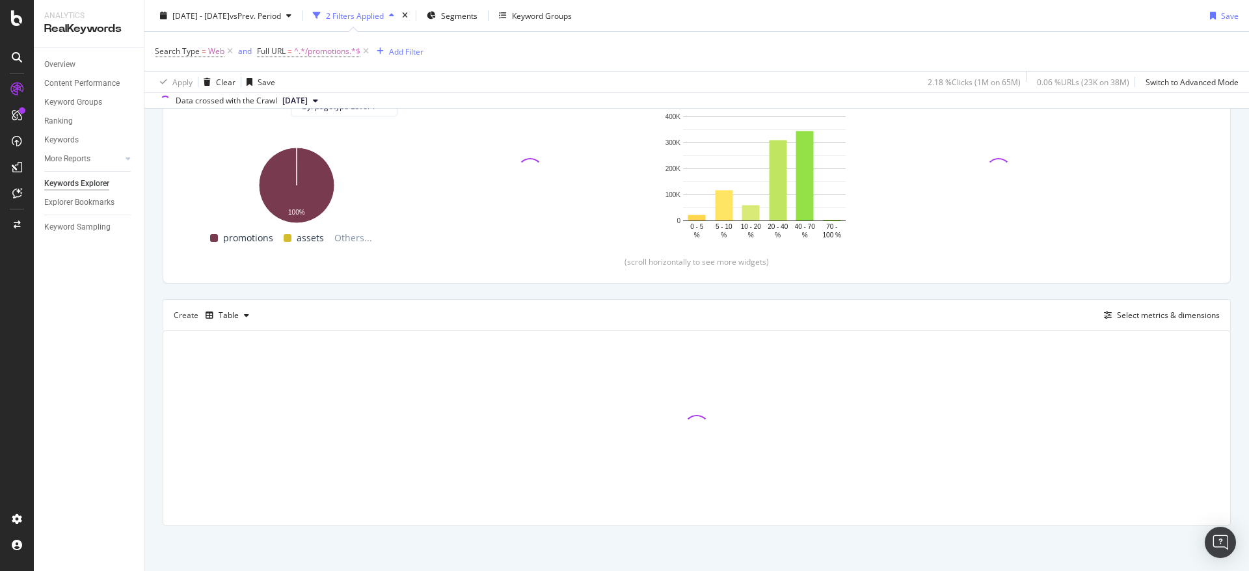
drag, startPoint x: 654, startPoint y: 17, endPoint x: 642, endPoint y: 25, distance: 14.1
click at [654, 17] on div "2024 Jan. 1st - 2024 Dec. 31st vs Prev. Period 2 Filters Applied Segments Keywo…" at bounding box center [696, 18] width 1104 height 26
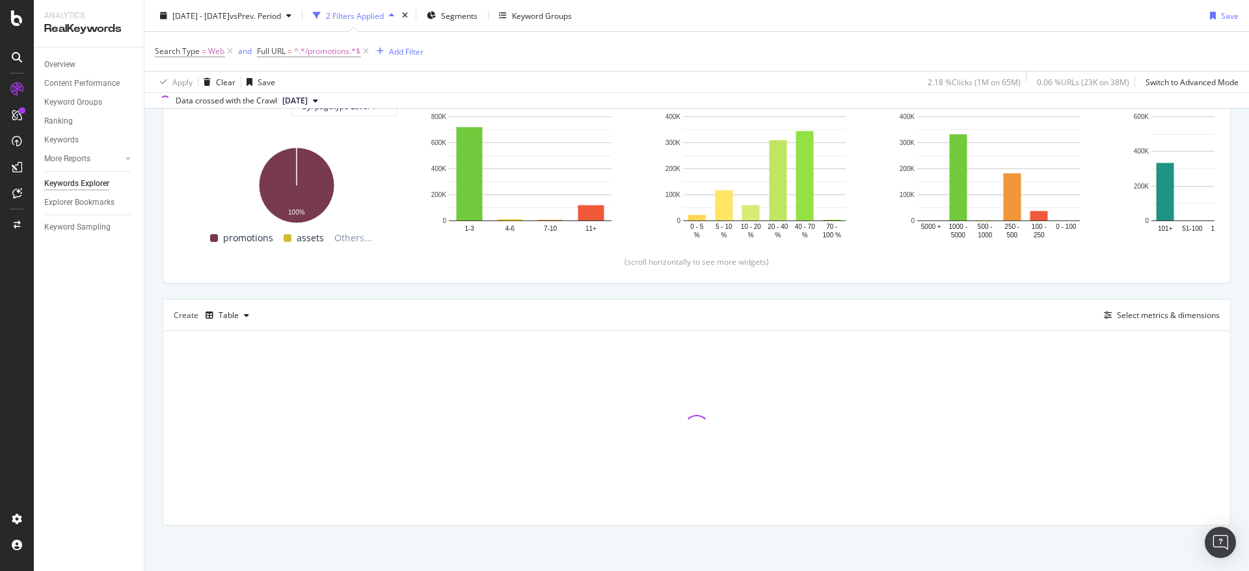
click at [586, 57] on div "Search Type = Web and Full URL = ^.*/promotions.*$ Add Filter" at bounding box center [697, 51] width 1084 height 39
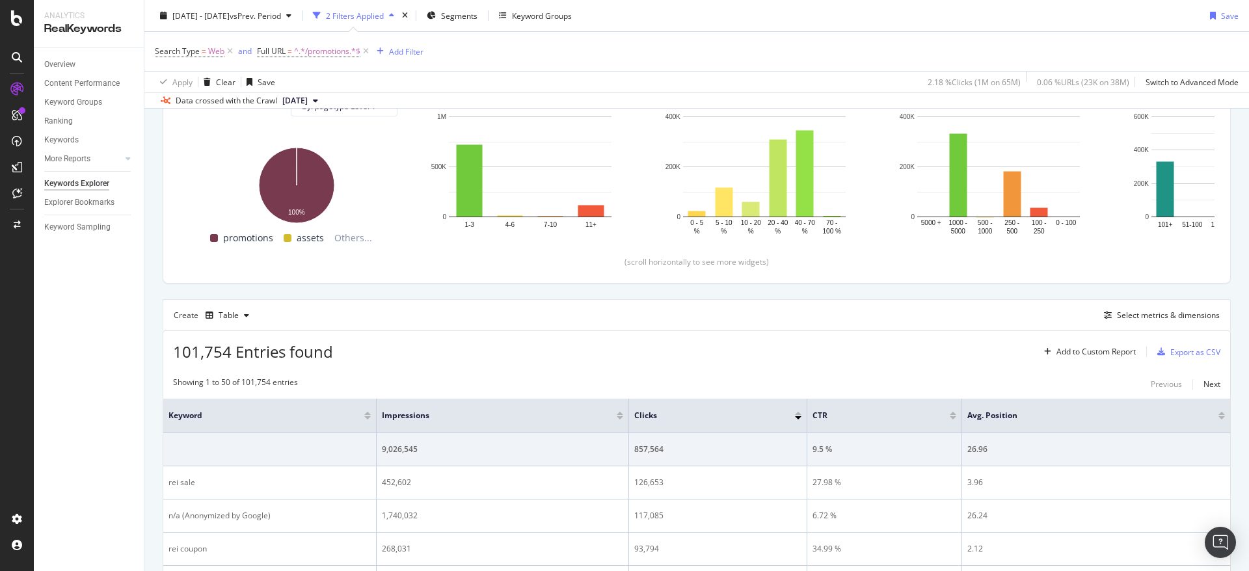
scroll to position [195, 0]
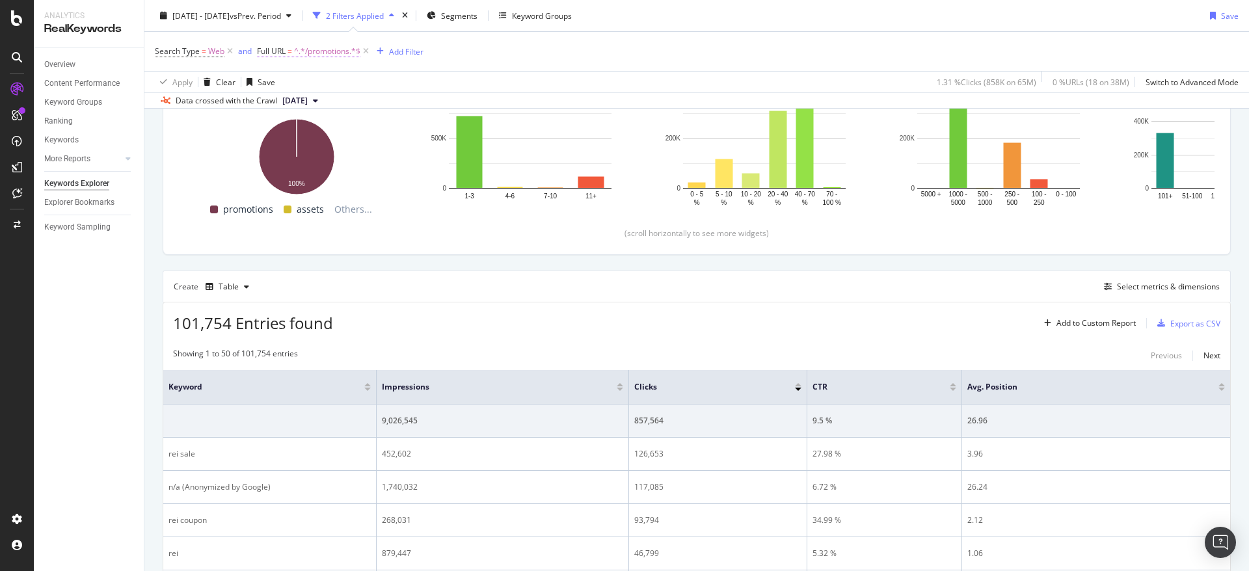
click at [332, 55] on span "^.*/promotions.*$" at bounding box center [327, 51] width 66 height 18
click at [550, 55] on div "Search Type = Web and Full URL = ^.*/promotions.*$ Add Filter" at bounding box center [697, 51] width 1084 height 39
click at [411, 54] on div "Add Filter" at bounding box center [406, 51] width 34 height 11
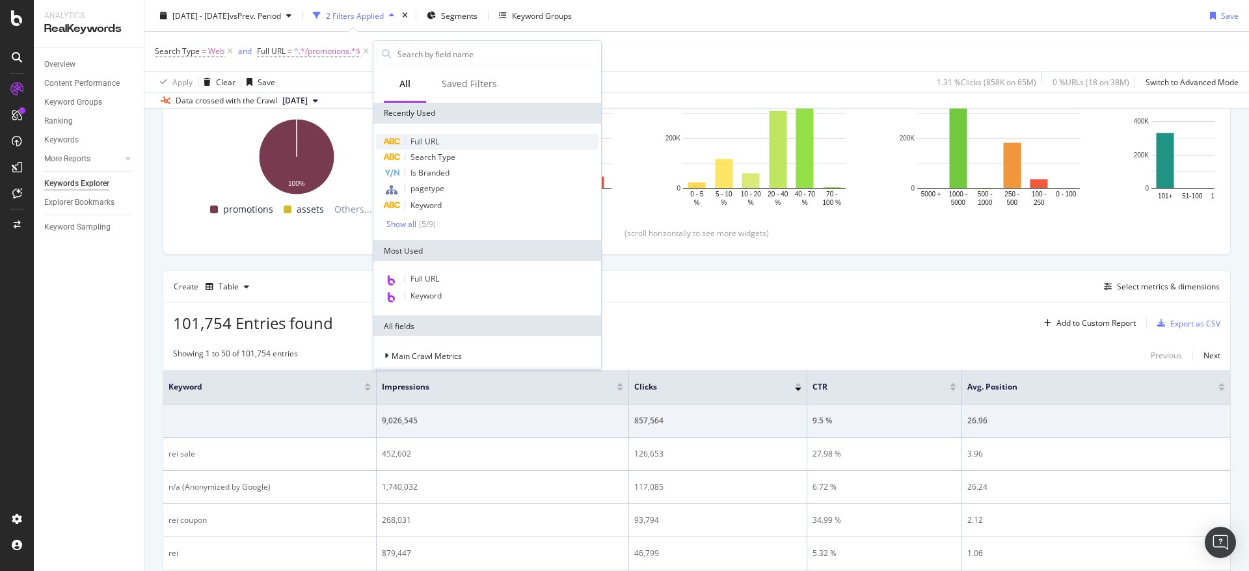
click at [451, 140] on div "Full URL" at bounding box center [487, 142] width 222 height 16
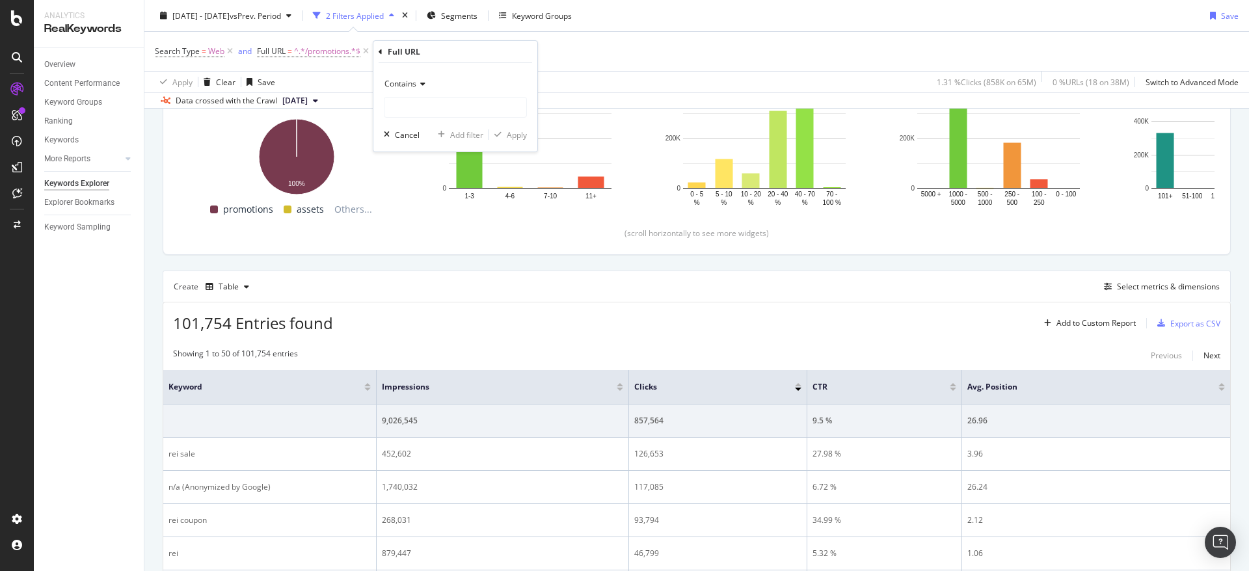
click at [417, 89] on div "Contains" at bounding box center [455, 83] width 143 height 21
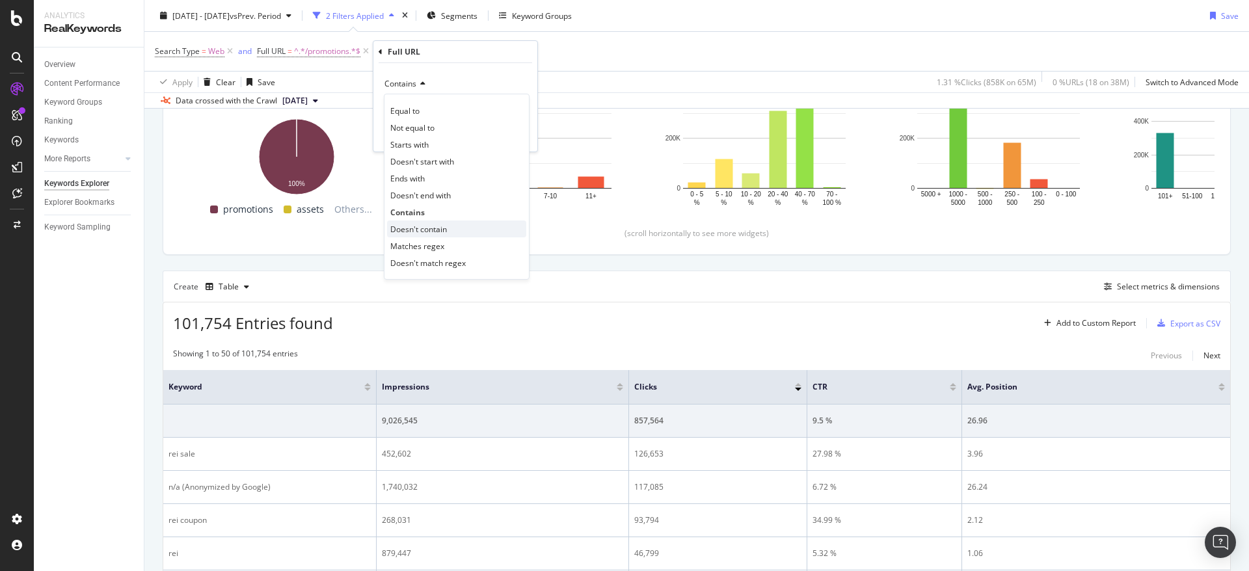
click at [431, 227] on span "Doesn't contain" at bounding box center [418, 229] width 57 height 11
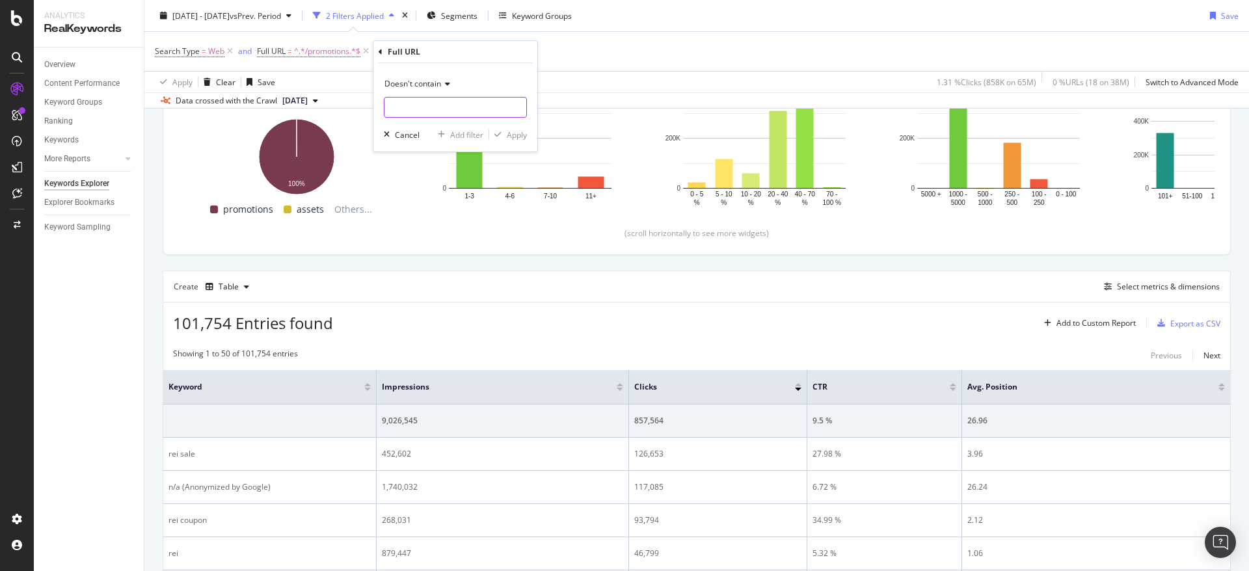
click at [466, 105] on input "text" at bounding box center [455, 107] width 142 height 21
type input "/coupon"
click at [509, 132] on div "Apply" at bounding box center [517, 134] width 20 height 11
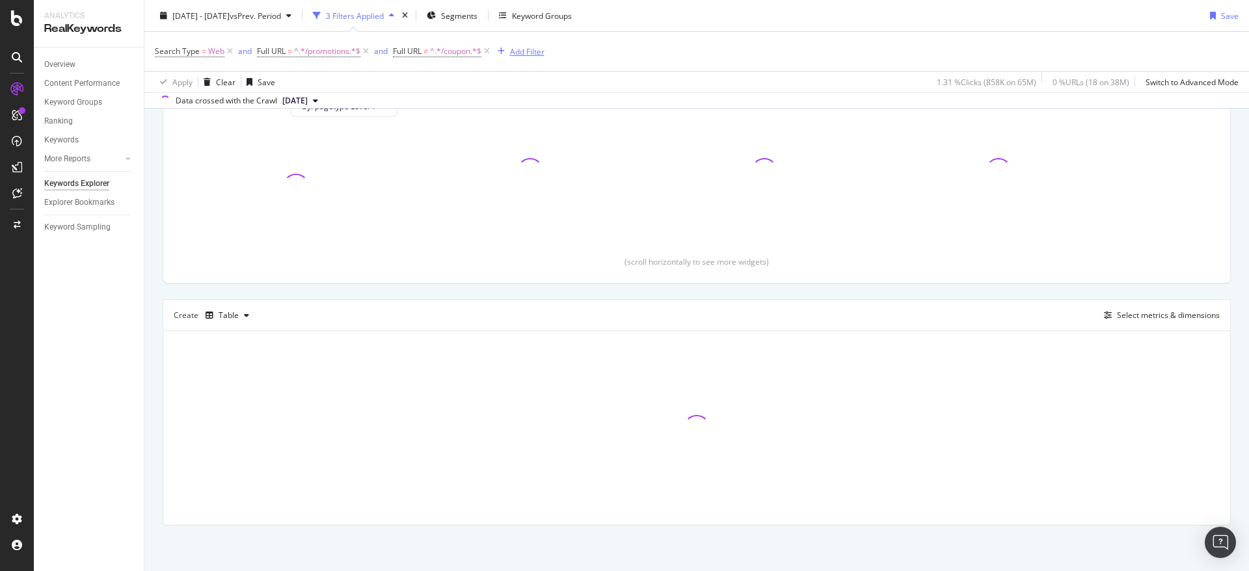
scroll to position [167, 0]
click at [526, 53] on div "Add Filter" at bounding box center [527, 51] width 34 height 11
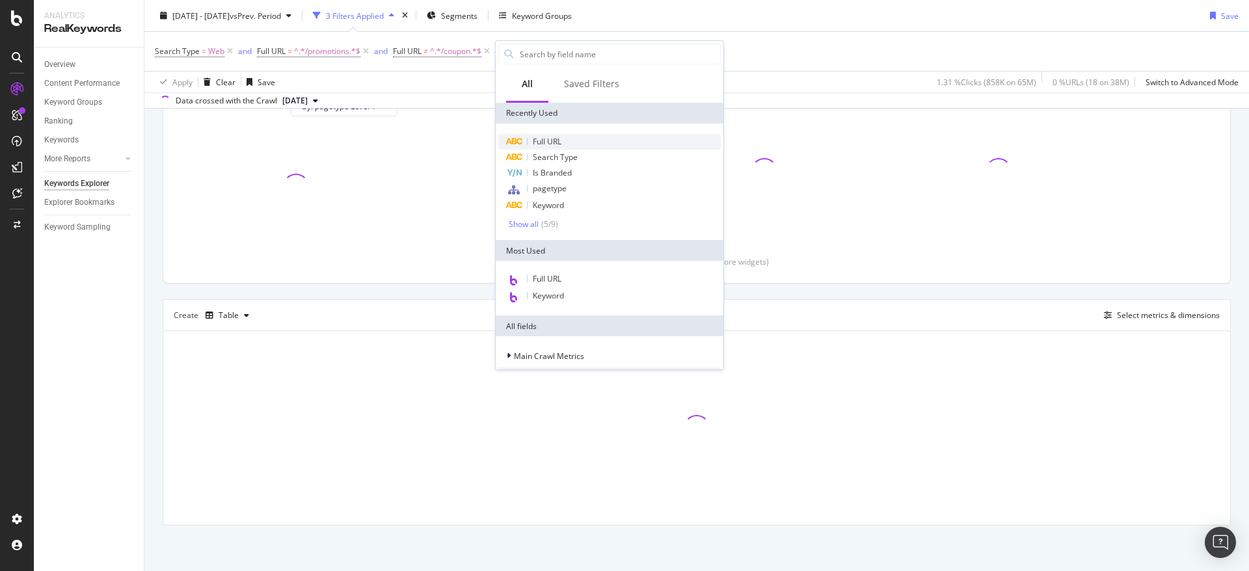
click at [552, 139] on span "Full URL" at bounding box center [547, 141] width 29 height 11
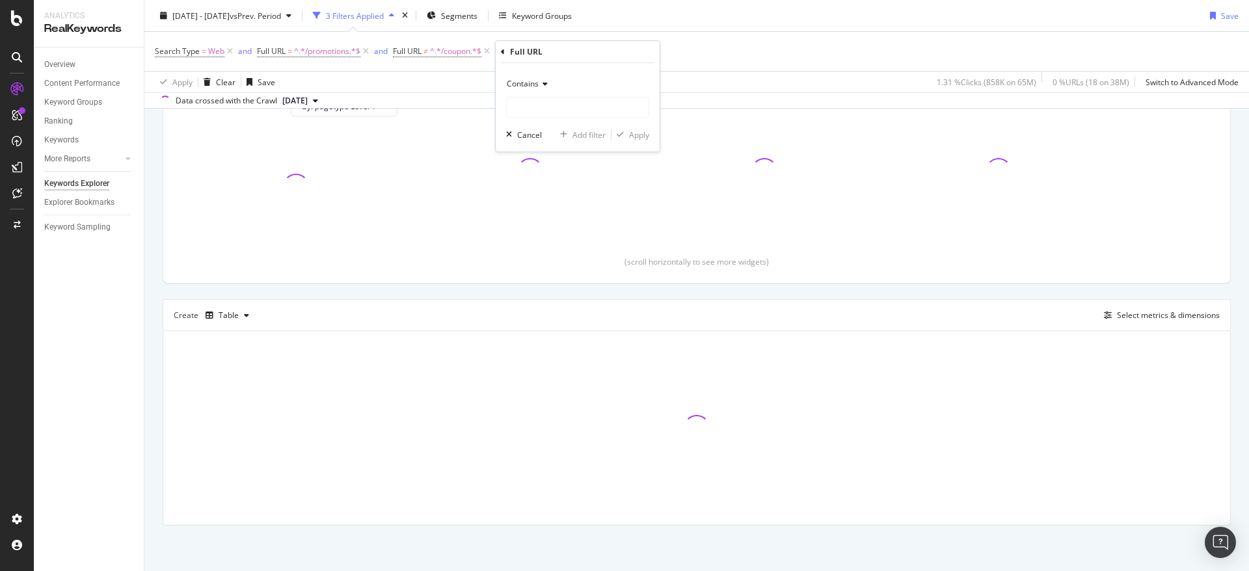
click at [538, 87] on div "Contains" at bounding box center [577, 83] width 143 height 21
click at [559, 230] on span "Doesn't contain" at bounding box center [541, 229] width 57 height 11
click at [557, 112] on input "text" at bounding box center [578, 107] width 142 height 21
type input "anniversary-sale"
click at [640, 139] on div "Apply" at bounding box center [639, 134] width 20 height 11
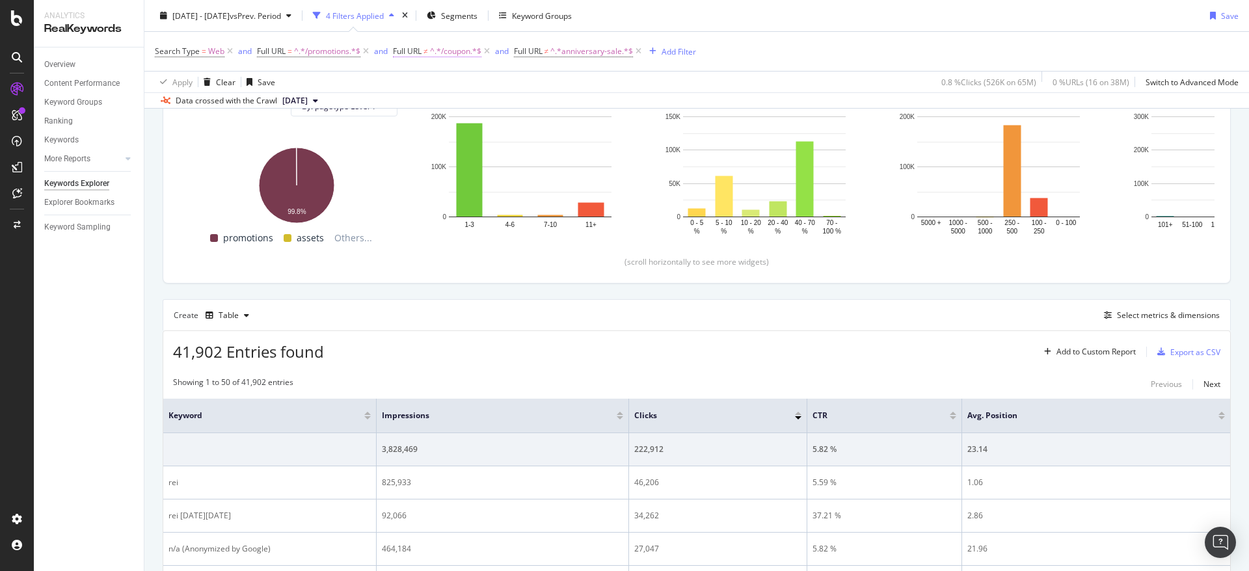
click at [641, 51] on icon at bounding box center [638, 51] width 11 height 13
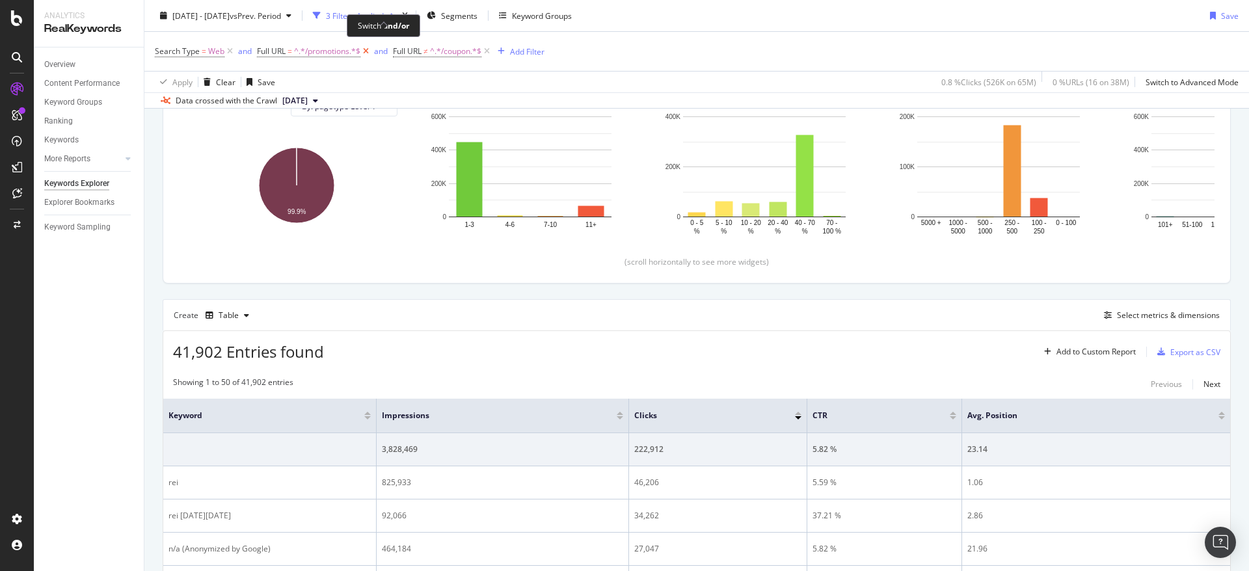
click at [367, 53] on icon at bounding box center [365, 51] width 11 height 13
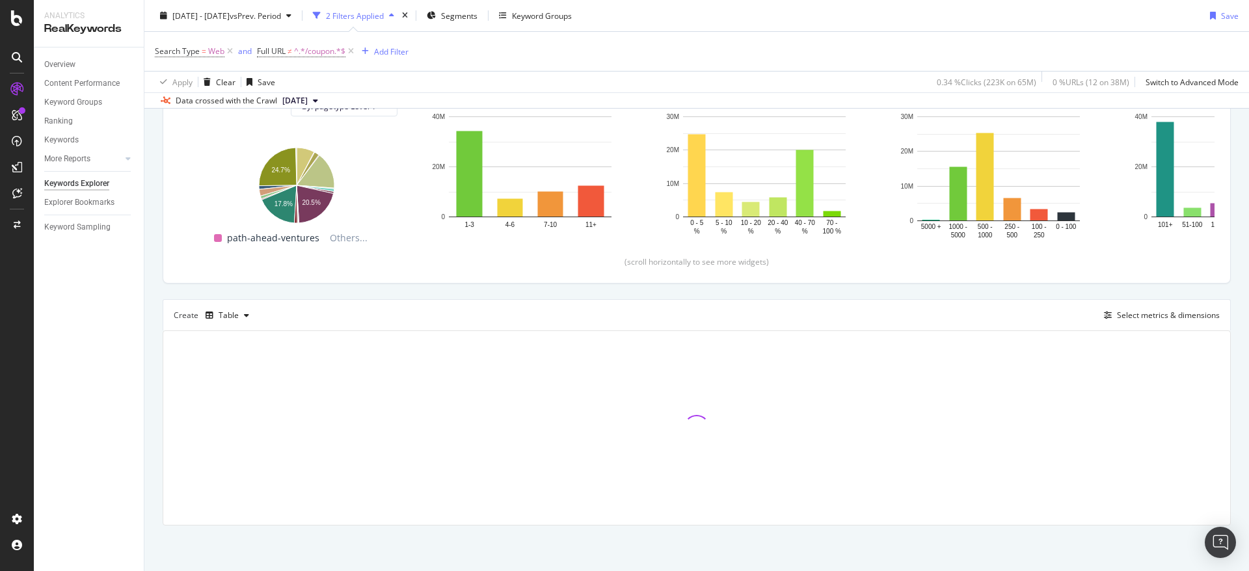
click at [641, 292] on div "Top Charts Clicks By pagetype Level 1 By: pagetype Level 1 Hold CTRL while clic…" at bounding box center [697, 268] width 1068 height 513
drag, startPoint x: 665, startPoint y: 71, endPoint x: 687, endPoint y: 77, distance: 23.1
click at [665, 71] on div "Apply Clear Save 98.58 % Clicks ( 64M on 65M ) 99.99 % URLs ( 38M on 38M ) Swit…" at bounding box center [696, 81] width 1104 height 21
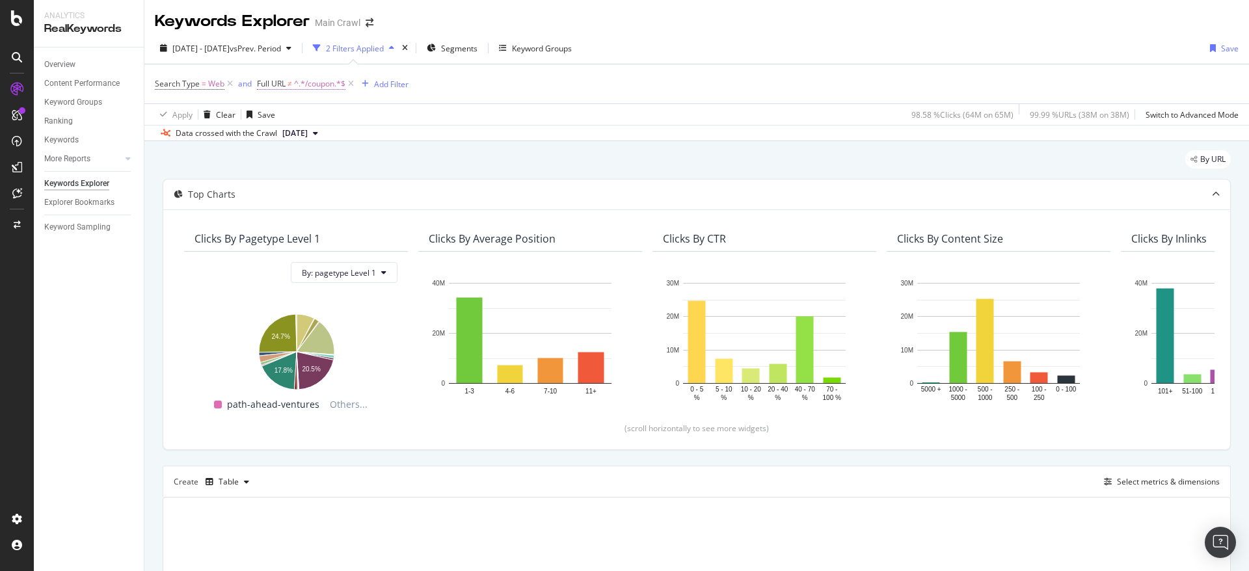
click at [313, 87] on span "^.*/coupon.*$" at bounding box center [319, 84] width 51 height 18
click at [394, 164] on div "Apply" at bounding box center [401, 165] width 20 height 11
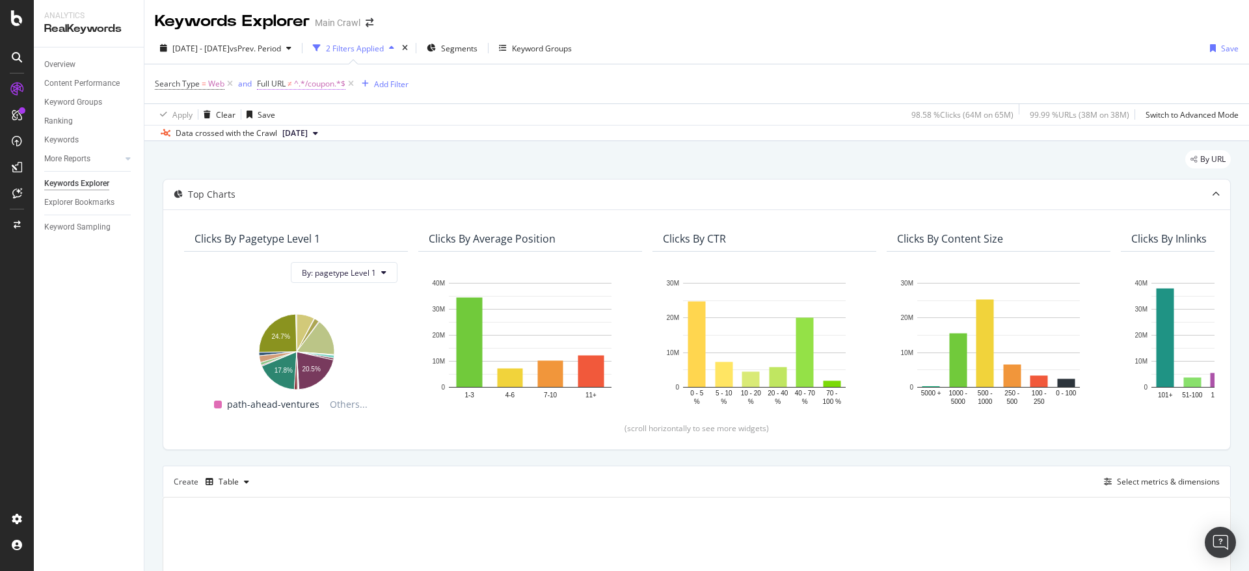
click at [303, 88] on span "^.*/coupon.*$" at bounding box center [319, 84] width 51 height 18
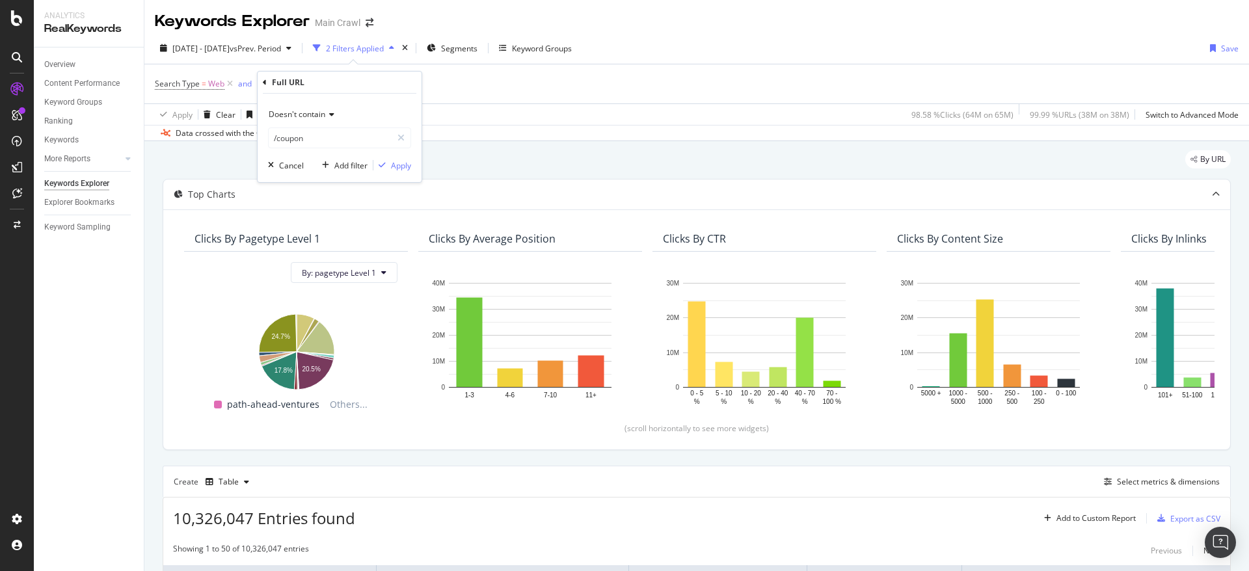
click at [307, 117] on span "Doesn't contain" at bounding box center [297, 114] width 57 height 11
click at [294, 239] on span "Contains" at bounding box center [290, 242] width 32 height 11
click at [395, 168] on div "Apply" at bounding box center [401, 165] width 20 height 11
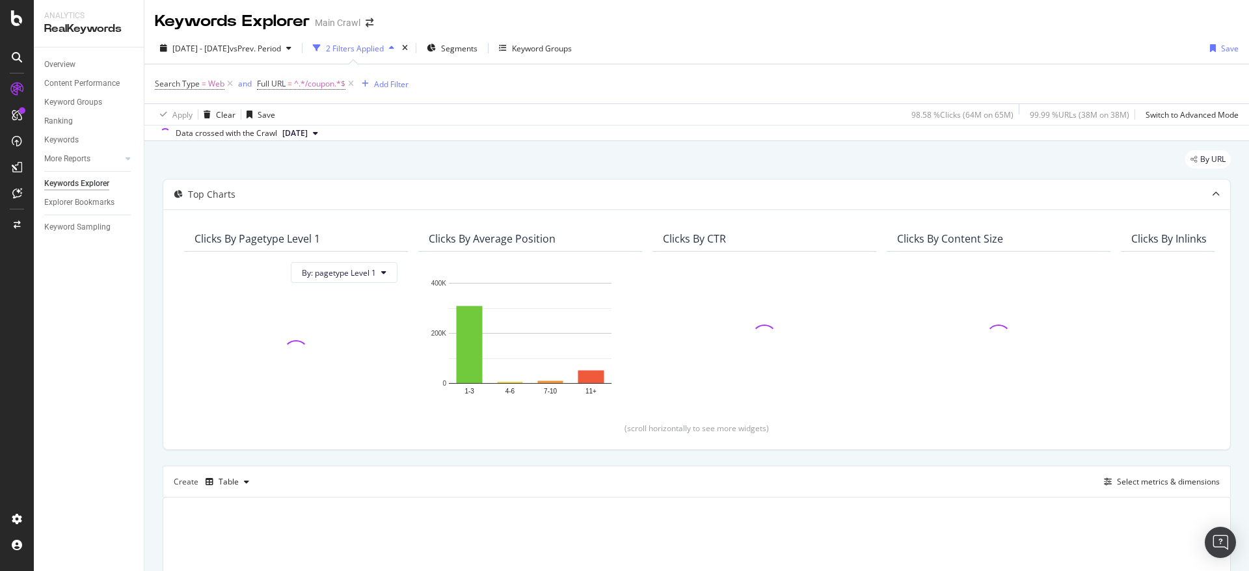
click at [742, 55] on div "2024 Jan. 1st - 2024 Dec. 31st vs Prev. Period 2 Filters Applied Segments Keywo…" at bounding box center [696, 51] width 1104 height 26
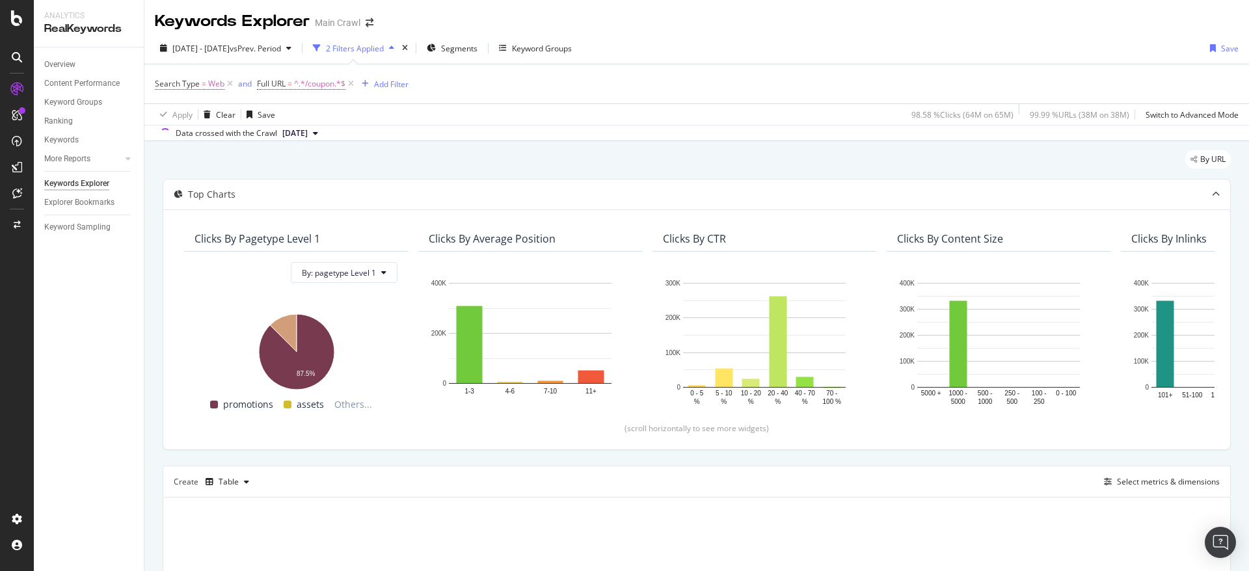
click at [652, 45] on div "2024 Jan. 1st - 2024 Dec. 31st vs Prev. Period 2 Filters Applied Segments Keywo…" at bounding box center [696, 51] width 1104 height 26
click at [756, 52] on div "2024 Jan. 1st - 2024 Dec. 31st vs Prev. Period 2 Filters Applied Segments Keywo…" at bounding box center [696, 51] width 1104 height 26
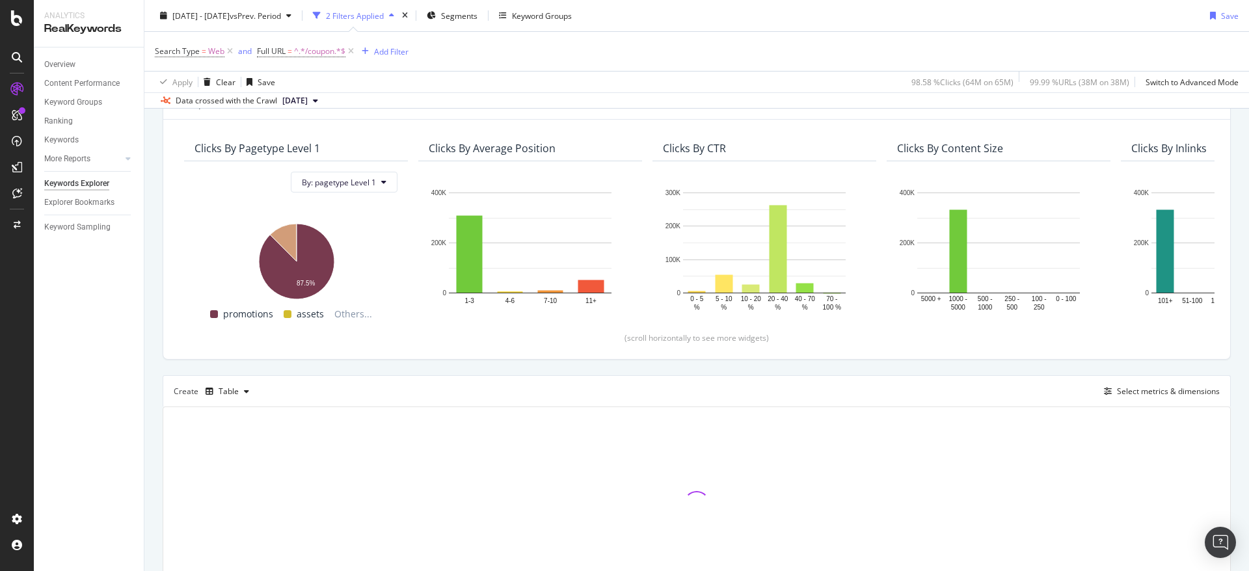
scroll to position [167, 0]
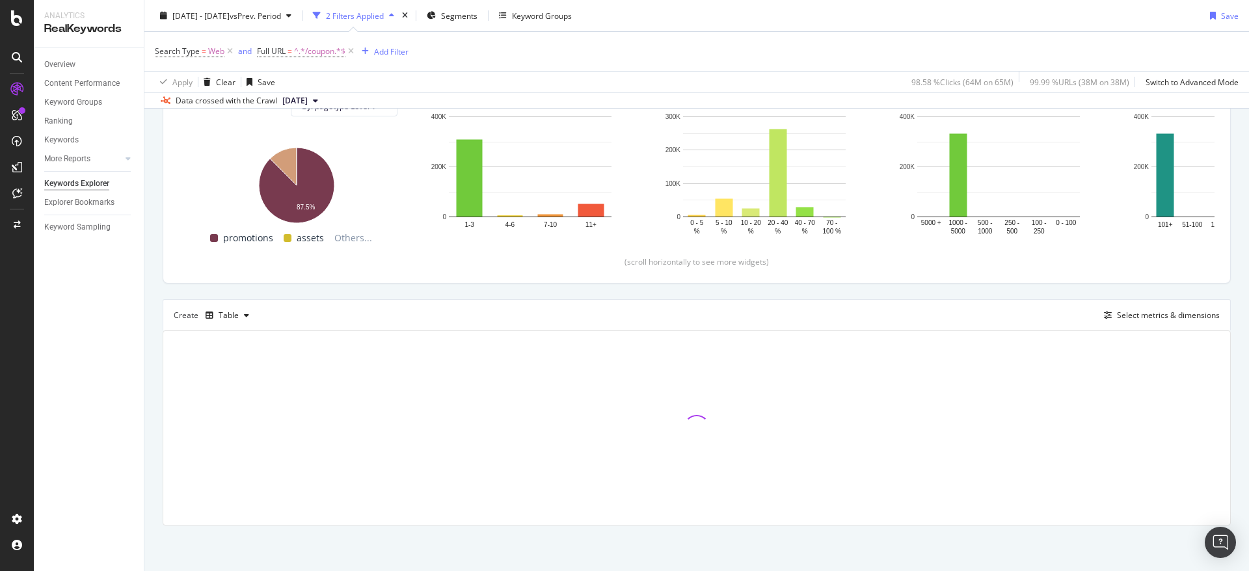
click at [293, 299] on div "Create Table Select metrics & dimensions" at bounding box center [697, 314] width 1068 height 31
click at [153, 306] on div "By URL Top Charts Clicks By pagetype Level 1 By: pagetype Level 1 Hold CTRL whi…" at bounding box center [696, 273] width 1104 height 596
click at [857, 289] on div "Top Charts Clicks By pagetype Level 1 By: pagetype Level 1 Hold CTRL while clic…" at bounding box center [697, 268] width 1068 height 513
click at [1231, 313] on div "By URL Top Charts Clicks By pagetype Level 1 By: pagetype Level 1 Hold CTRL whi…" at bounding box center [696, 273] width 1104 height 596
click at [1158, 282] on div "Clicks By pagetype Level 1 By: pagetype Level 1 Hold CTRL while clicking to fil…" at bounding box center [696, 163] width 1067 height 240
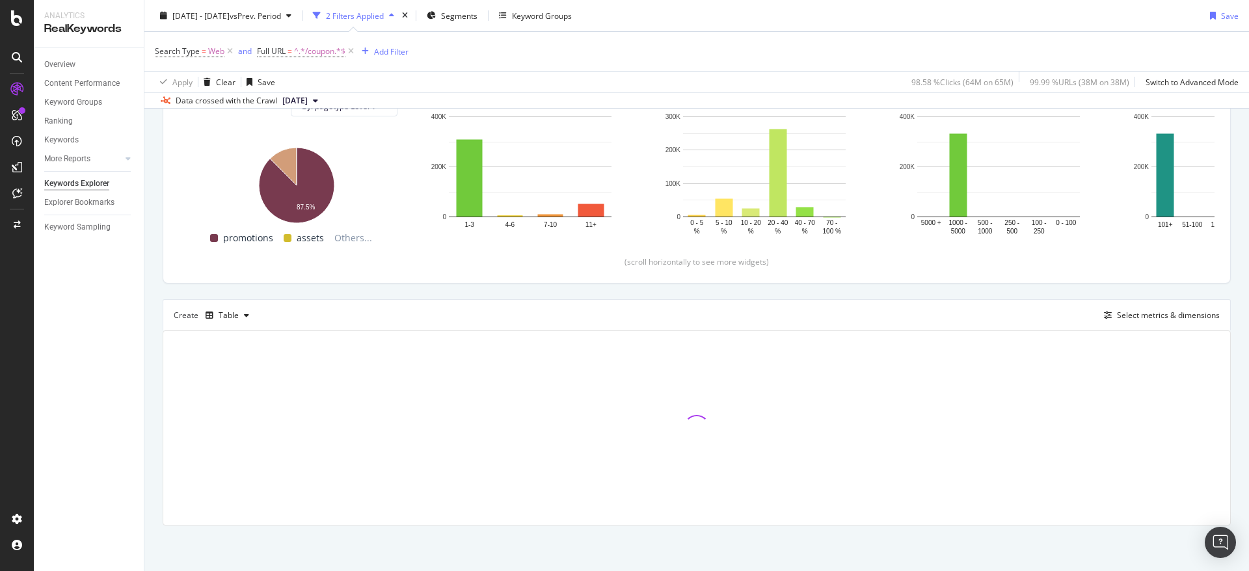
click at [1067, 307] on div "Create Table Select metrics & dimensions" at bounding box center [697, 314] width 1068 height 31
click at [1222, 312] on div "By URL Top Charts Clicks By pagetype Level 1 By: pagetype Level 1 Hold CTRL whi…" at bounding box center [696, 273] width 1104 height 596
click at [1205, 289] on div "Top Charts Clicks By pagetype Level 1 By: pagetype Level 1 Hold CTRL while clic…" at bounding box center [697, 268] width 1068 height 513
click at [1166, 14] on div "2024 Jan. 1st - 2024 Dec. 31st vs Prev. Period 2 Filters Applied Segments Keywo…" at bounding box center [696, 18] width 1104 height 26
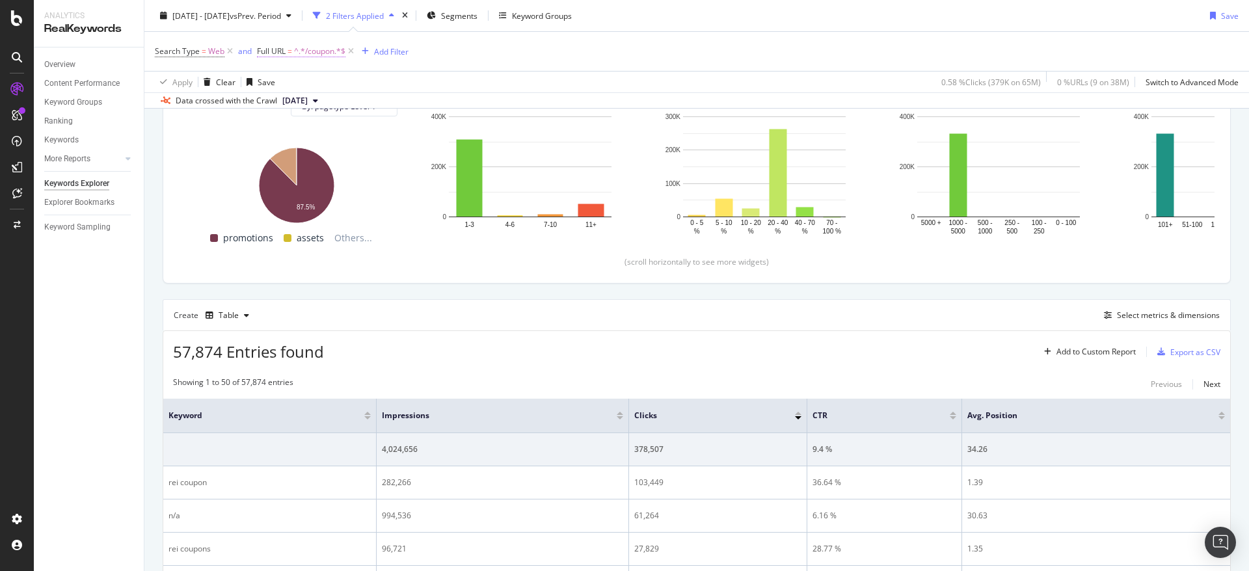
click at [307, 54] on span "^.*/coupon.*$" at bounding box center [319, 51] width 51 height 18
click at [318, 109] on input "/coupon" at bounding box center [330, 105] width 123 height 21
click at [308, 86] on icon at bounding box center [304, 82] width 9 height 8
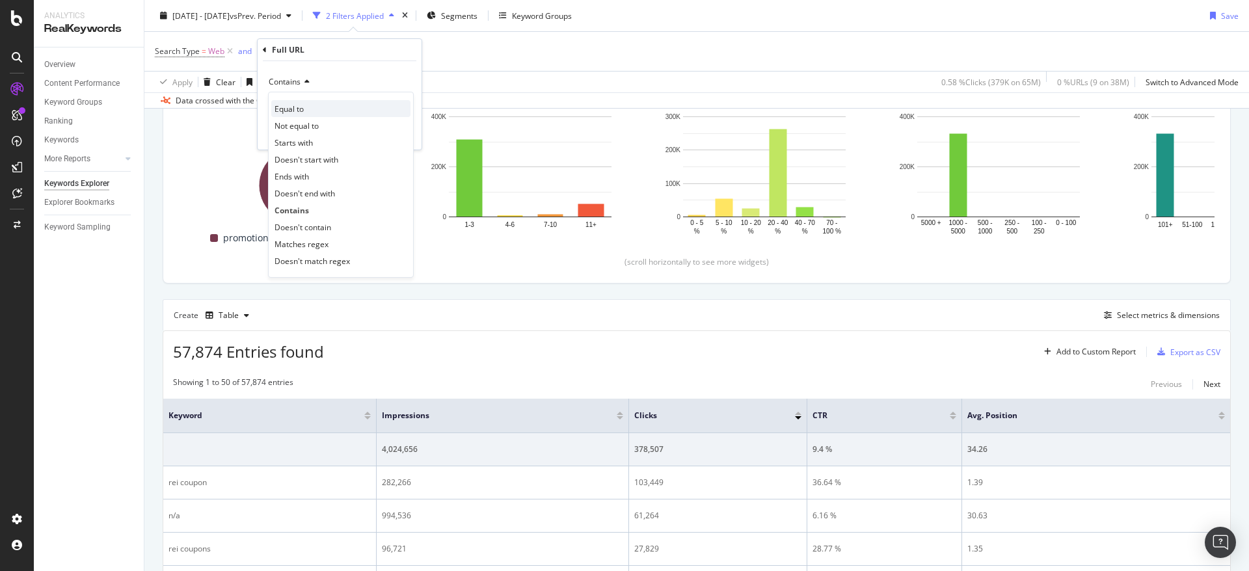
click at [313, 103] on div "Equal to" at bounding box center [340, 108] width 139 height 17
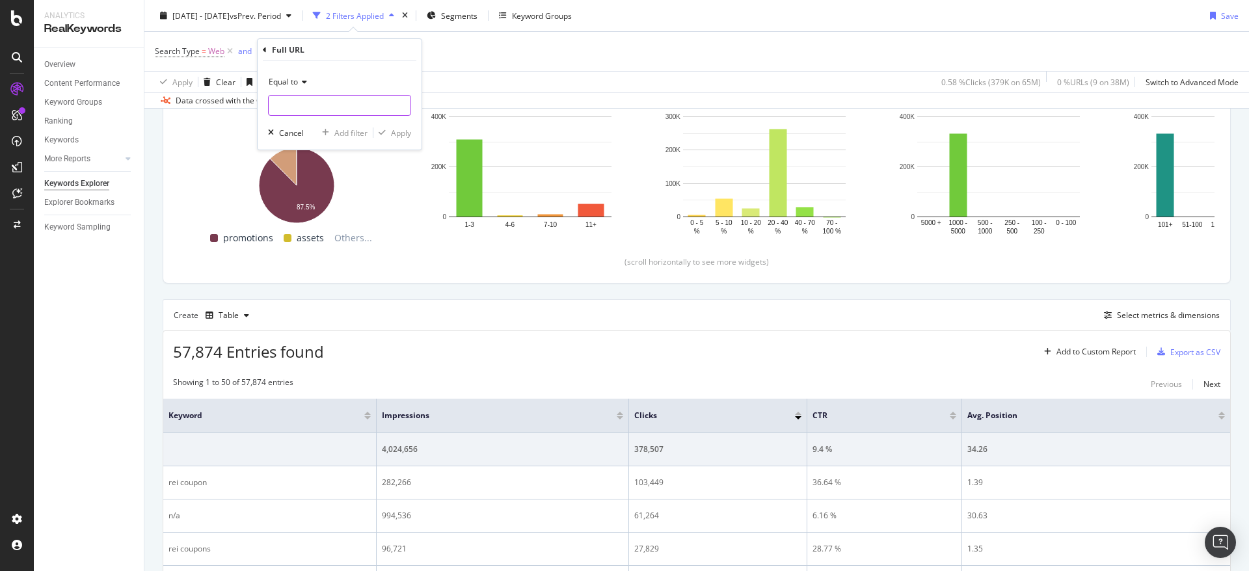
click at [345, 108] on input "text" at bounding box center [340, 105] width 142 height 21
type input "/coupon"
click at [392, 135] on div "Apply" at bounding box center [401, 132] width 20 height 11
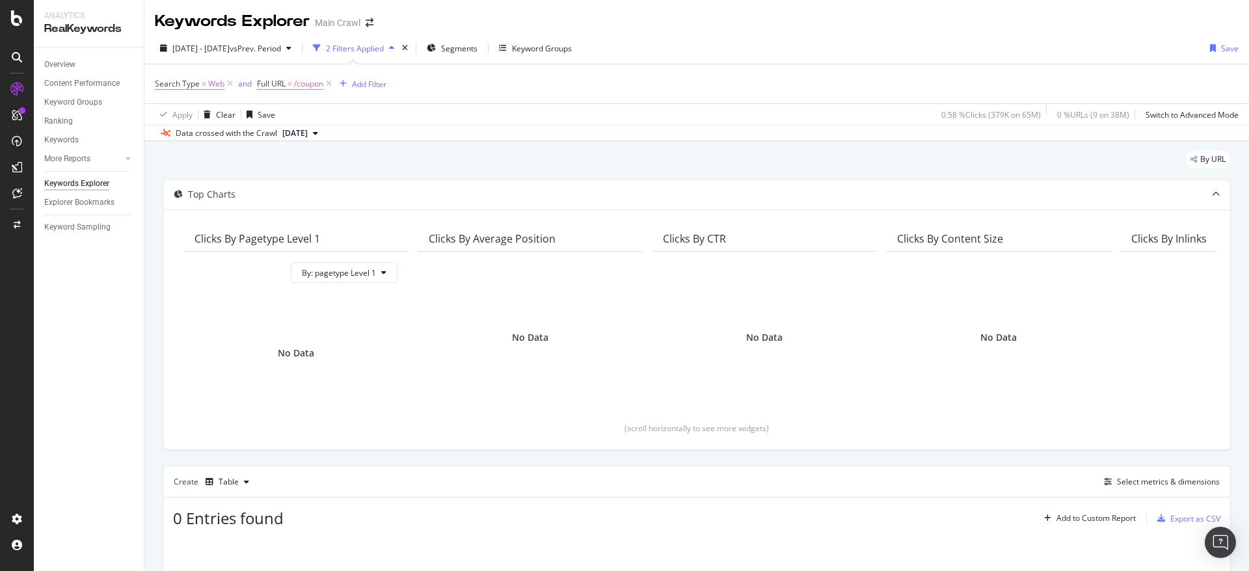
click at [290, 88] on span "=" at bounding box center [289, 83] width 5 height 11
click at [339, 137] on input "/coupon" at bounding box center [330, 137] width 123 height 21
click at [323, 142] on input "/coupon" at bounding box center [330, 137] width 123 height 21
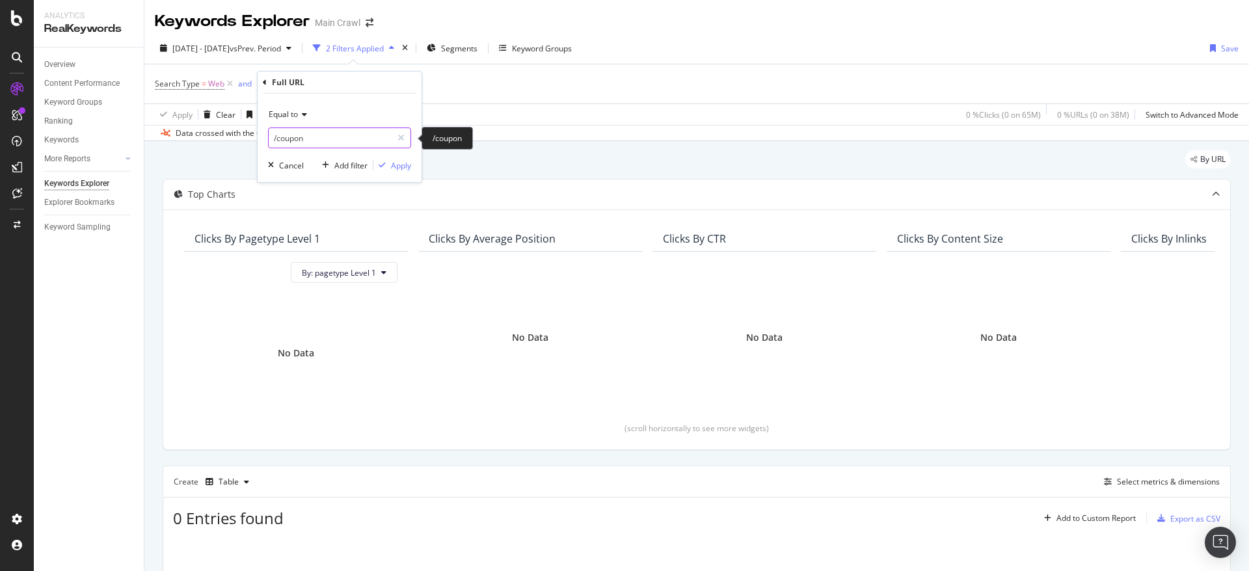
click at [323, 142] on input "/coupon" at bounding box center [330, 137] width 123 height 21
paste input "https://www.rei.com"
type input "https://www.rei.com/coupon"
click at [399, 170] on div "Apply" at bounding box center [401, 165] width 20 height 11
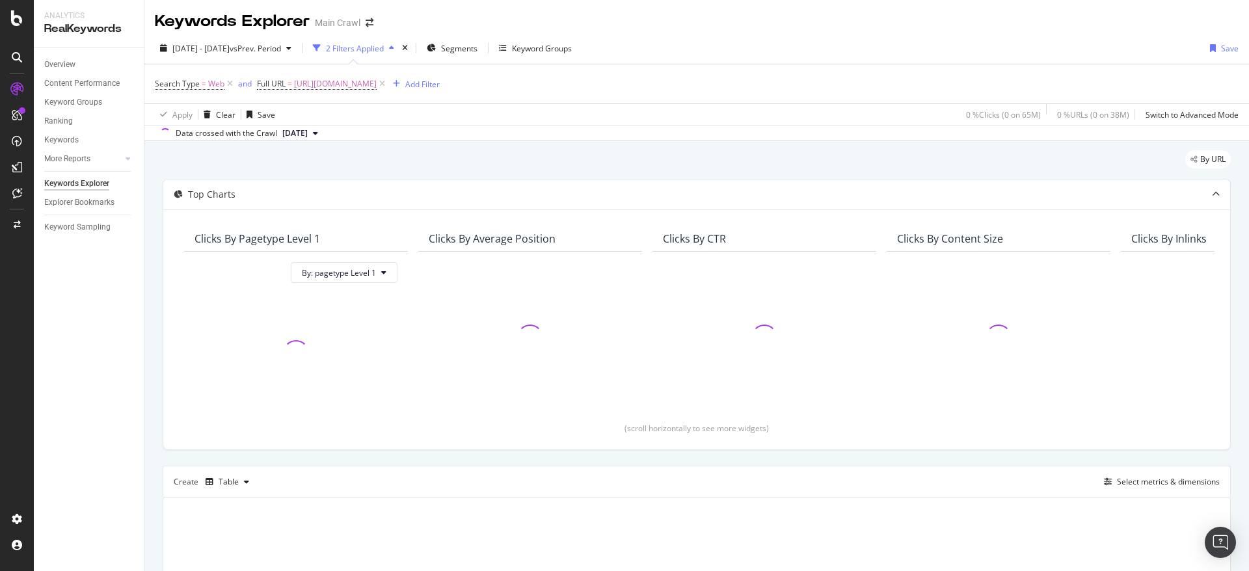
drag, startPoint x: 665, startPoint y: 133, endPoint x: 446, endPoint y: 475, distance: 406.7
click at [665, 133] on div "Data crossed with the Crawl 2024 Dec. 13th" at bounding box center [696, 133] width 1104 height 16
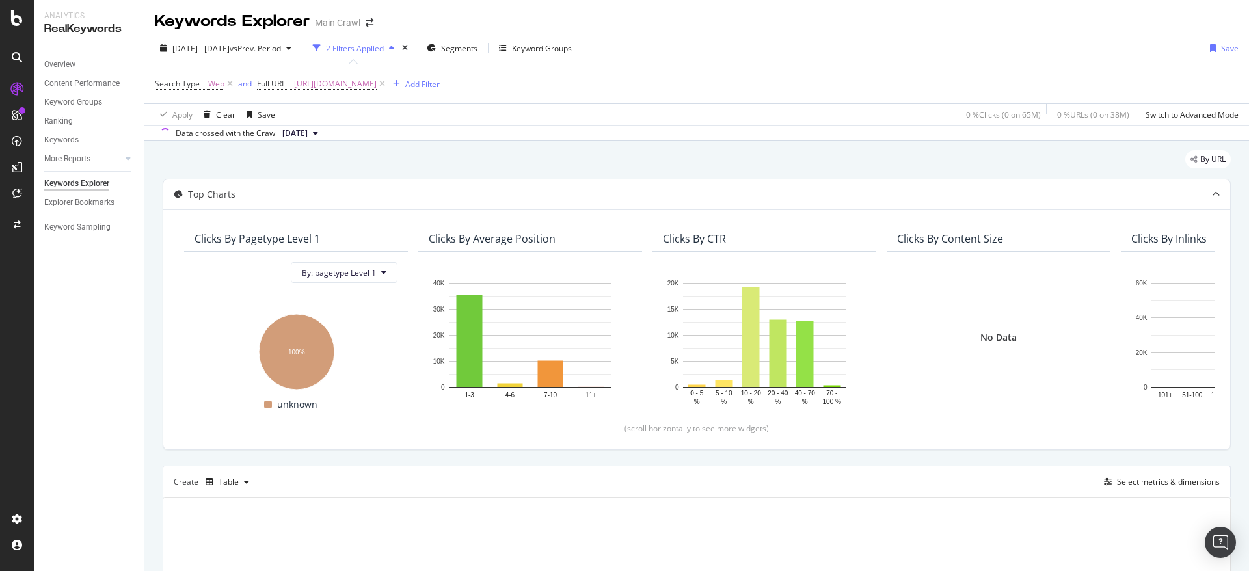
click at [526, 108] on div "Apply Clear Save 0 % Clicks ( 0 on 65M ) 0 % URLs ( 0 on 38M ) Switch to Advanc…" at bounding box center [696, 113] width 1104 height 21
click at [669, 92] on div "Search Type = Web and Full URL = https://www.rei.com/coupon Add Filter" at bounding box center [697, 83] width 1084 height 39
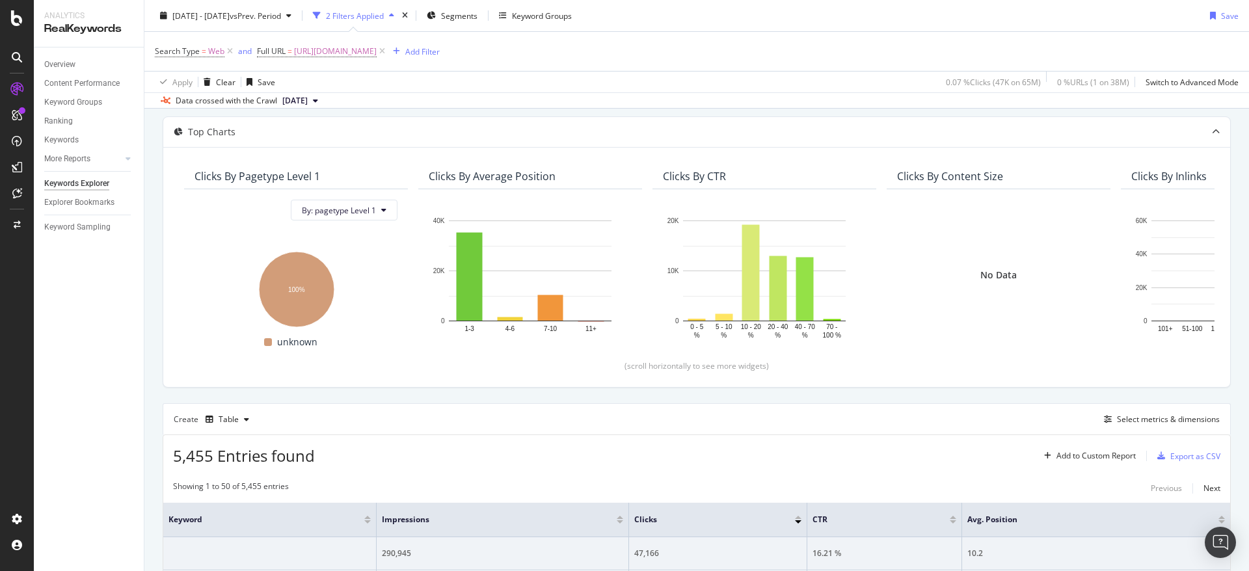
scroll to position [130, 0]
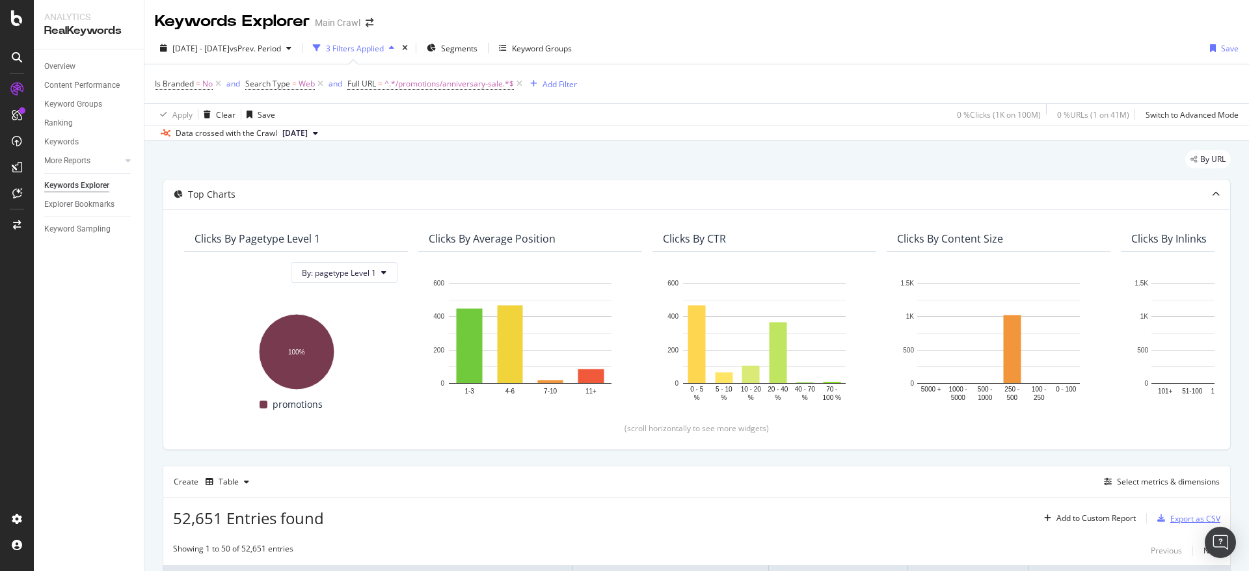
click at [1170, 524] on div "Export as CSV" at bounding box center [1195, 518] width 50 height 11
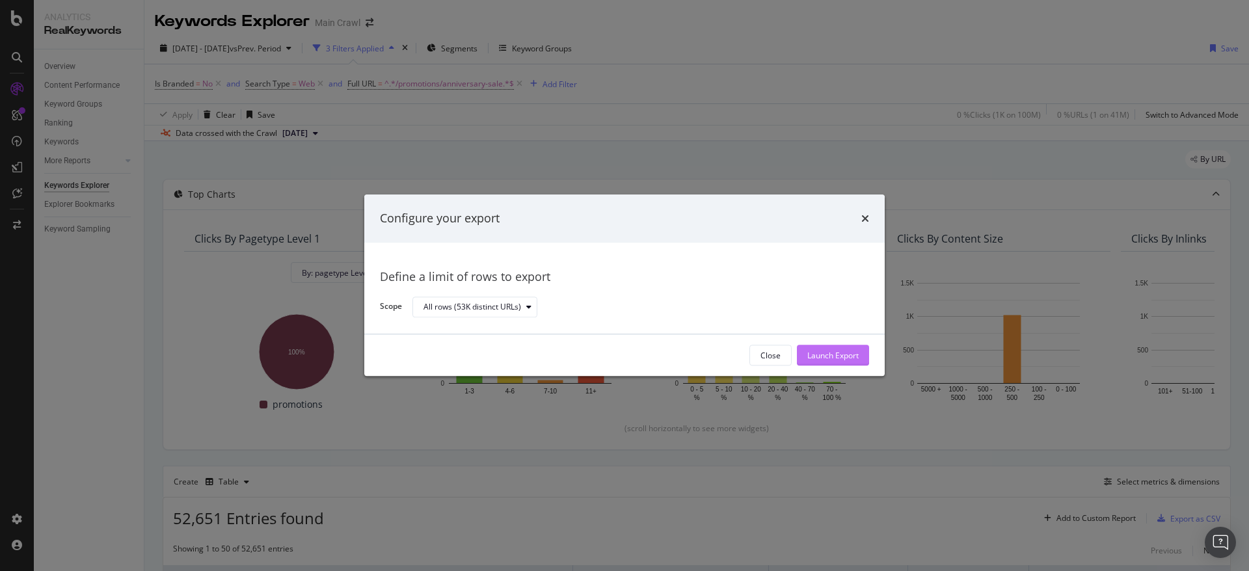
click at [855, 360] on div "Launch Export" at bounding box center [832, 355] width 51 height 11
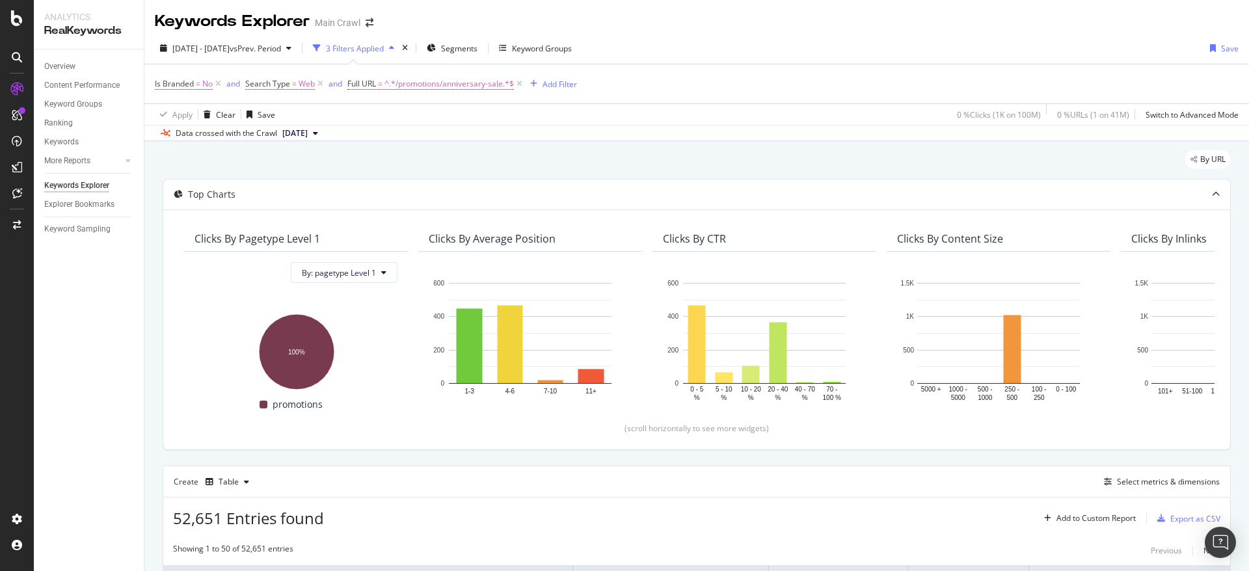
click at [375, 107] on div "Apply Clear Save 0 % Clicks ( 1K on 100M ) 0 % URLs ( 1 on 41M ) Switch to Adva…" at bounding box center [696, 113] width 1104 height 21
click at [219, 84] on icon at bounding box center [218, 83] width 11 height 13
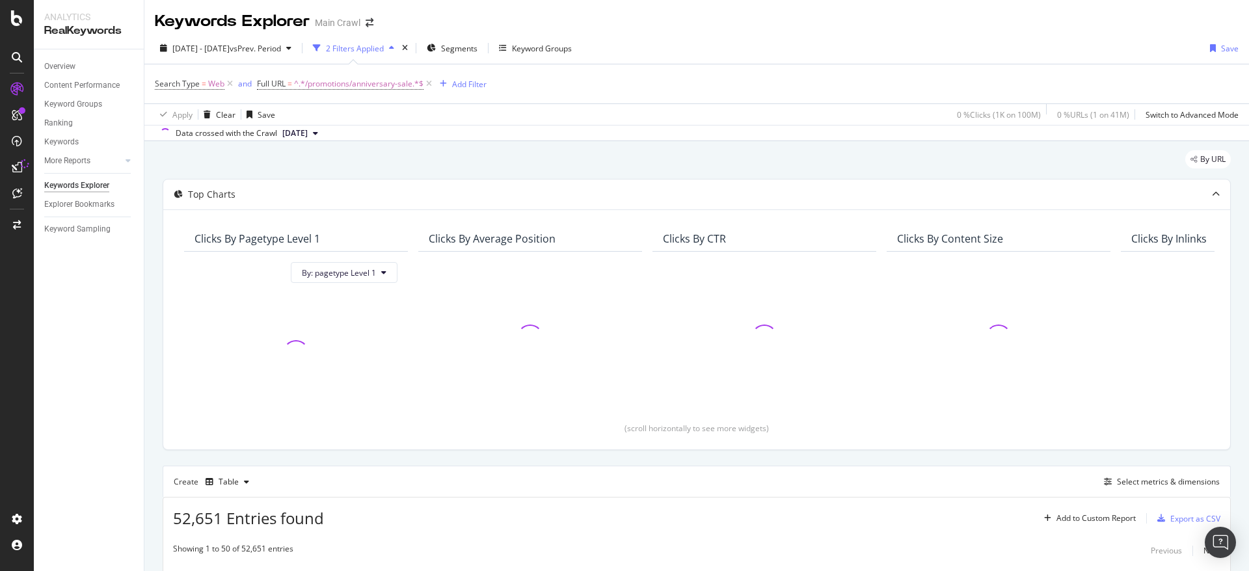
click at [808, 39] on div "2024 Jan. 1st - 2025 Jul. 31st vs Prev. Period 2 Filters Applied Segments Keywo…" at bounding box center [696, 51] width 1104 height 26
click at [695, 86] on div "Search Type = Web and Full URL = ^.*/promotions/anniversary-sale.*$ Add Filter" at bounding box center [697, 83] width 1084 height 39
click at [183, 84] on span "Search Type" at bounding box center [177, 83] width 45 height 11
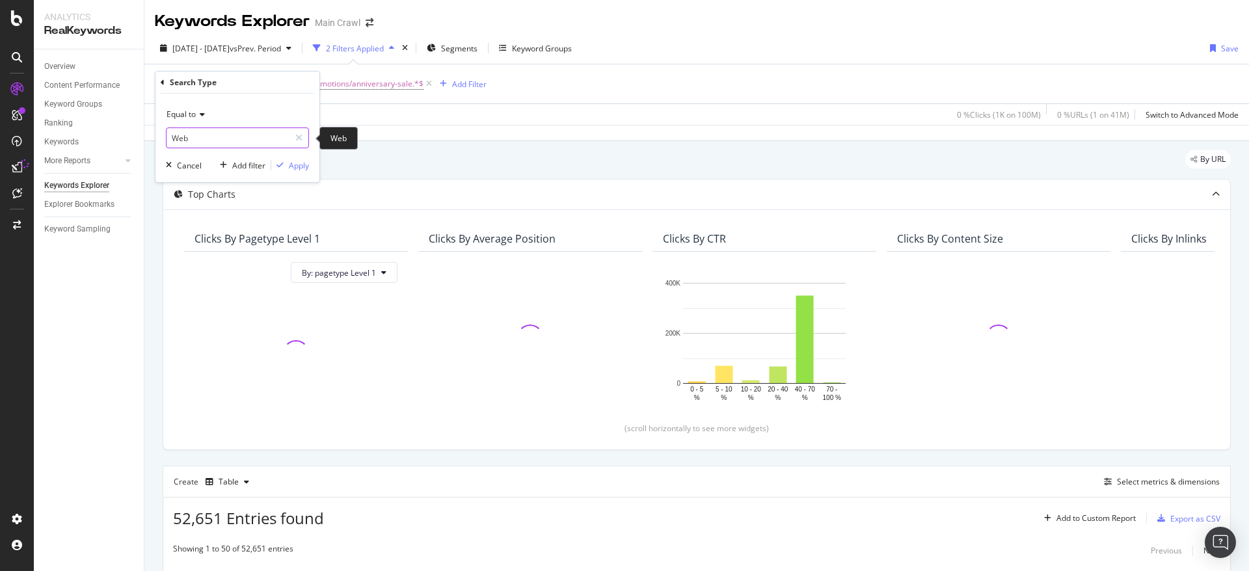
click at [252, 142] on input "Web" at bounding box center [228, 137] width 123 height 21
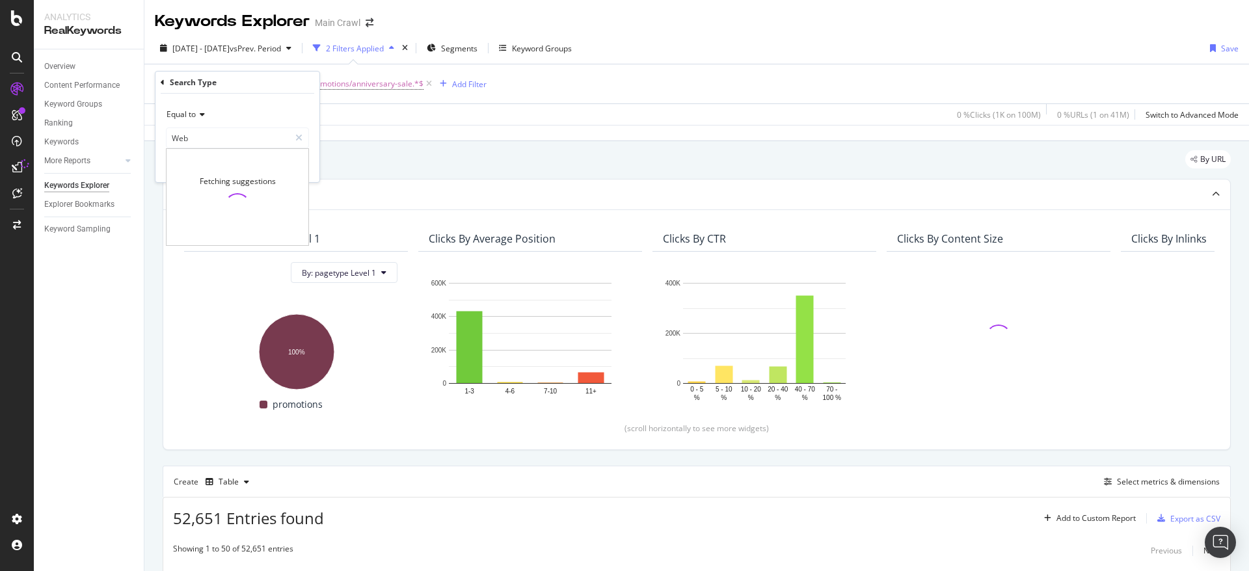
click at [680, 93] on div "Search Type = Web and Full URL = ^.*/promotions/anniversary-sale.*$ Add Filter" at bounding box center [697, 83] width 1084 height 39
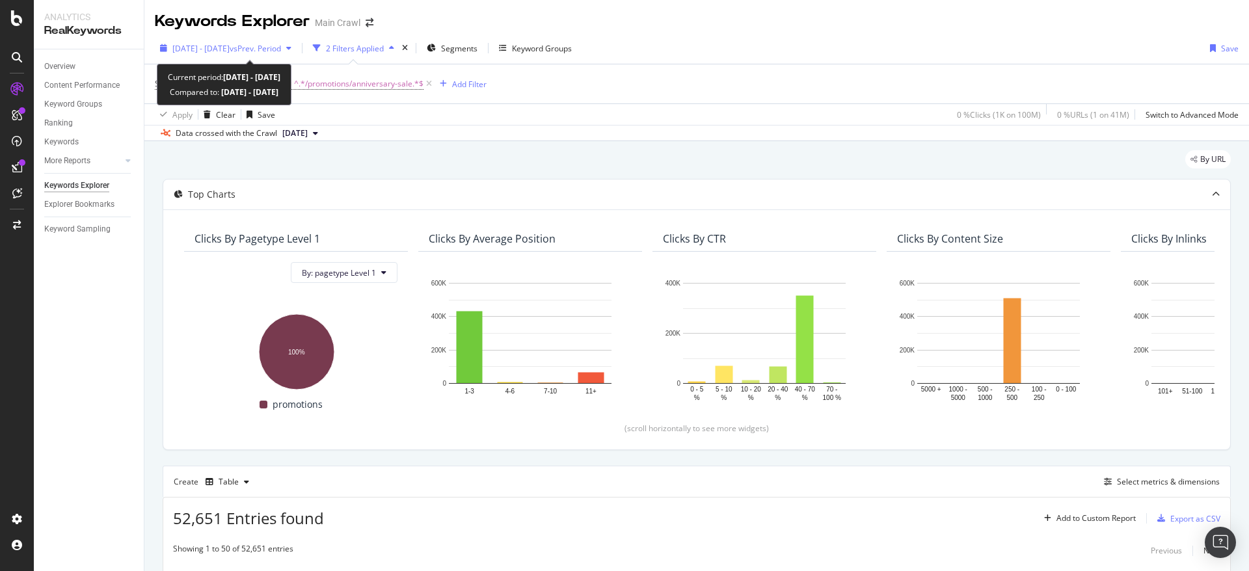
click at [228, 48] on span "2024 Jan. 1st - 2025 Jul. 31st" at bounding box center [200, 48] width 57 height 11
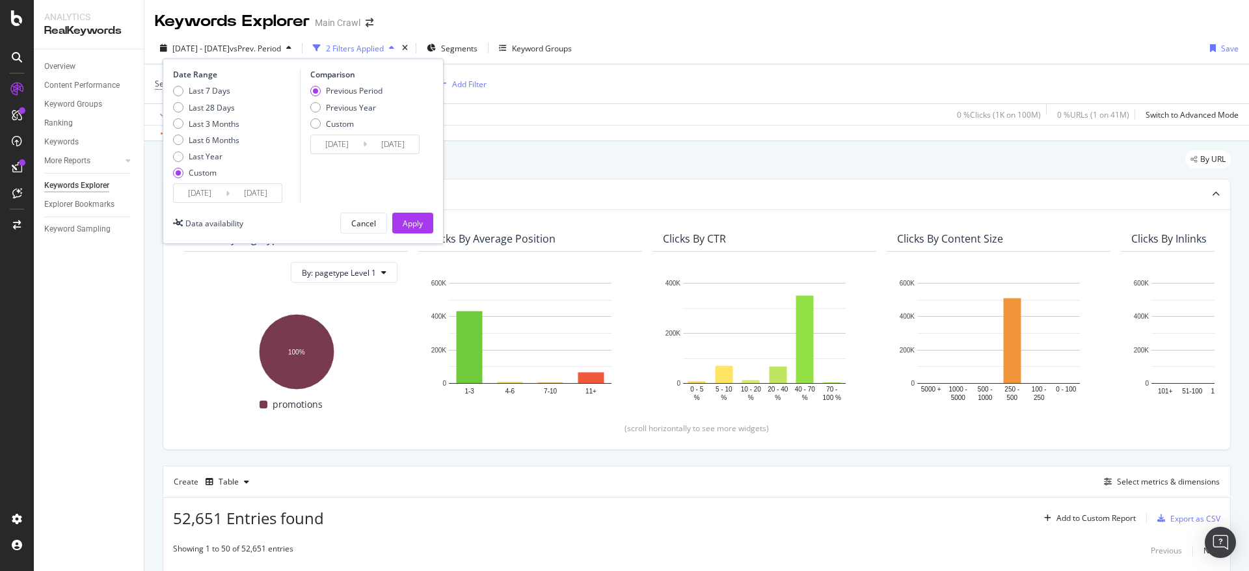
click at [763, 47] on div "2024 Jan. 1st - 2025 Jul. 31st vs Prev. Period 2 Filters Applied Segments Keywo…" at bounding box center [696, 51] width 1104 height 26
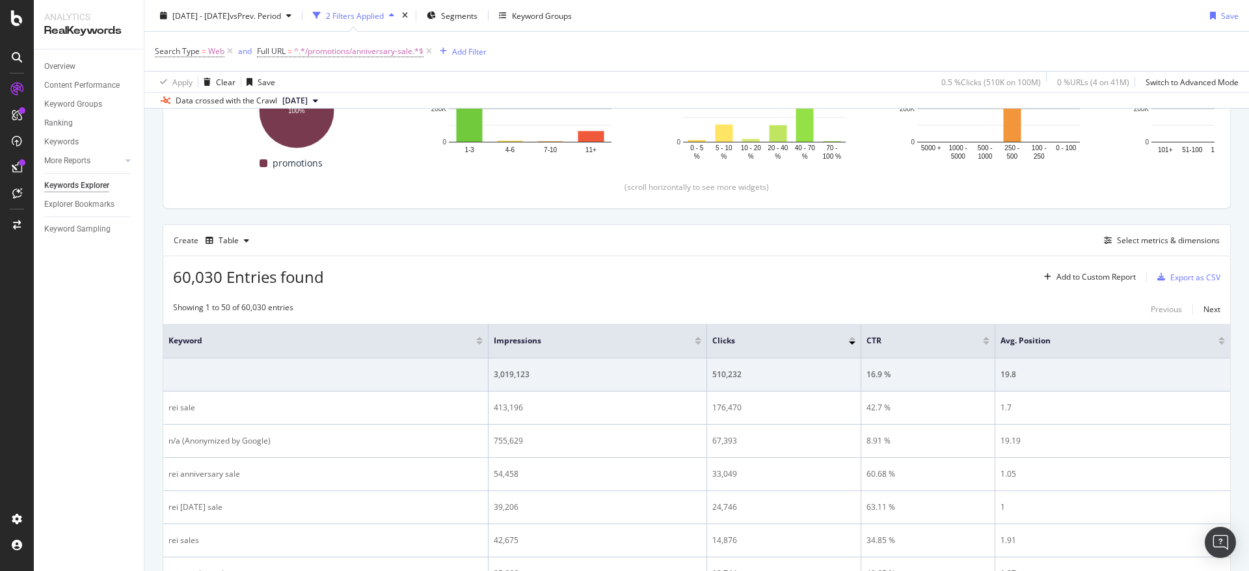
scroll to position [260, 0]
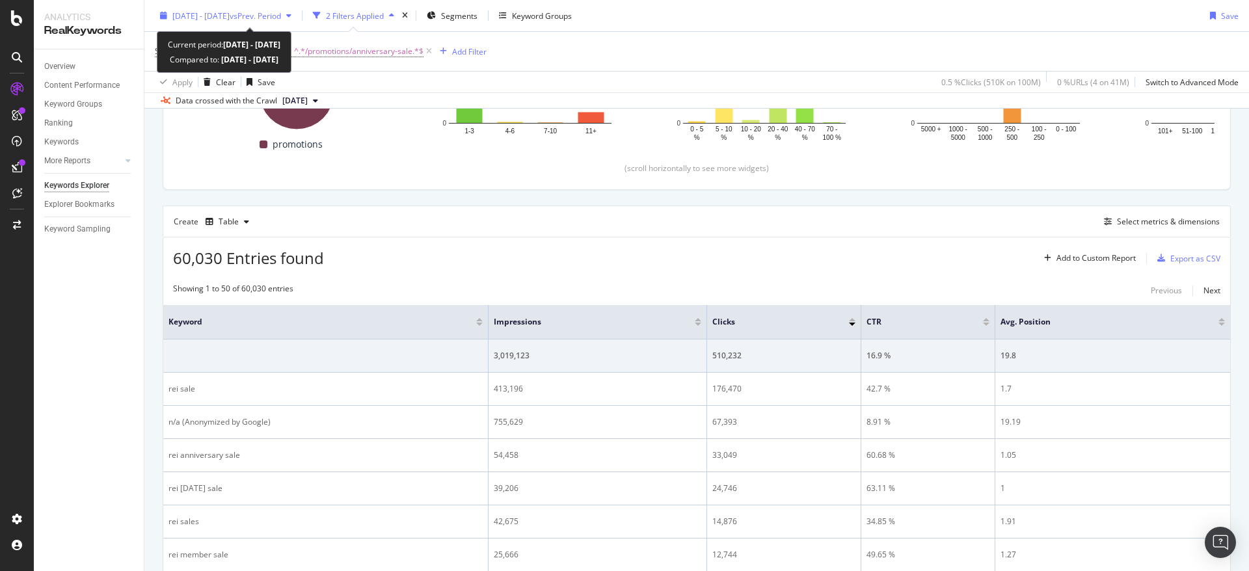
click at [239, 24] on div "2024 Jan. 1st - 2025 Jul. 31st vs Prev. Period" at bounding box center [226, 16] width 142 height 20
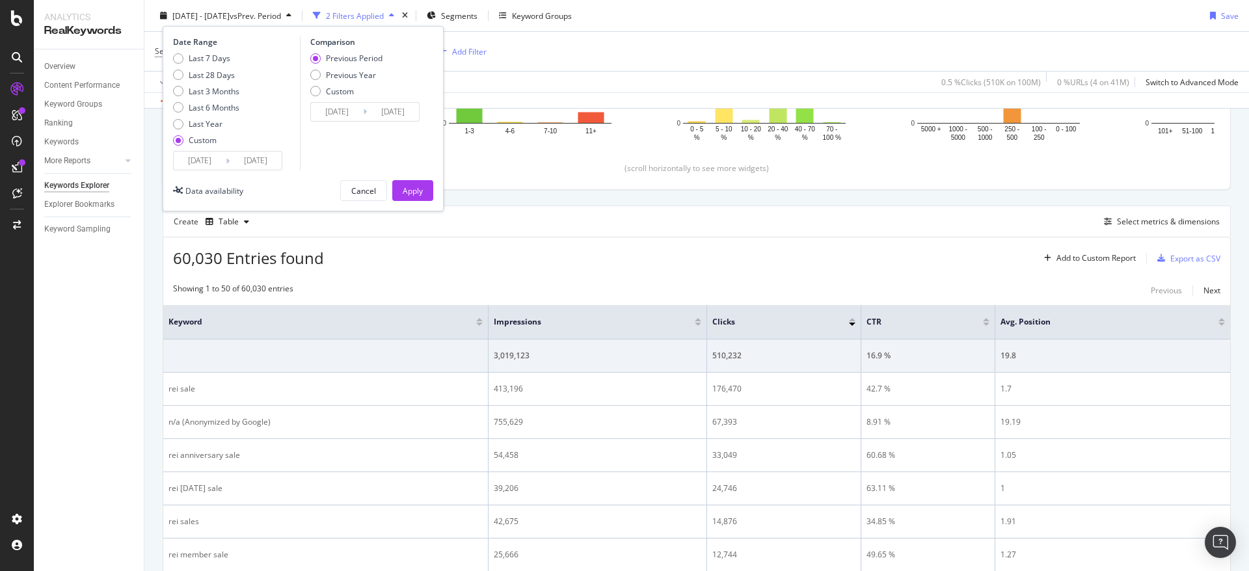
click at [203, 158] on input "2024/01/01" at bounding box center [200, 161] width 52 height 18
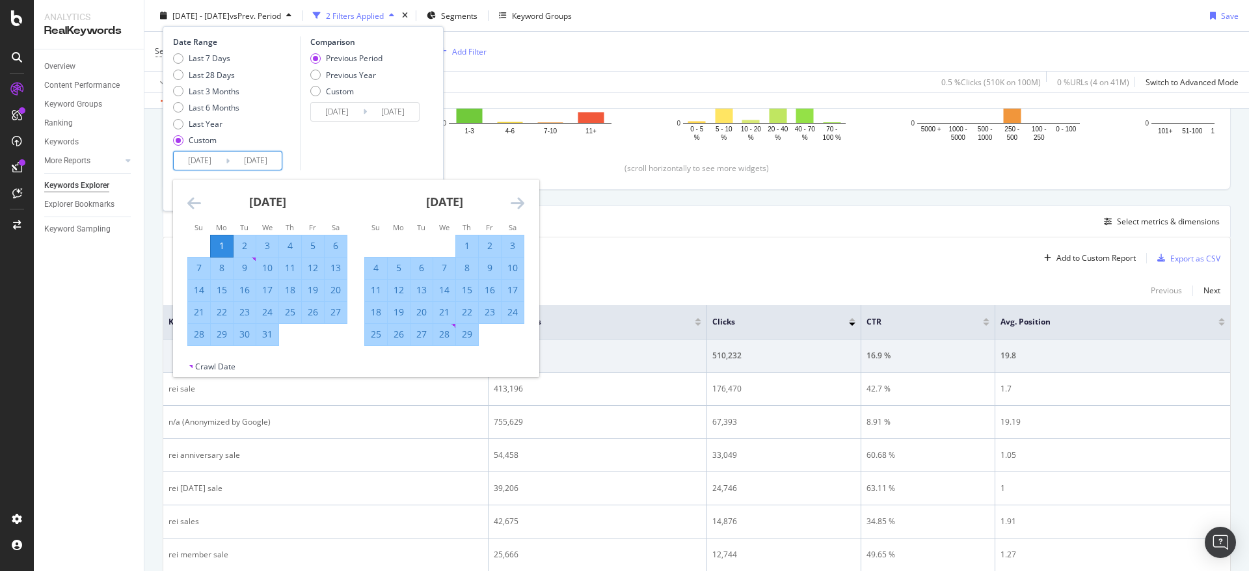
click at [517, 202] on icon "Move forward to switch to the next month." at bounding box center [518, 203] width 14 height 16
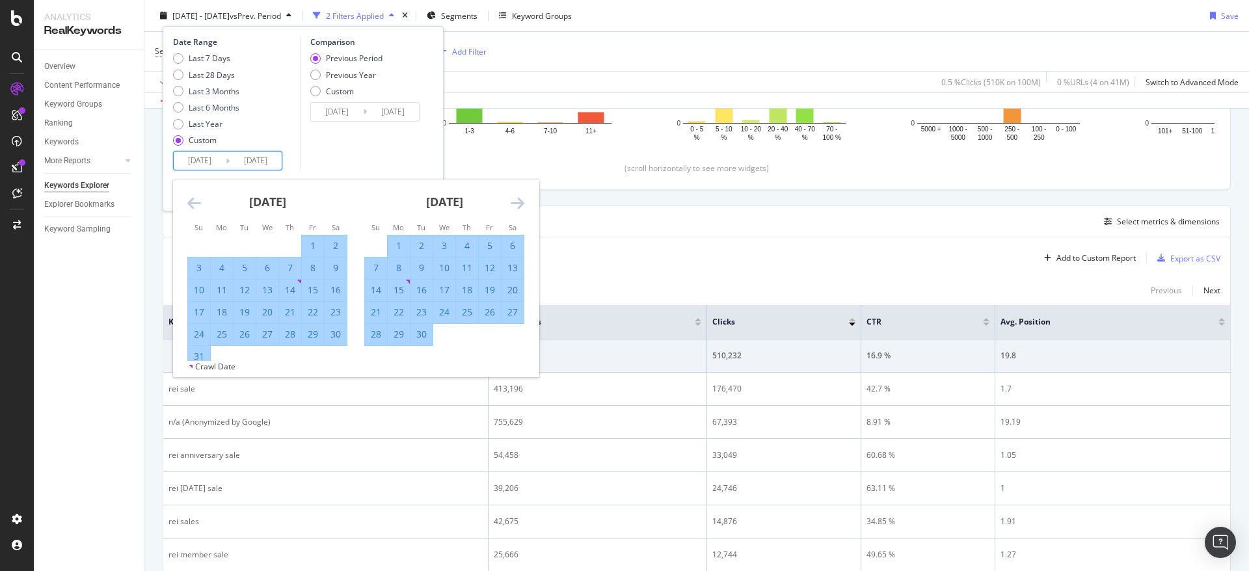
click at [517, 202] on icon "Move forward to switch to the next month." at bounding box center [518, 203] width 14 height 16
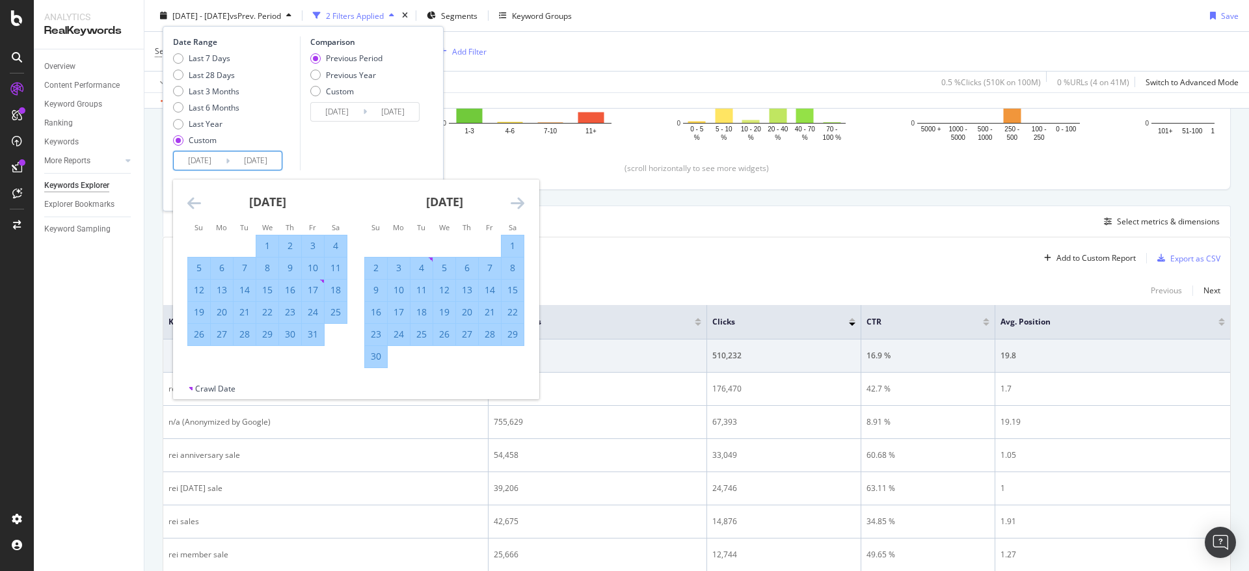
click at [517, 202] on icon "Move forward to switch to the next month." at bounding box center [518, 203] width 14 height 16
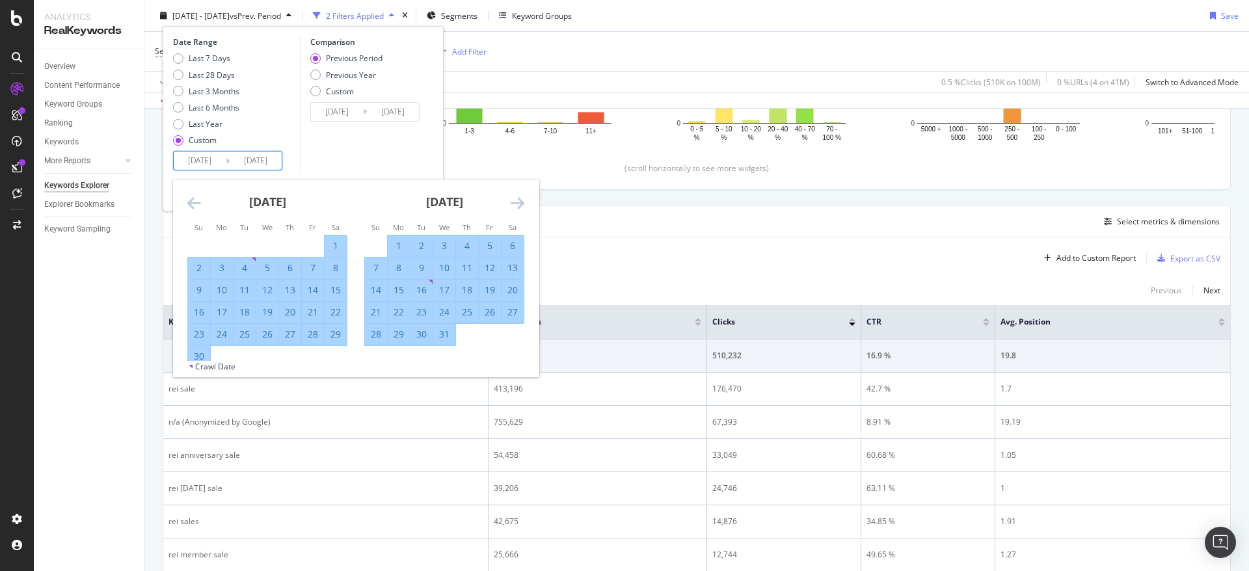
click at [517, 202] on icon "Move forward to switch to the next month." at bounding box center [518, 203] width 14 height 16
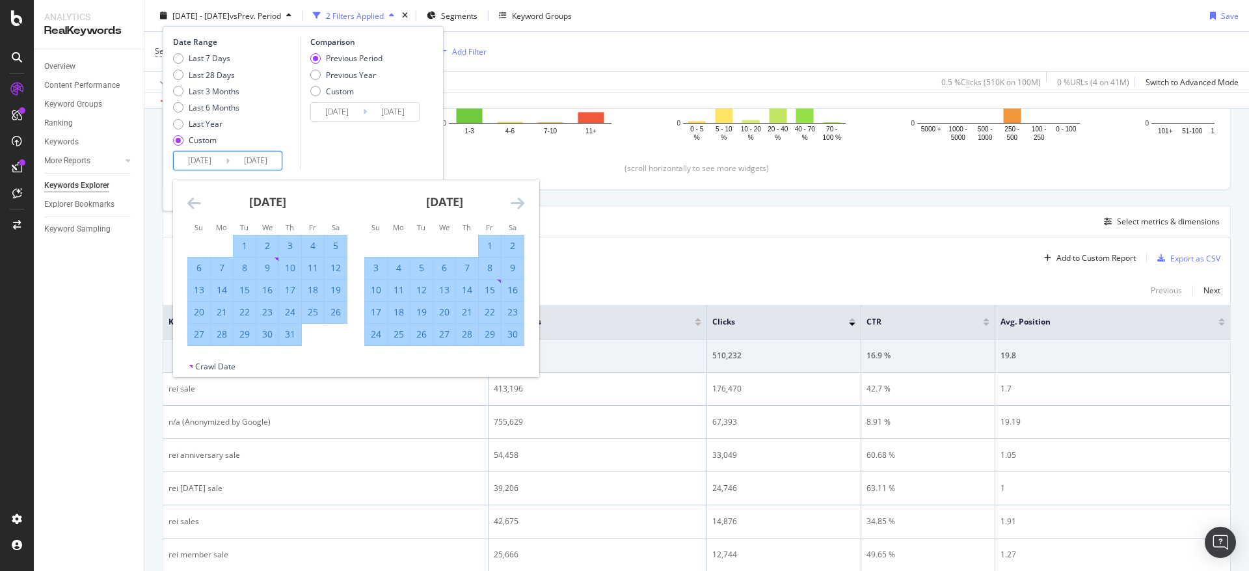
click at [517, 202] on icon "Move forward to switch to the next month." at bounding box center [518, 203] width 14 height 16
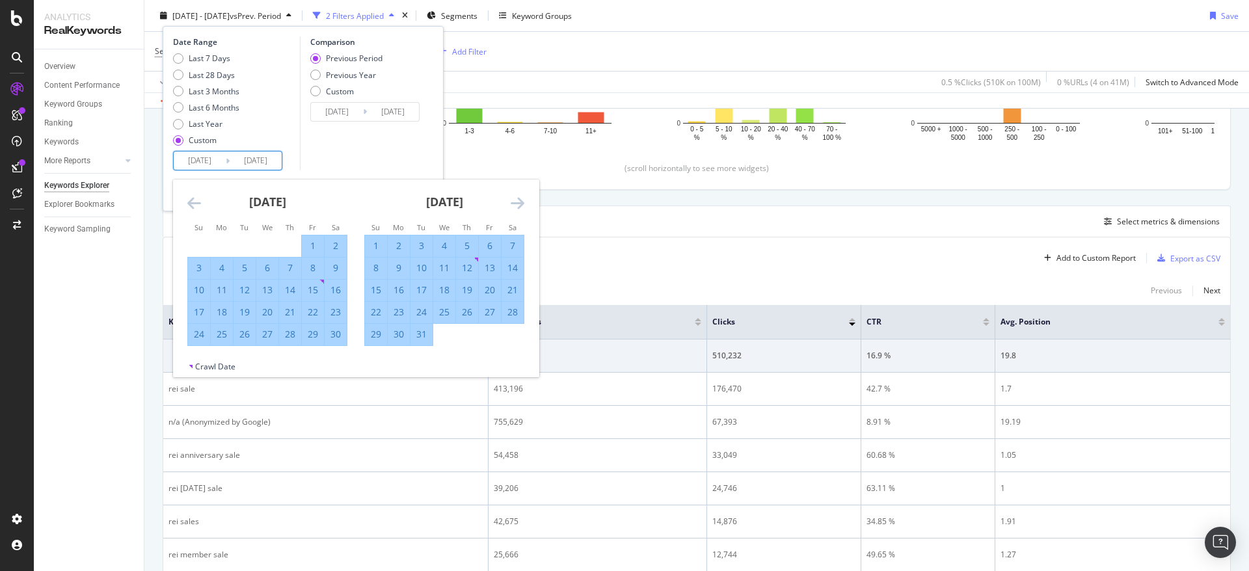
click at [421, 333] on div "31" at bounding box center [421, 334] width 22 height 13
type input "2024/12/31"
type input "2024/05/31"
type input "2024/12/30"
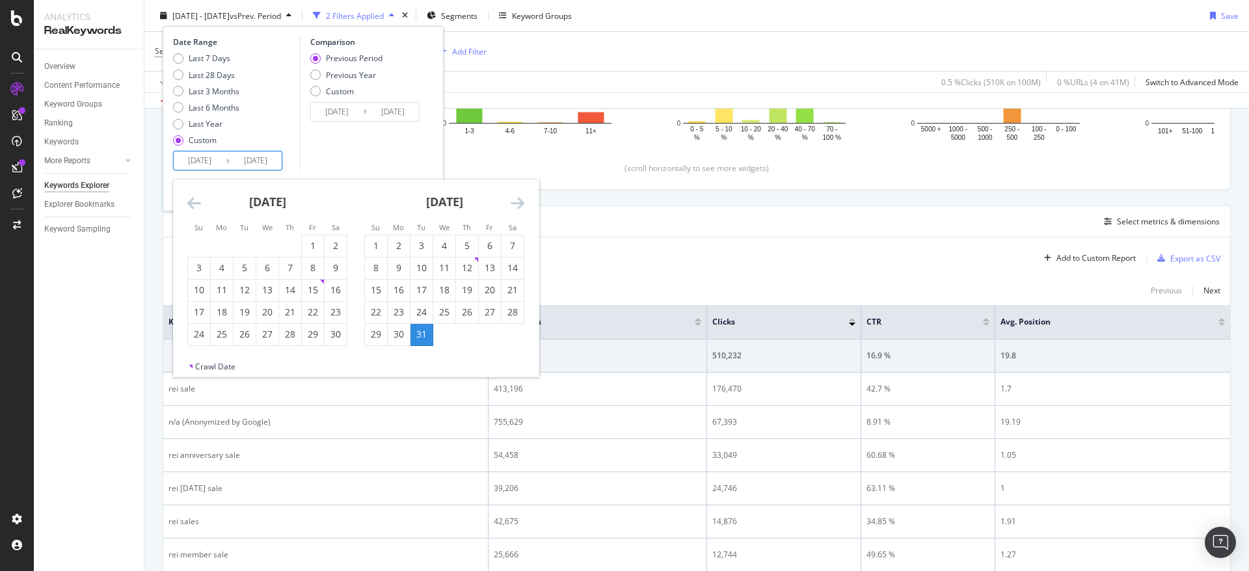
click at [204, 164] on input "2024/12/31" at bounding box center [200, 161] width 52 height 18
click at [194, 210] on icon "Move backward to switch to the previous month." at bounding box center [194, 203] width 14 height 16
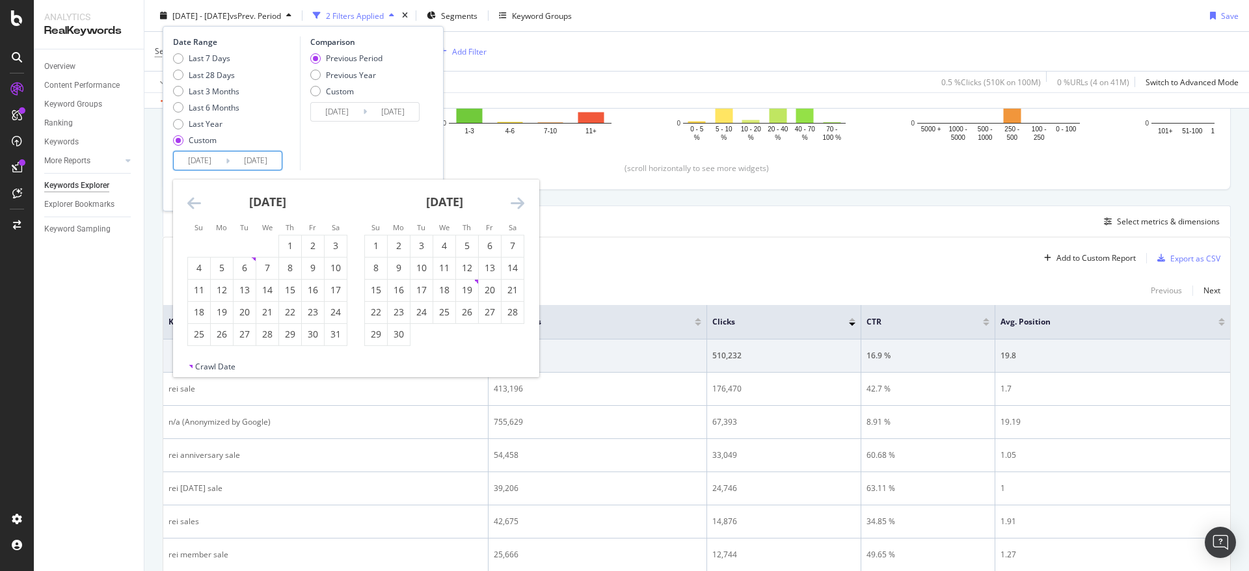
click at [194, 210] on icon "Move backward to switch to the previous month." at bounding box center [194, 203] width 14 height 16
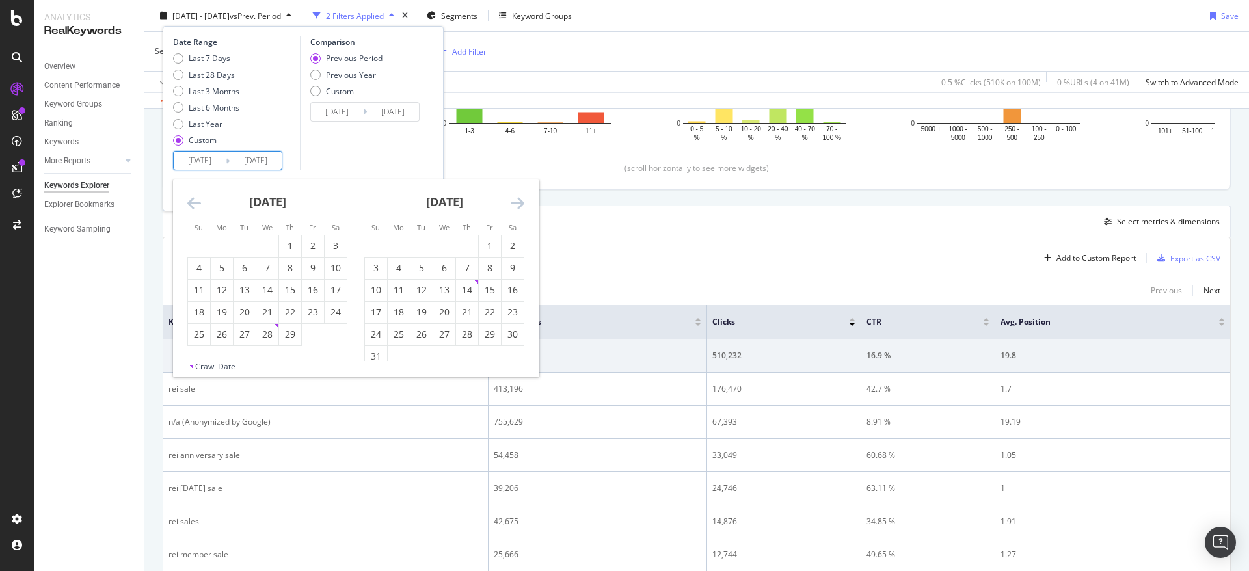
click at [194, 210] on icon "Move backward to switch to the previous month." at bounding box center [194, 203] width 14 height 16
click at [219, 243] on div "1" at bounding box center [222, 245] width 22 height 13
type input "2024/01/01"
type input "2022/06/01"
type input "2023/12/31"
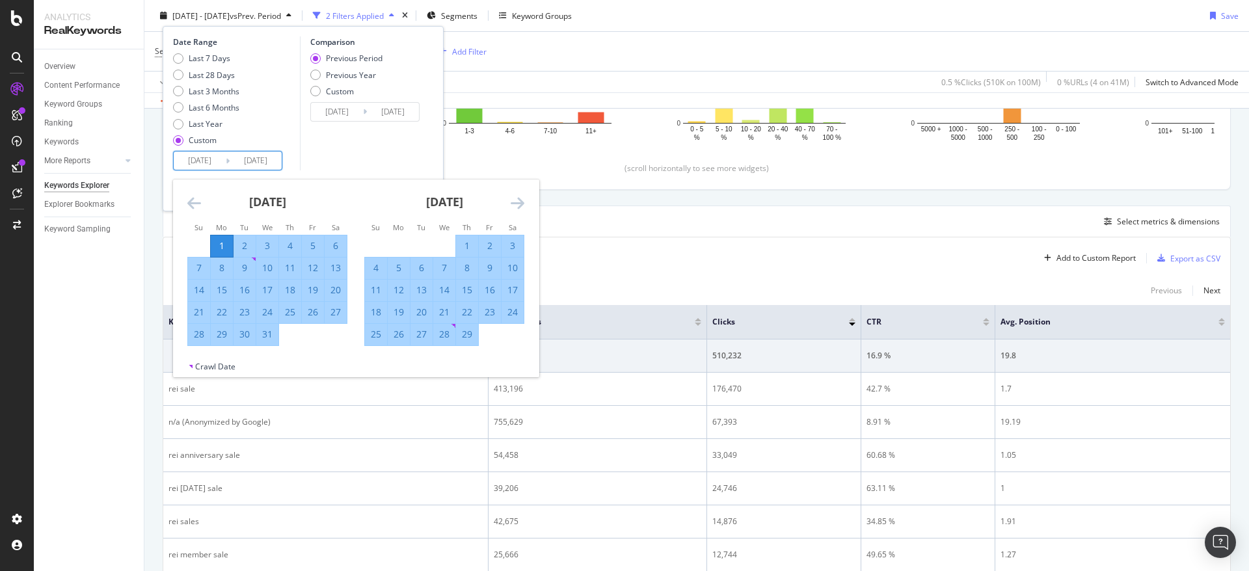
click at [514, 204] on icon "Move forward to switch to the next month." at bounding box center [518, 203] width 14 height 16
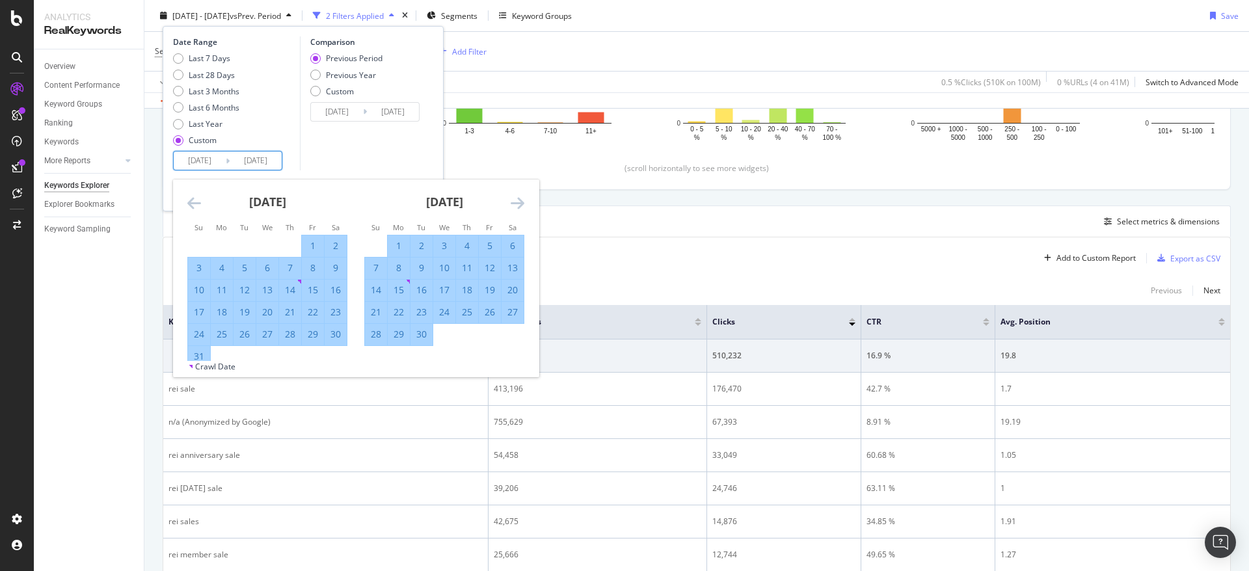
click at [514, 204] on icon "Move forward to switch to the next month." at bounding box center [518, 203] width 14 height 16
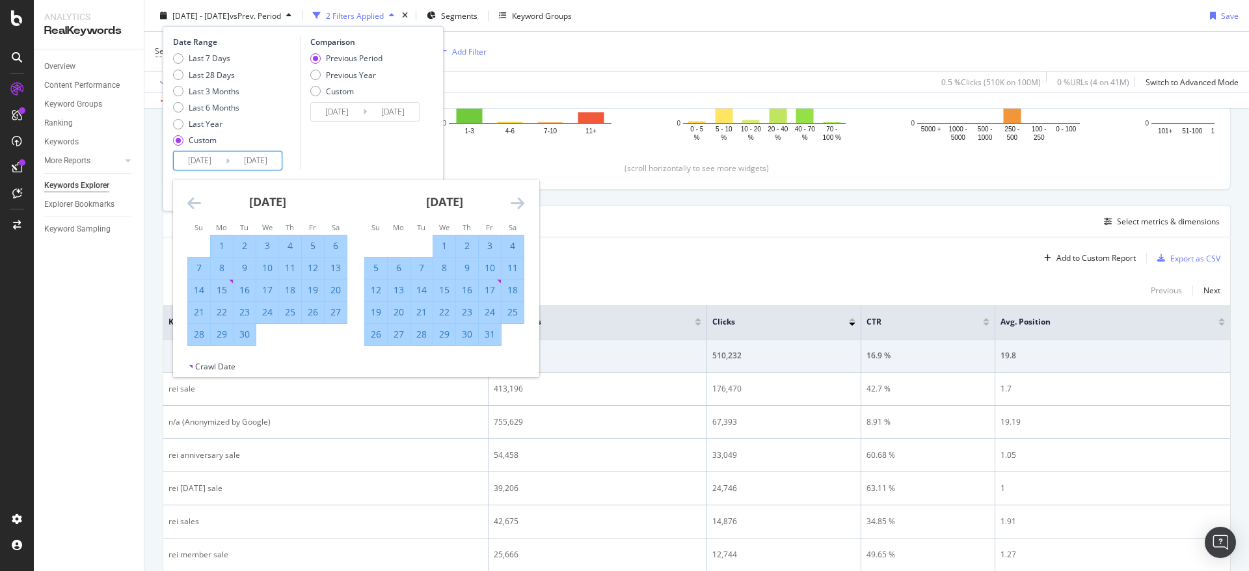
click at [514, 204] on icon "Move forward to switch to the next month." at bounding box center [518, 203] width 14 height 16
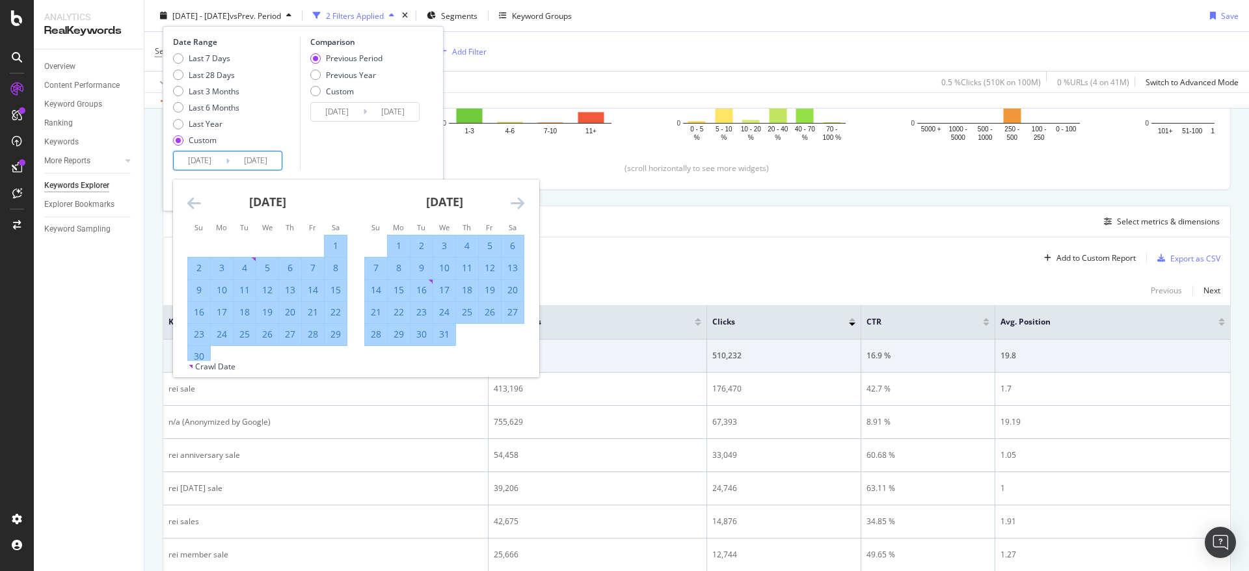
click at [514, 204] on icon "Move forward to switch to the next month." at bounding box center [518, 203] width 14 height 16
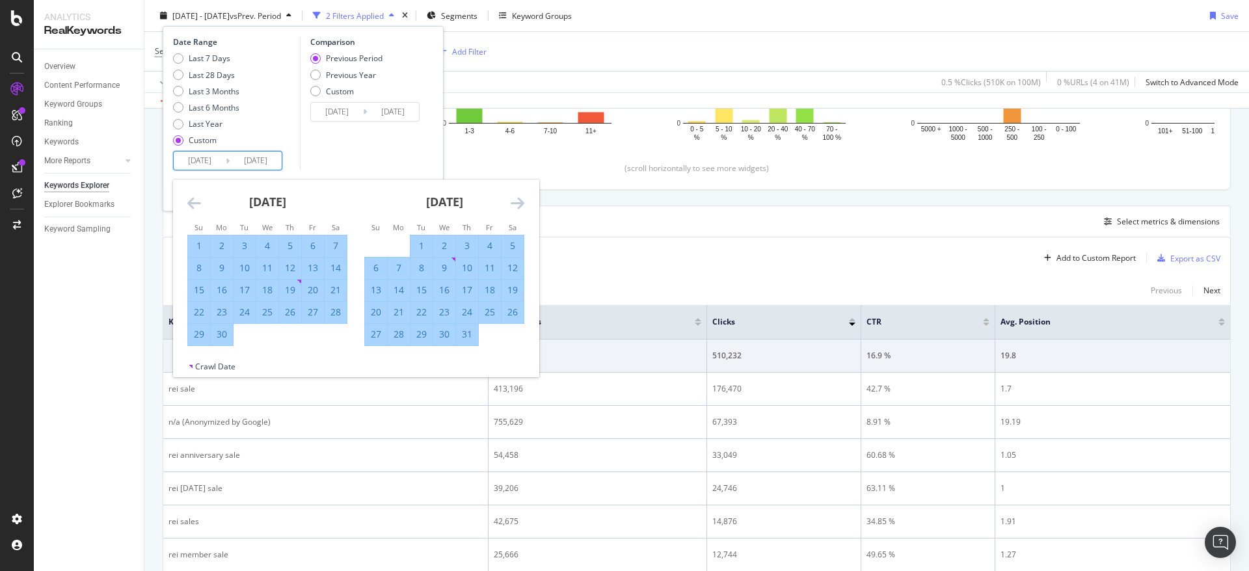
click at [514, 204] on icon "Move forward to switch to the next month." at bounding box center [518, 203] width 14 height 16
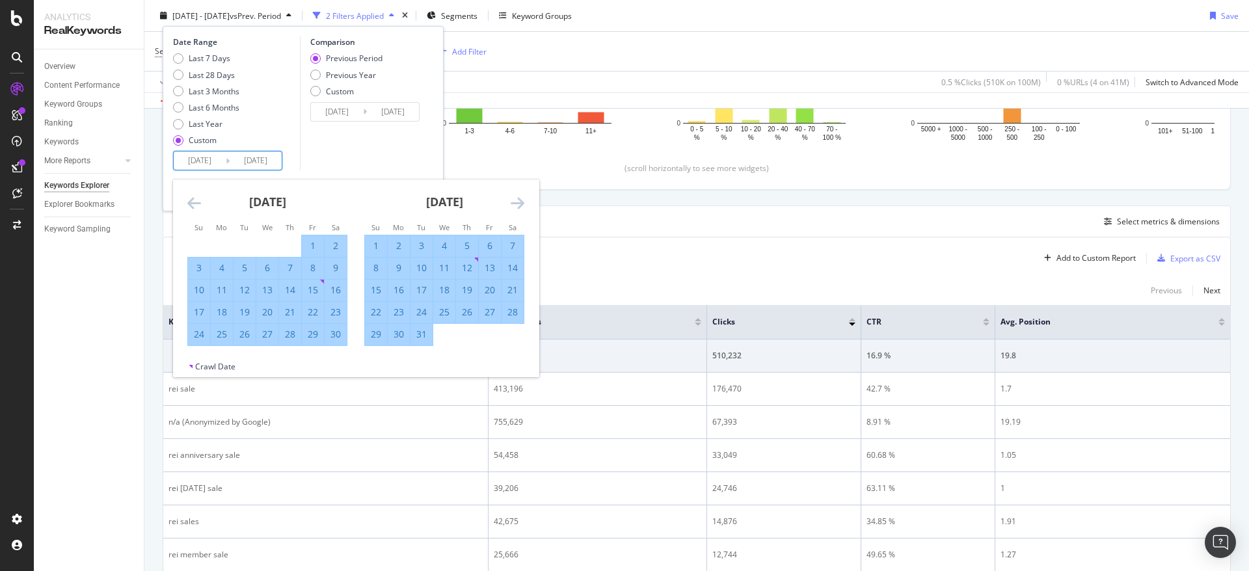
drag, startPoint x: 426, startPoint y: 333, endPoint x: 415, endPoint y: 312, distance: 24.1
click at [425, 333] on div "31" at bounding box center [421, 334] width 22 height 13
type input "2024/12/31"
type input "2022/12/31"
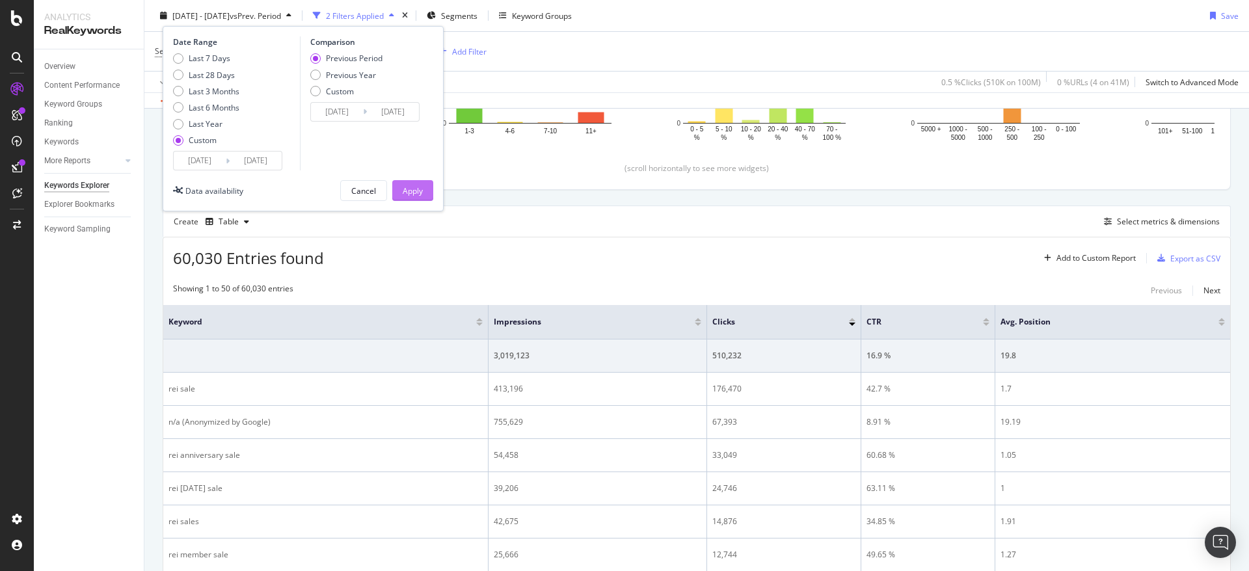
click at [409, 195] on div "Apply" at bounding box center [413, 190] width 20 height 11
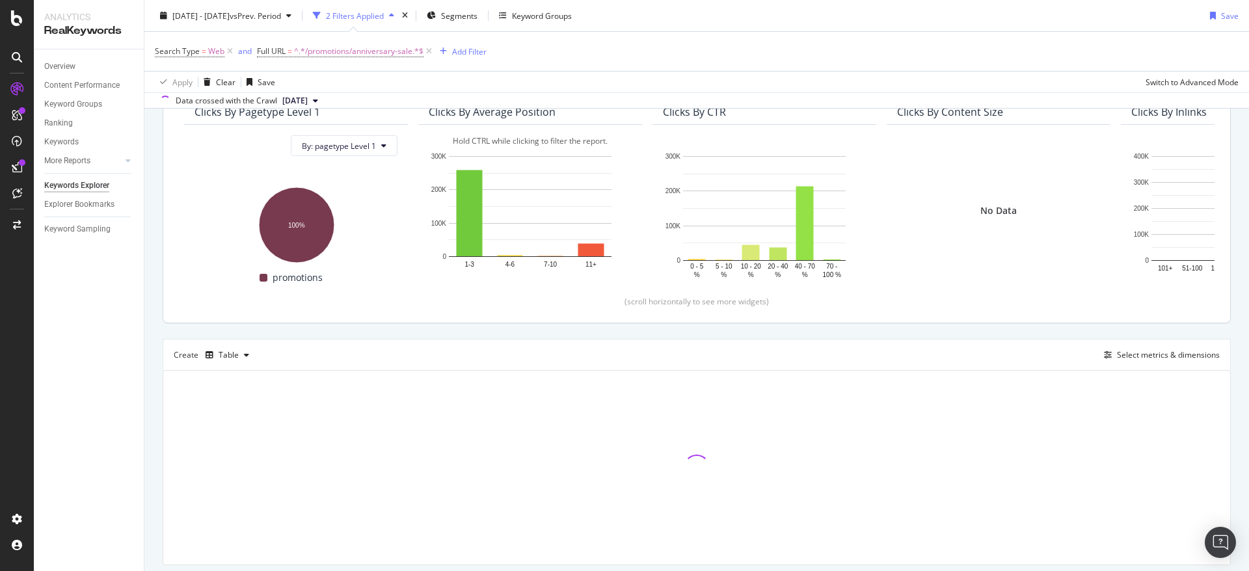
scroll to position [130, 0]
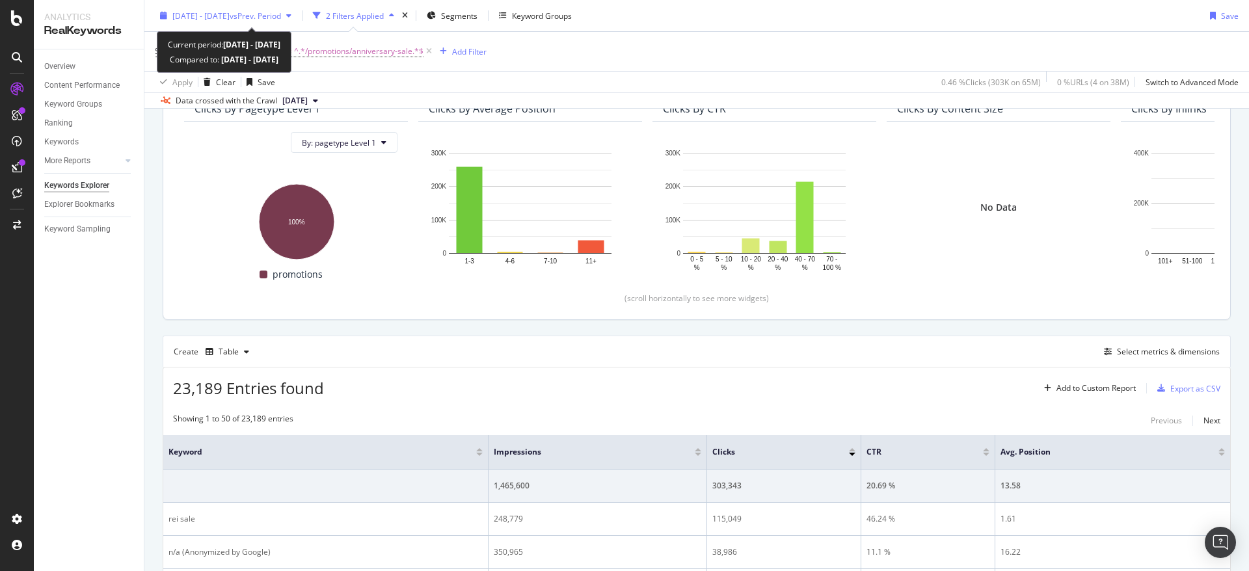
click at [229, 11] on span "[DATE] - [DATE]" at bounding box center [200, 15] width 57 height 11
click at [766, 43] on div "Search Type = Web and Full URL = ^.*/promotions/anniversary-sale.*$ Add Filter" at bounding box center [697, 51] width 1084 height 39
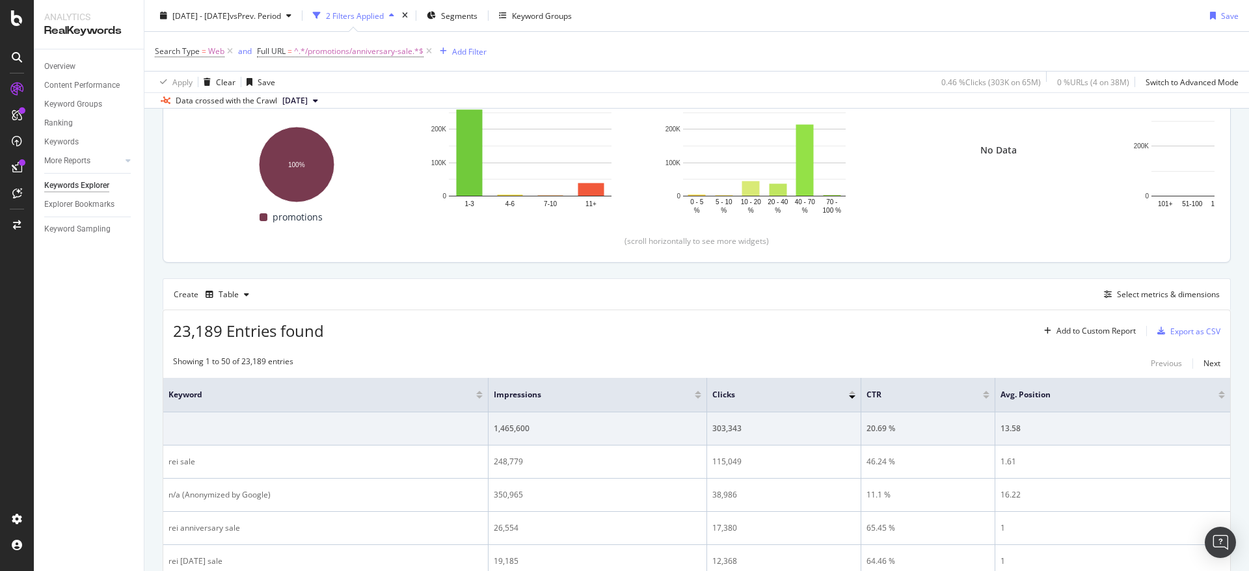
scroll to position [260, 0]
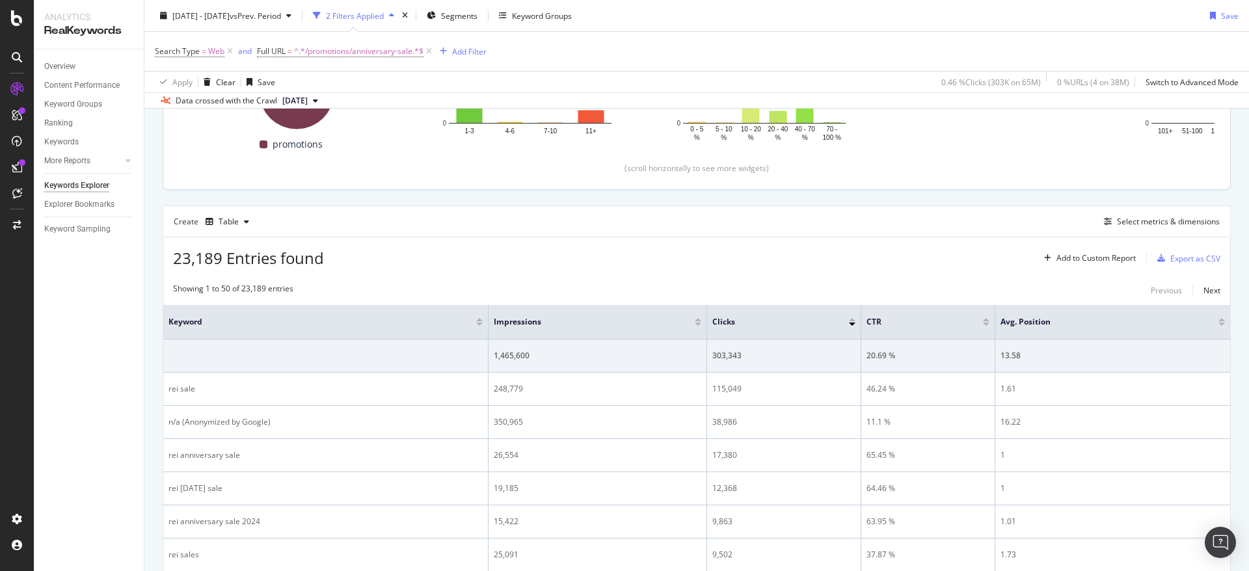
click at [957, 222] on div "Create Table Select metrics & dimensions" at bounding box center [697, 221] width 1068 height 31
click at [1170, 257] on div "Export as CSV" at bounding box center [1195, 258] width 50 height 11
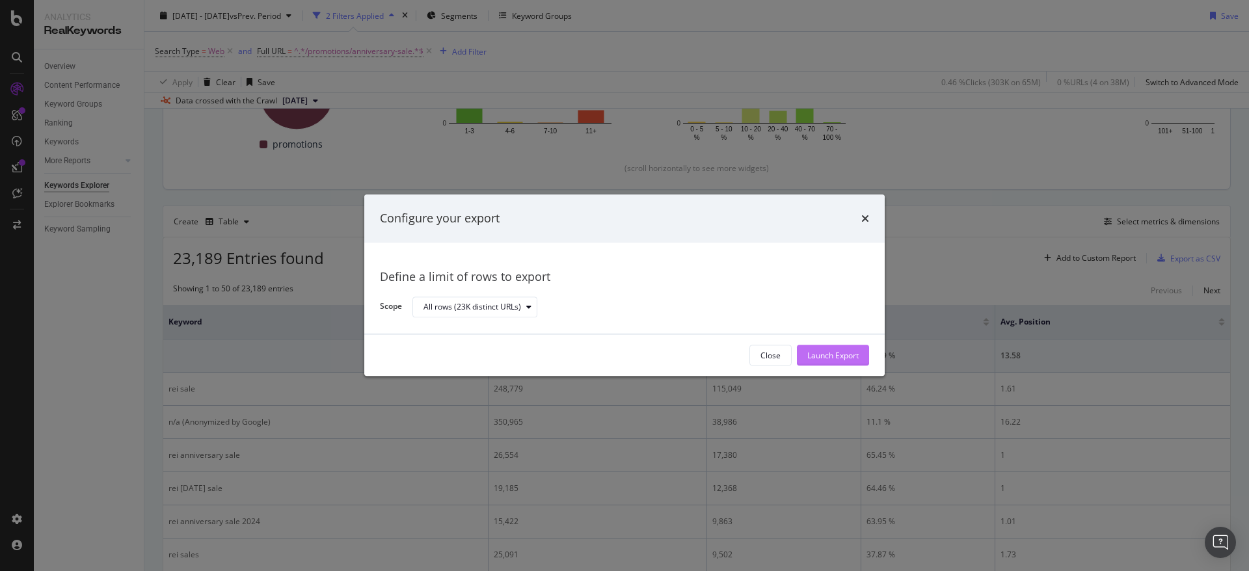
click at [860, 350] on button "Launch Export" at bounding box center [833, 355] width 72 height 21
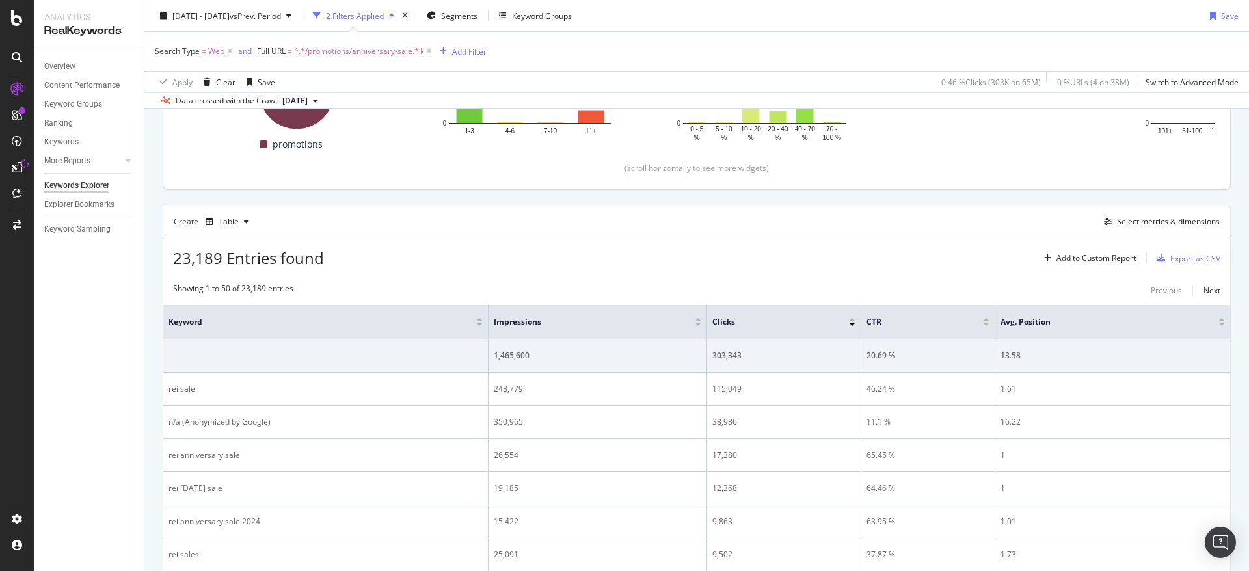
click at [821, 21] on div "2024 Jan. 1st - 2024 Dec. 31st vs Prev. Period 2 Filters Applied Segments Keywo…" at bounding box center [696, 18] width 1104 height 26
drag, startPoint x: 70, startPoint y: 219, endPoint x: 714, endPoint y: 57, distance: 663.3
click at [70, 219] on div "DataExports" at bounding box center [73, 224] width 51 height 13
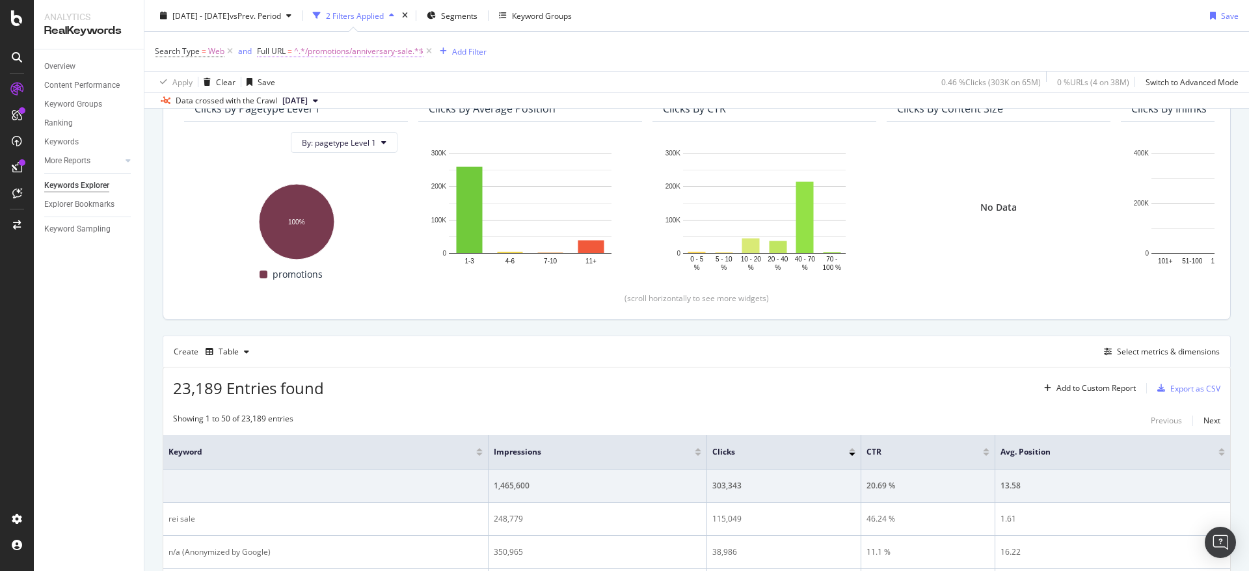
click at [308, 54] on span "^.*/promotions/anniversary-sale.*$" at bounding box center [358, 51] width 129 height 18
click at [653, 50] on div "Search Type = Web and Full URL = ^.*/promotions/anniversary-sale.*$ Add Filter" at bounding box center [697, 51] width 1084 height 39
click at [670, 60] on div "Search Type = Web and Full URL = ^.*/promotions/anniversary-sale.*$ Add Filter" at bounding box center [697, 51] width 1084 height 39
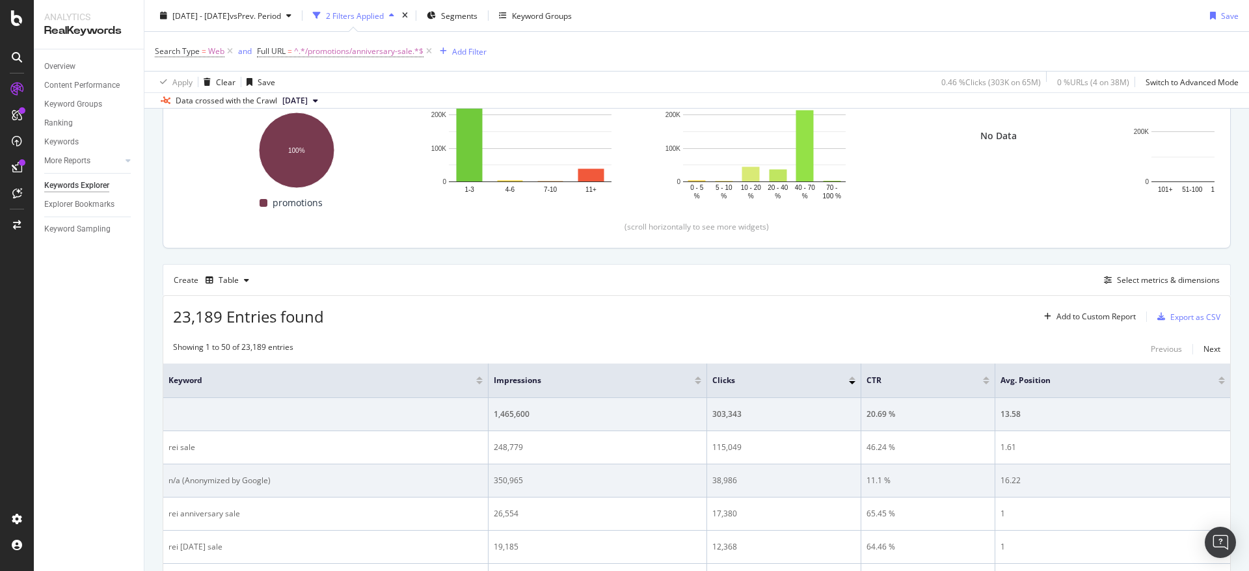
scroll to position [390, 0]
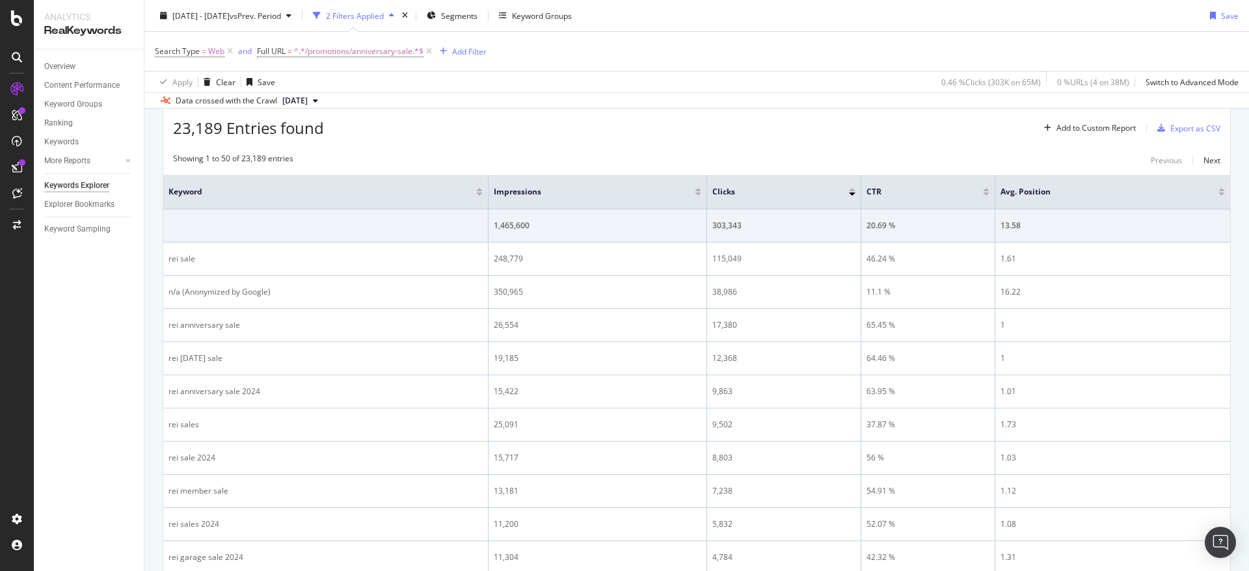
click at [712, 153] on div "Showing 1 to 50 of 23,189 entries Previous Next" at bounding box center [696, 161] width 1067 height 16
click at [1129, 20] on div "2024 Jan. 1st - 2024 Dec. 31st vs Prev. Period 2 Filters Applied Segments Keywo…" at bounding box center [696, 18] width 1104 height 26
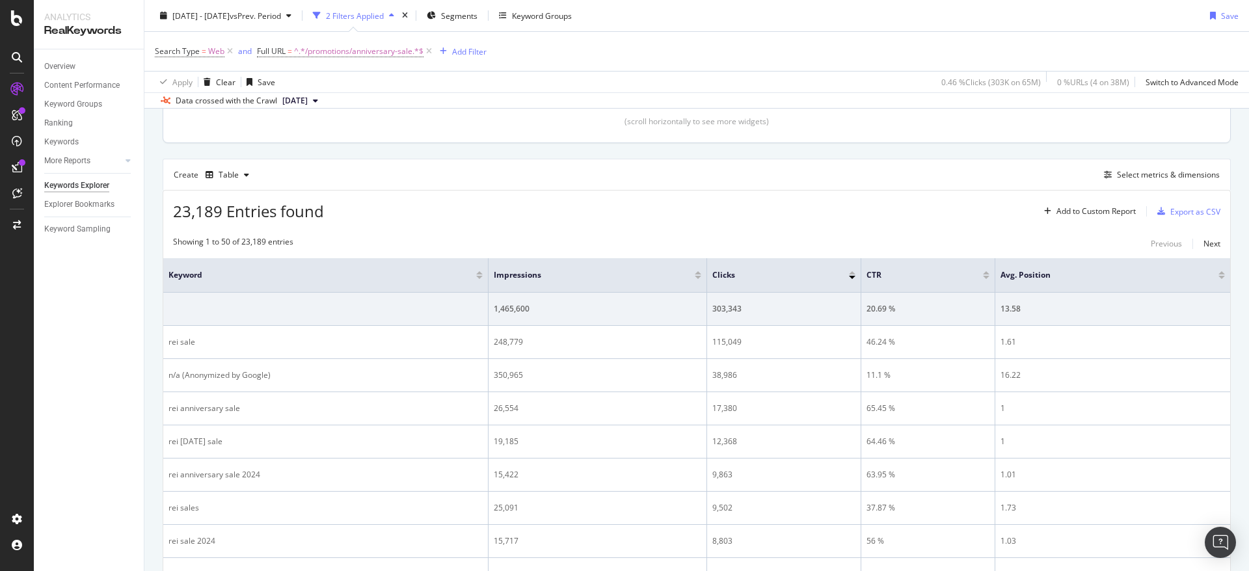
scroll to position [260, 0]
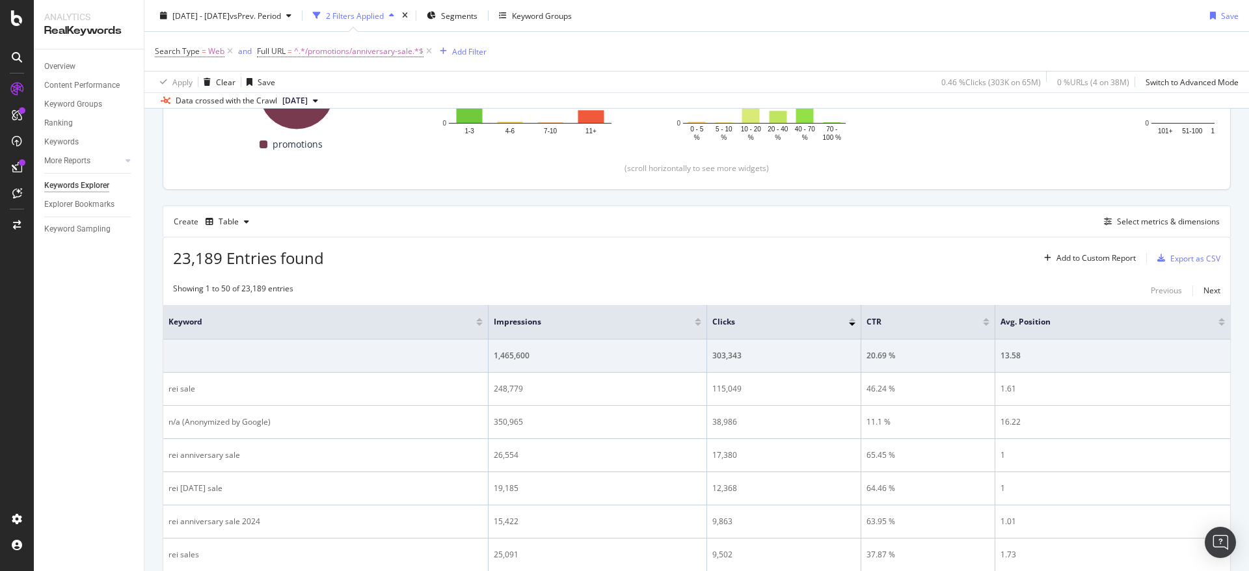
click at [1160, 15] on div "2024 Jan. 1st - 2024 Dec. 31st vs Prev. Period 2 Filters Applied Segments Keywo…" at bounding box center [696, 18] width 1104 height 26
click at [1078, 222] on div "Create Table Select metrics & dimensions" at bounding box center [697, 221] width 1068 height 31
click at [1015, 261] on div "23,189 Entries found Add to Custom Report Export as CSV" at bounding box center [696, 253] width 1067 height 32
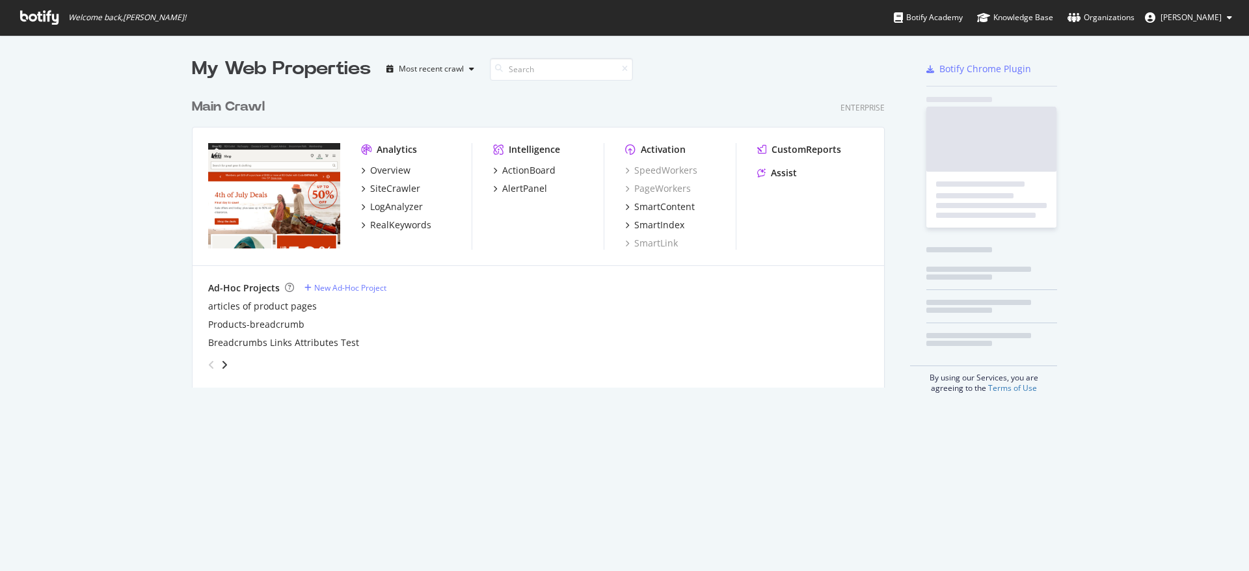
scroll to position [561, 1229]
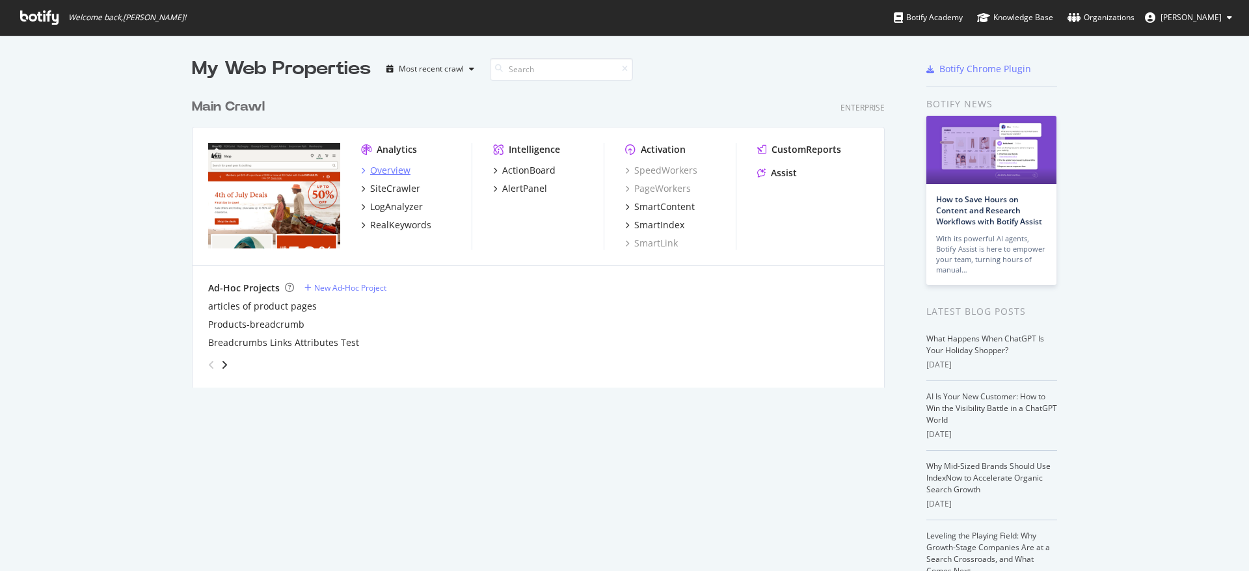
click at [400, 176] on div "Overview" at bounding box center [390, 170] width 40 height 13
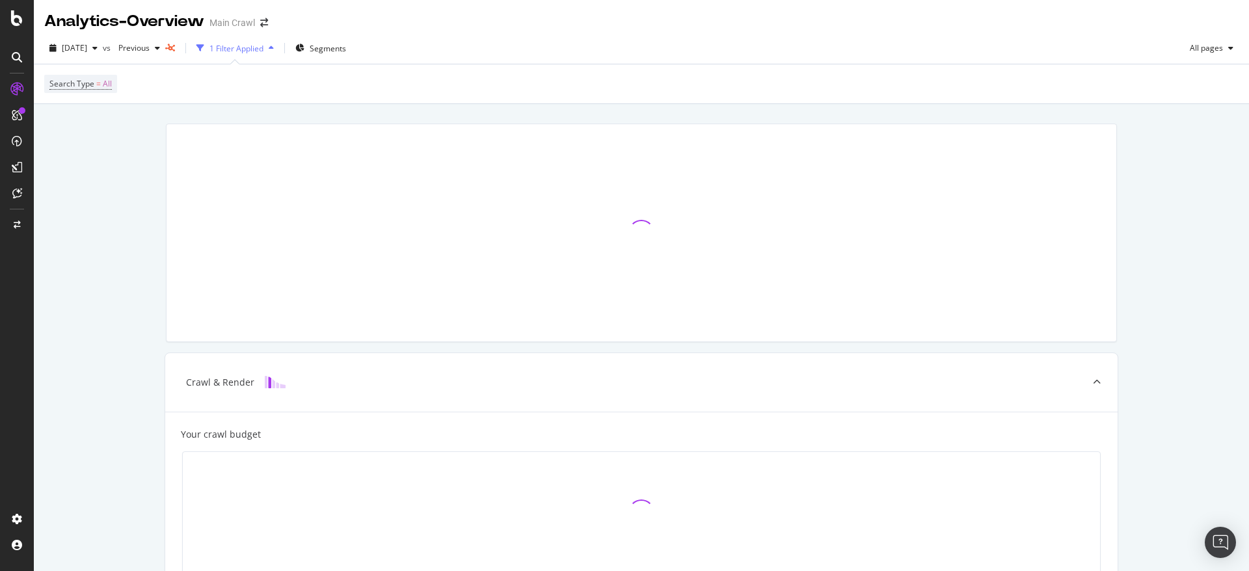
click at [81, 140] on div "Crawl & Render Your crawl budget Improve Crawl Budget Index Rank Convert" at bounding box center [641, 512] width 1215 height 816
click at [73, 220] on div "DataExports" at bounding box center [73, 224] width 51 height 13
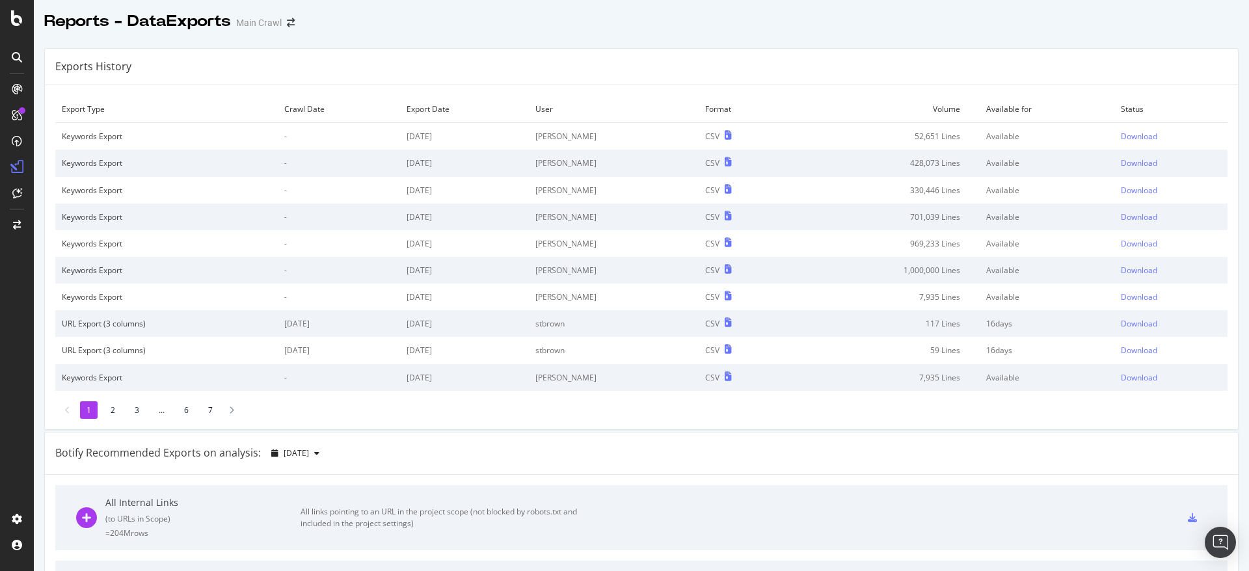
click at [139, 409] on li "3" at bounding box center [137, 410] width 18 height 18
click at [160, 416] on li "4" at bounding box center [161, 410] width 18 height 18
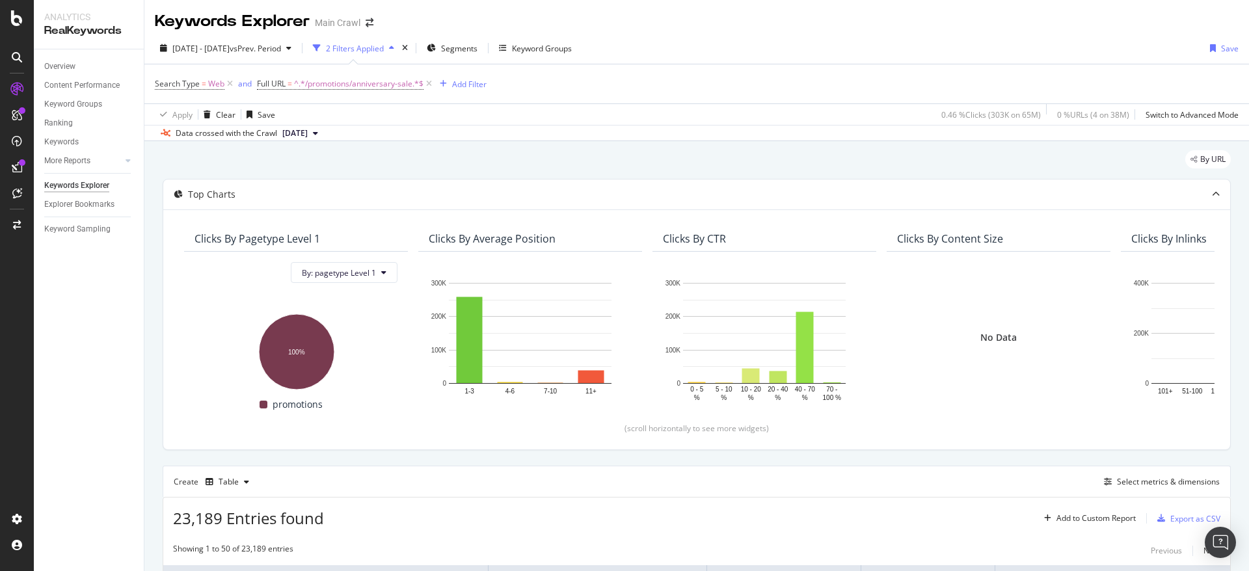
scroll to position [260, 0]
